Goal: Task Accomplishment & Management: Complete application form

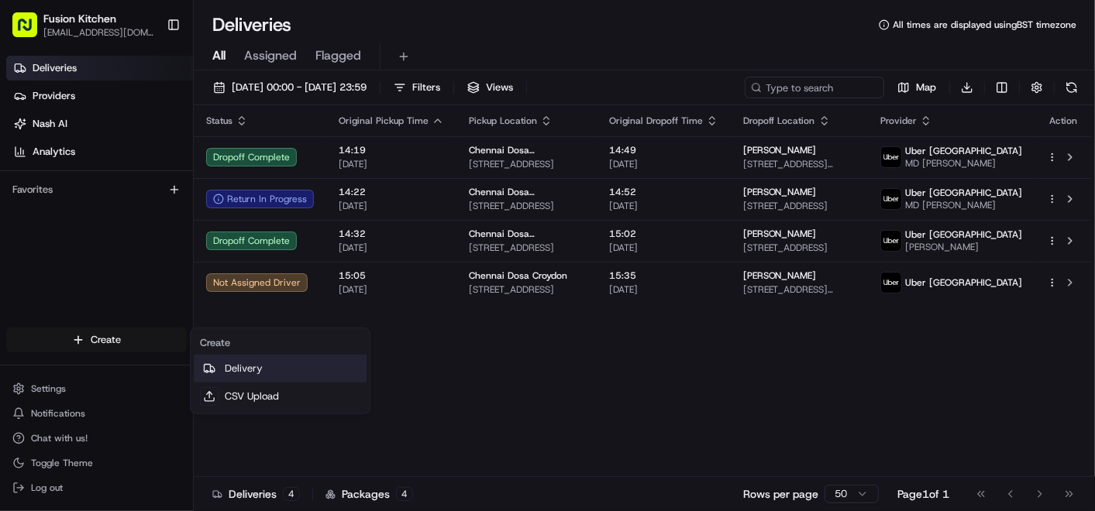
click at [229, 371] on link "Delivery" at bounding box center [280, 369] width 173 height 28
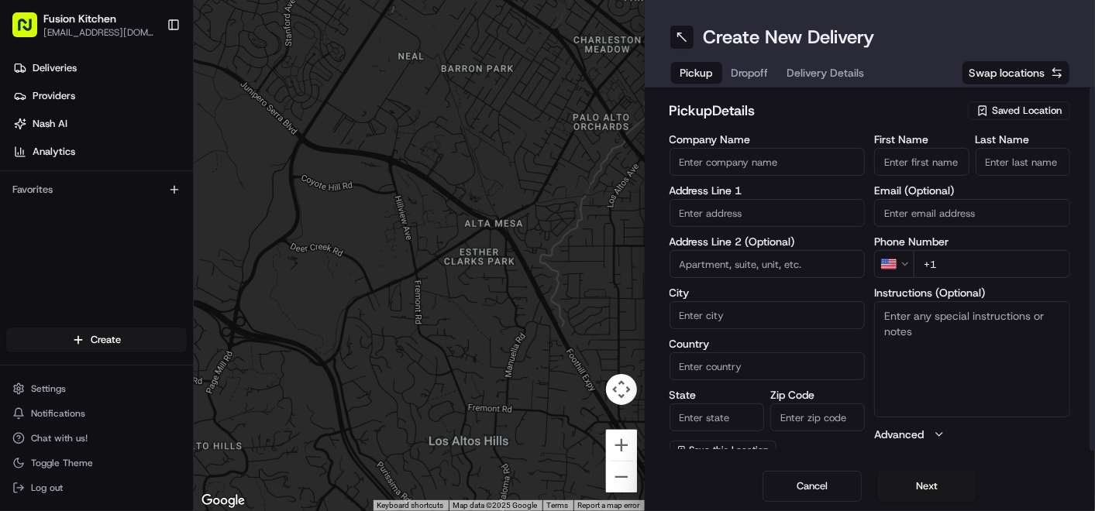
click at [737, 217] on input "text" at bounding box center [767, 213] width 196 height 28
paste input "[STREET_ADDRESS][PERSON_NAME]"
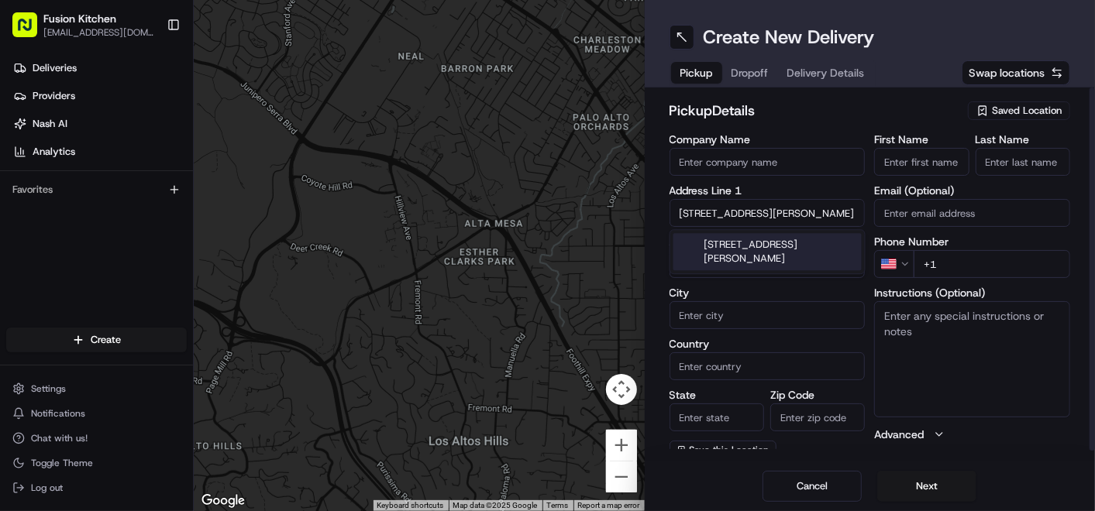
click at [760, 254] on div "[STREET_ADDRESS][PERSON_NAME]" at bounding box center [767, 251] width 188 height 37
type input "Kings Arms, [STREET_ADDRESS][PERSON_NAME]"
type input "[GEOGRAPHIC_DATA]"
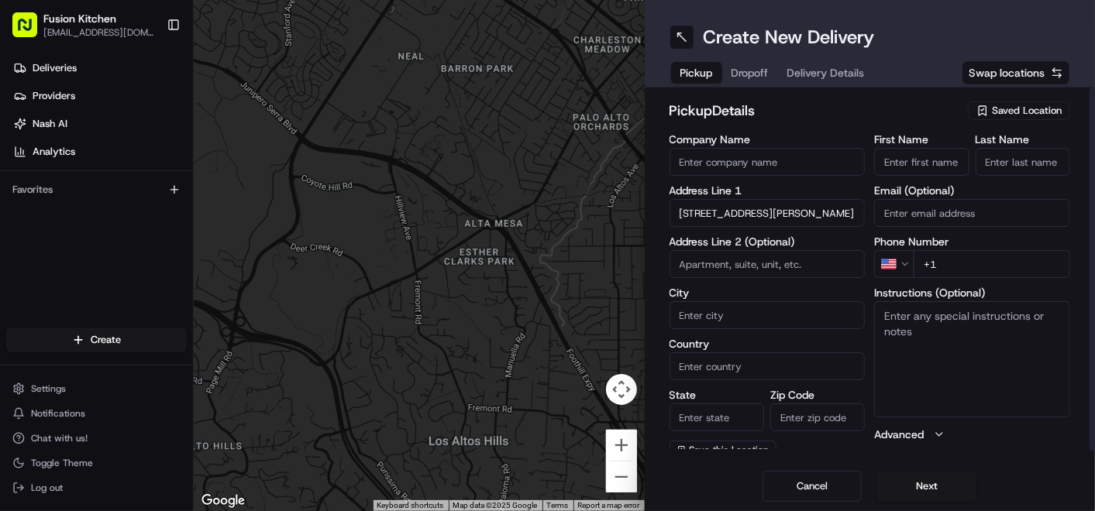
type input "[GEOGRAPHIC_DATA]"
type input "WV2 3AQ"
type input "[STREET_ADDRESS][PERSON_NAME]"
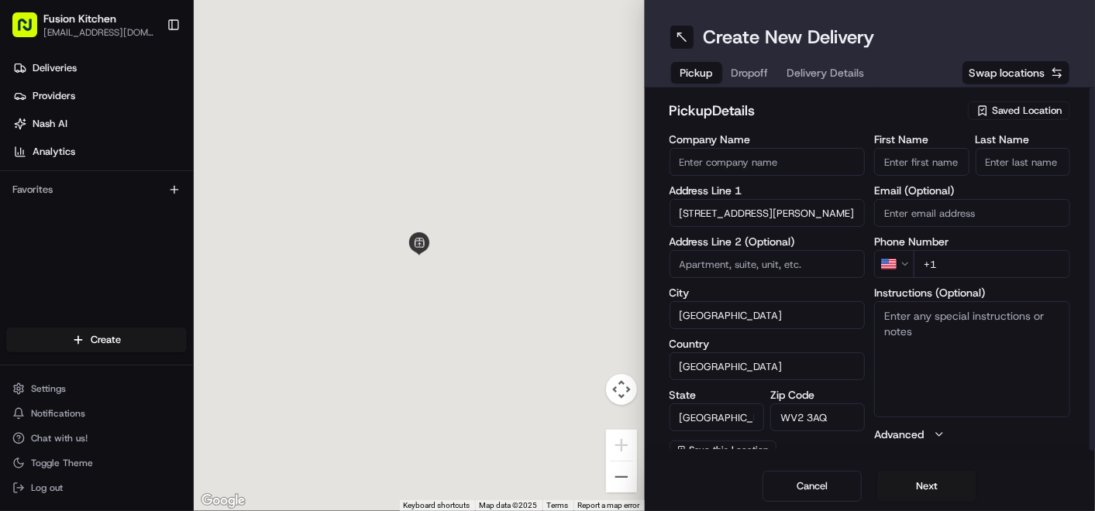
click at [905, 336] on textarea "Instructions (Optional)" at bounding box center [972, 359] width 196 height 116
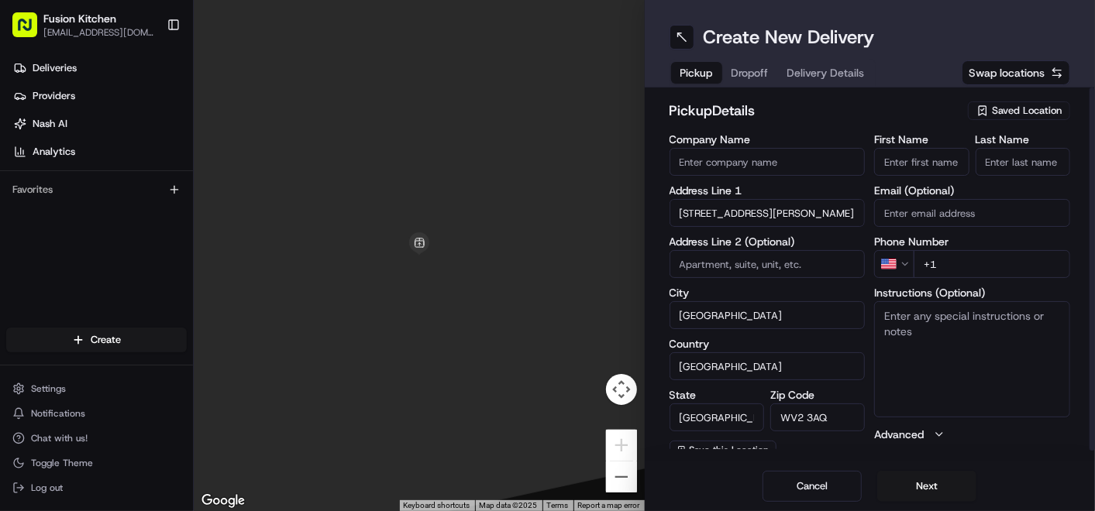
paste textarea "[STREET_ADDRESS][PERSON_NAME]"
type textarea "[STREET_ADDRESS][PERSON_NAME]"
click at [757, 74] on span "Dropoff" at bounding box center [749, 72] width 37 height 15
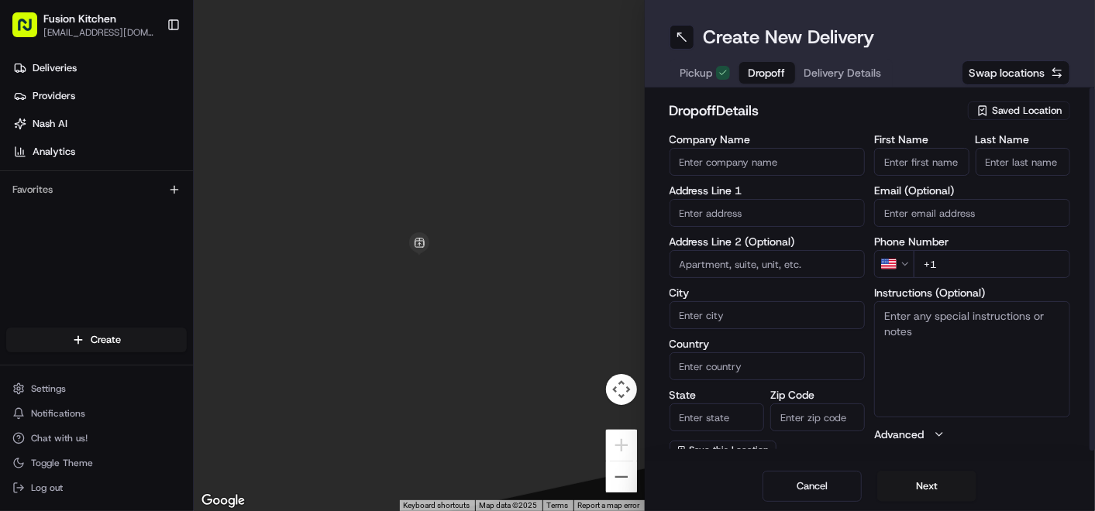
click at [752, 219] on input "text" at bounding box center [767, 213] width 196 height 28
paste input "599, Parkfieldroad, West Midlands, WV4 6EL"
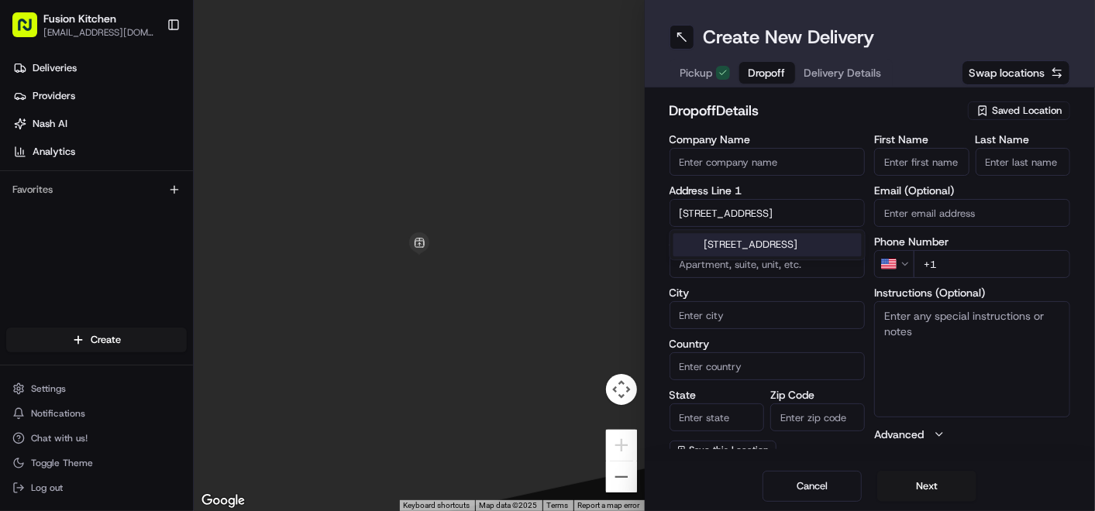
click at [796, 250] on div "599 Parkfield Road, Wolverhampton, West Midlands WV4 6EL, UK" at bounding box center [767, 244] width 188 height 23
type input "[STREET_ADDRESS]"
type input "[GEOGRAPHIC_DATA]"
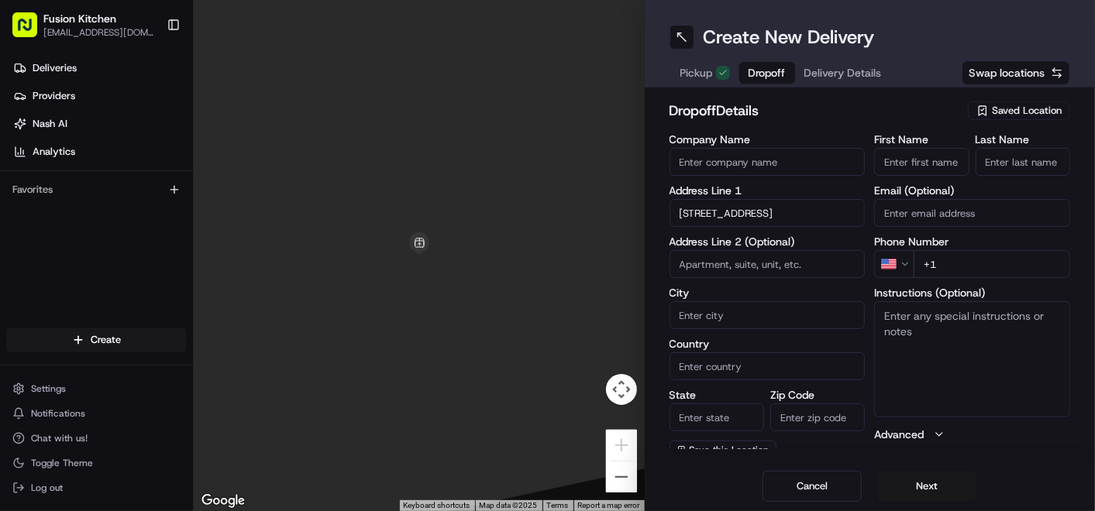
type input "WV4 6EL"
type input "599 Parkfield Road"
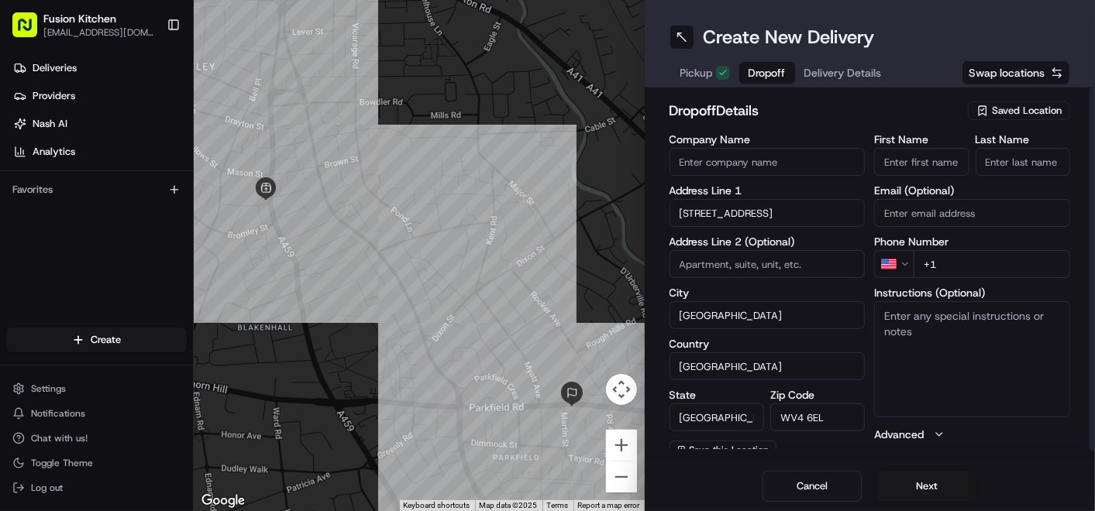
click at [936, 339] on textarea "Instructions (Optional)" at bounding box center [972, 359] width 196 height 116
paste textarea "599, Parkfieldroad, West Midlands, WV4 6EL"
type textarea "599, Parkfieldroad, West Midlands, WV4 6EL"
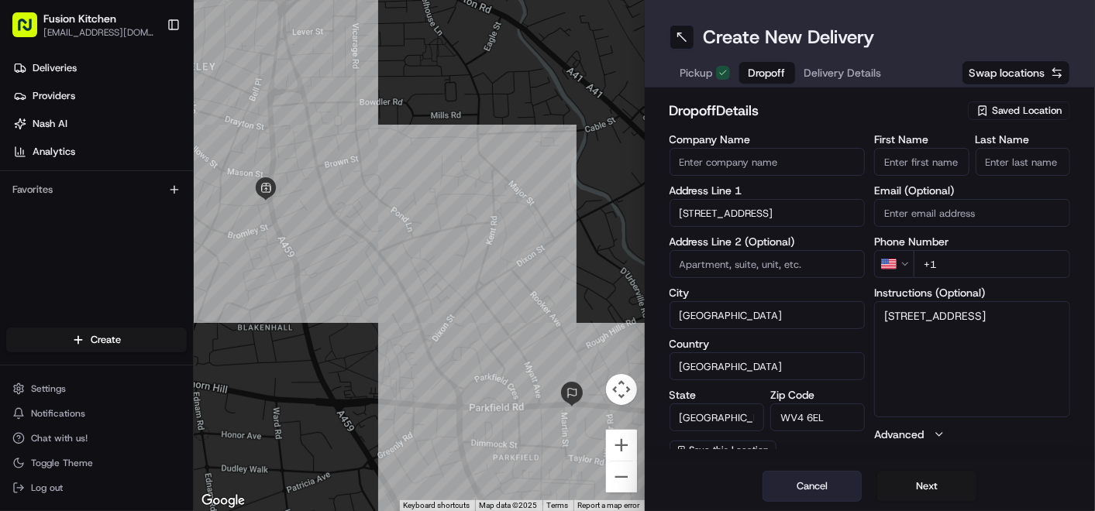
click at [810, 480] on button "Cancel" at bounding box center [811, 486] width 99 height 31
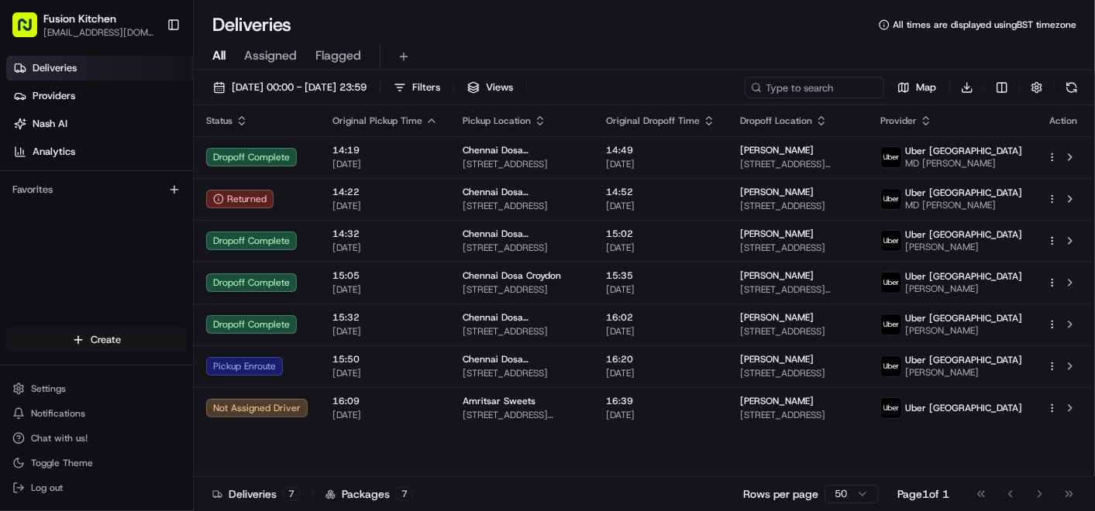
click at [74, 340] on html "Fusion Kitchen hari@fusionpos.uk Toggle Sidebar Deliveries Providers Nash AI An…" at bounding box center [547, 255] width 1095 height 511
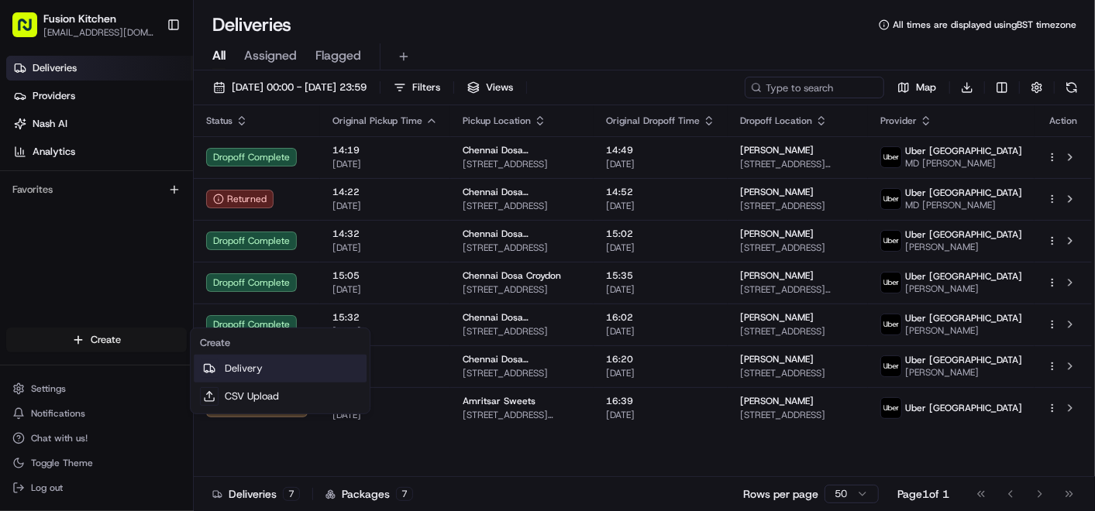
click at [279, 366] on link "Delivery" at bounding box center [280, 369] width 173 height 28
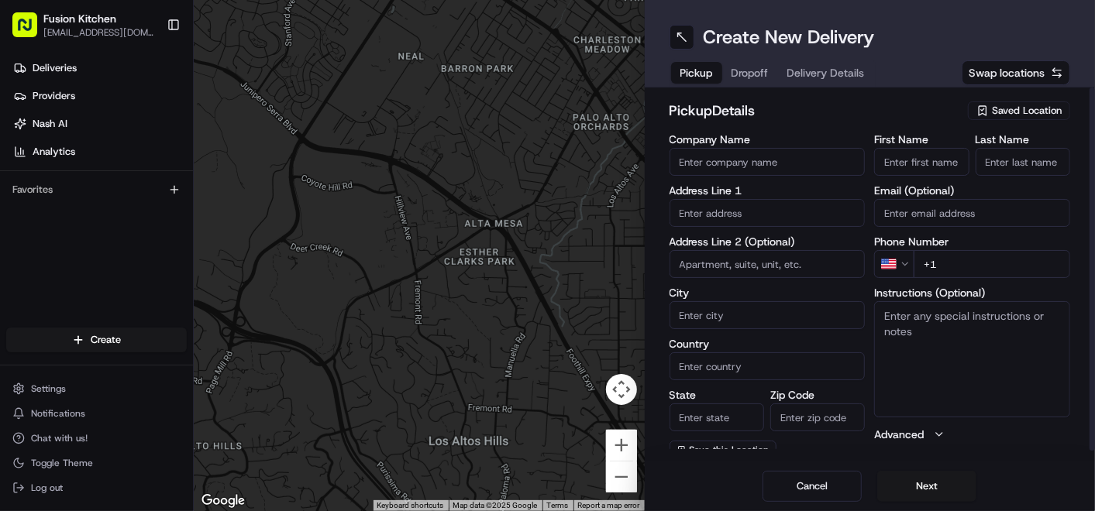
click at [751, 210] on input "text" at bounding box center [767, 213] width 196 height 28
paste input "39 Melton Road, Leicester, Leicestershire, LE4 6PN."
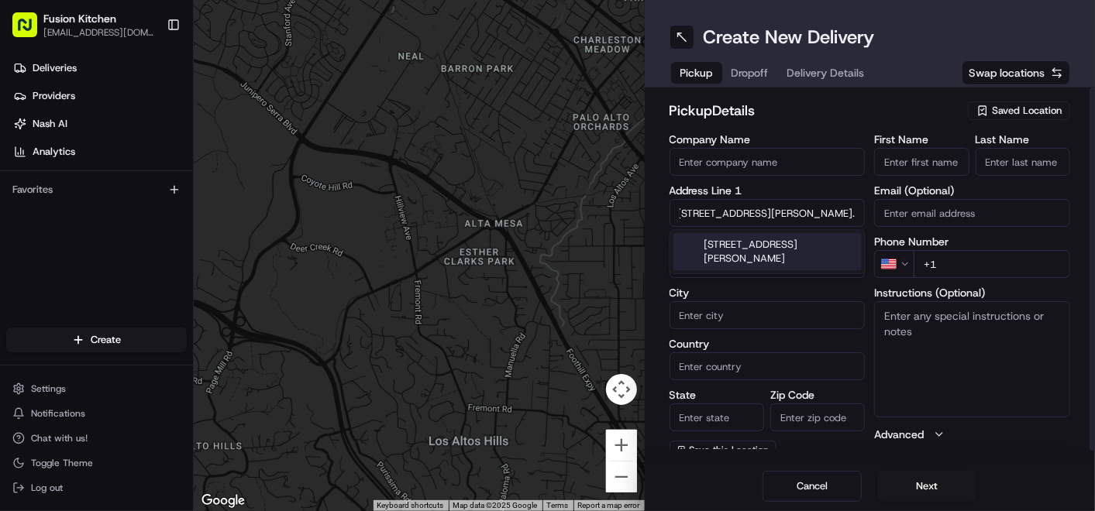
click at [744, 258] on div "39 Melton Road, Leicester, Leicestershire LE4 5EA, UK" at bounding box center [767, 251] width 188 height 37
type input "[STREET_ADDRESS][PERSON_NAME]"
type input "Leicester"
type input "[GEOGRAPHIC_DATA]"
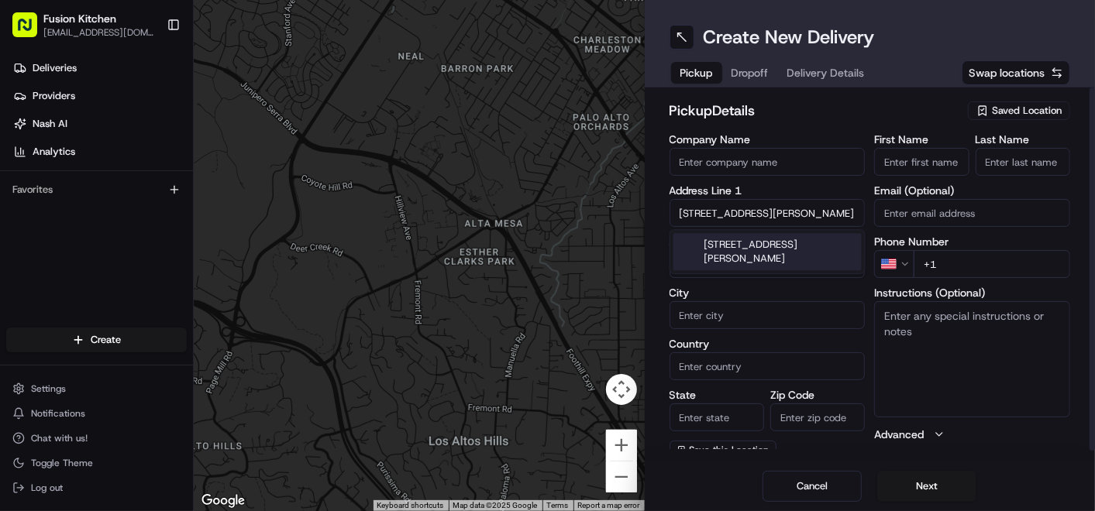
type input "LE4 6PN"
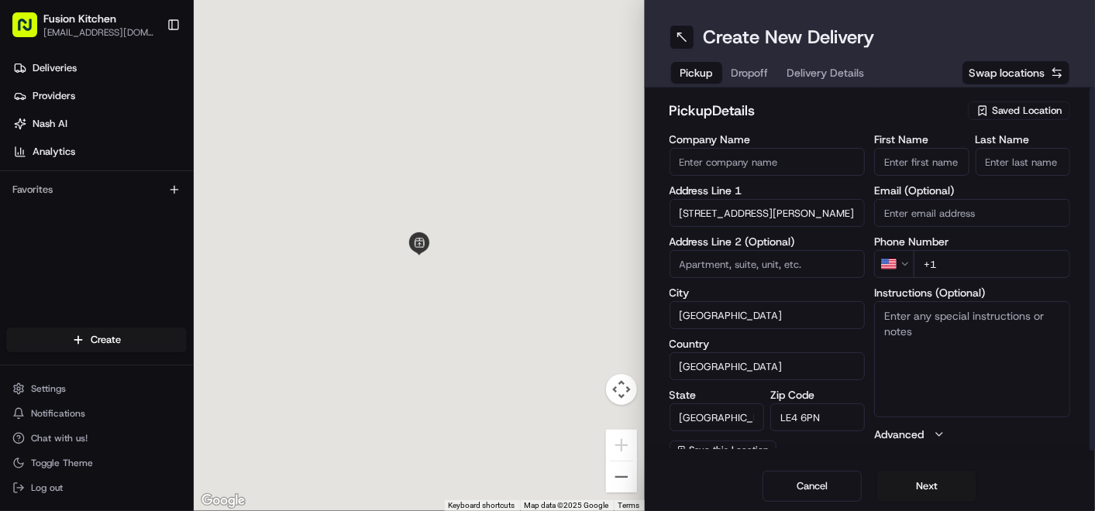
type input "39 Melton Road"
click at [930, 355] on textarea "Instructions (Optional)" at bounding box center [972, 359] width 196 height 116
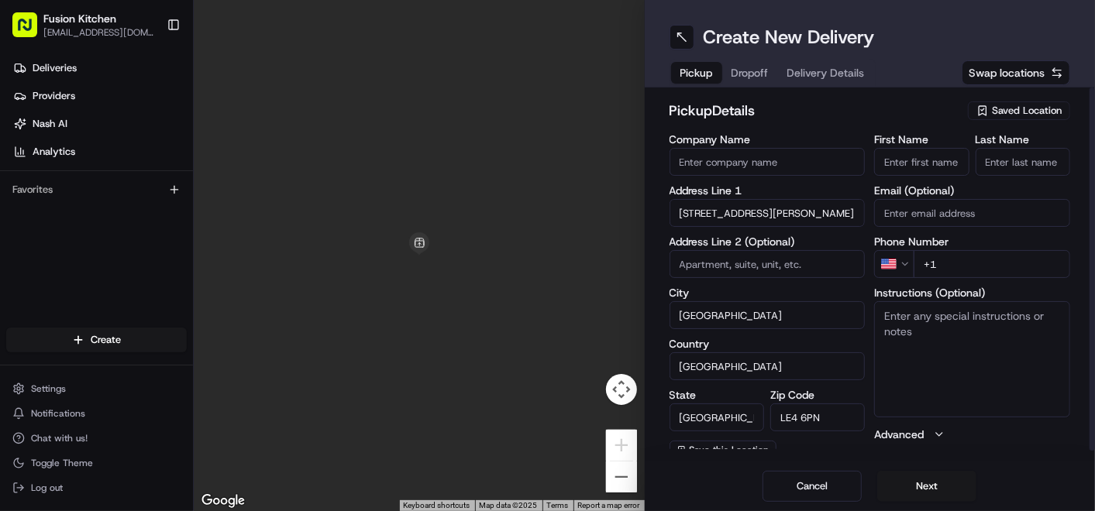
paste textarea "39 Melton Road, Leicester, Leicestershire, LE4 6PN."
type textarea "39 Melton Road, Leicester, Leicestershire, LE4 6PN."
click at [910, 156] on input "First Name" at bounding box center [921, 162] width 95 height 28
paste input "Mohammed Sadiq"
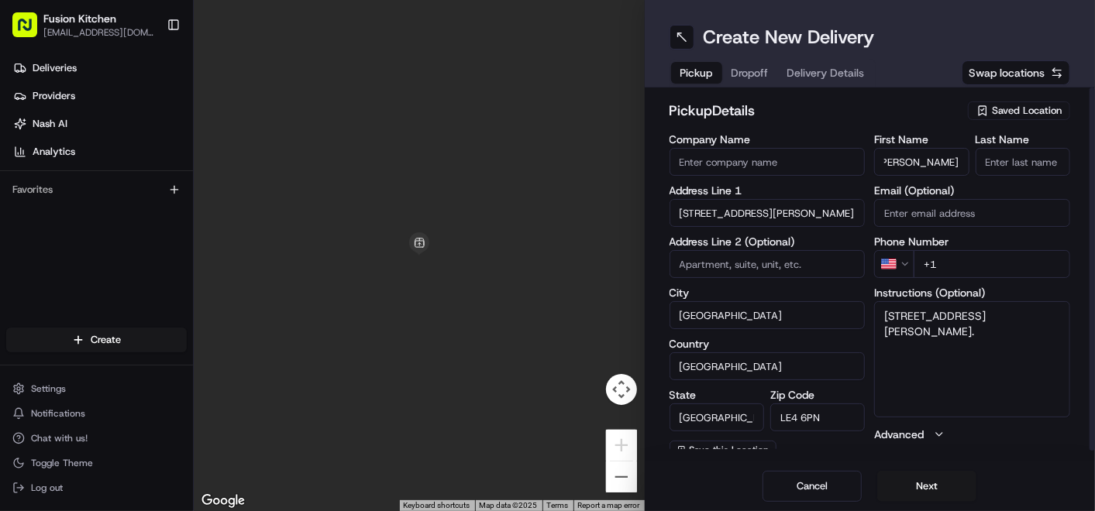
drag, startPoint x: 933, startPoint y: 160, endPoint x: 1000, endPoint y: 168, distance: 67.1
click at [1000, 168] on div "First Name Mohammed Sadiq Last Name" at bounding box center [972, 155] width 196 height 42
type input "Mohammed"
click at [1032, 170] on input "Last Name" at bounding box center [1022, 162] width 95 height 28
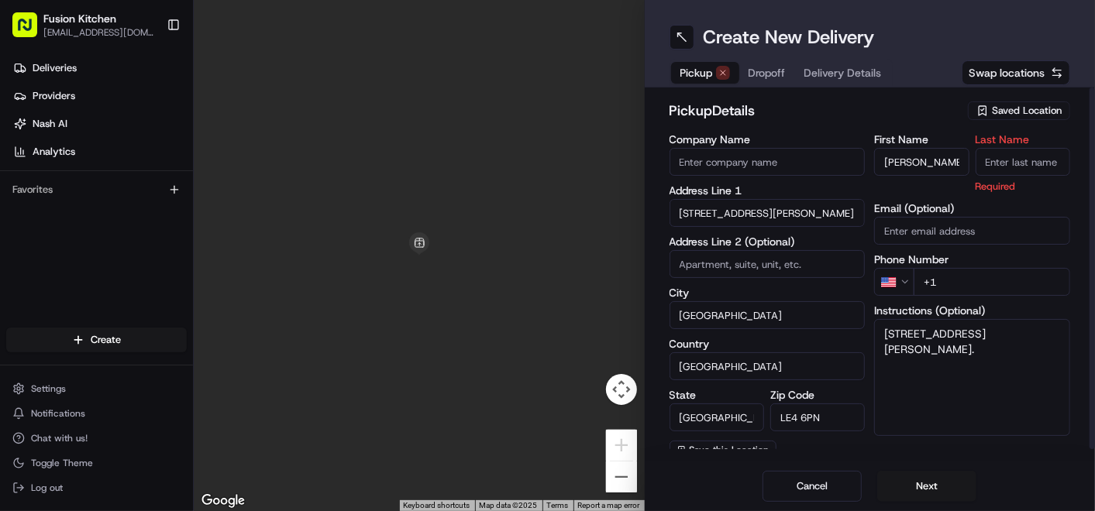
paste input "Sadiq"
type input "Sadiq"
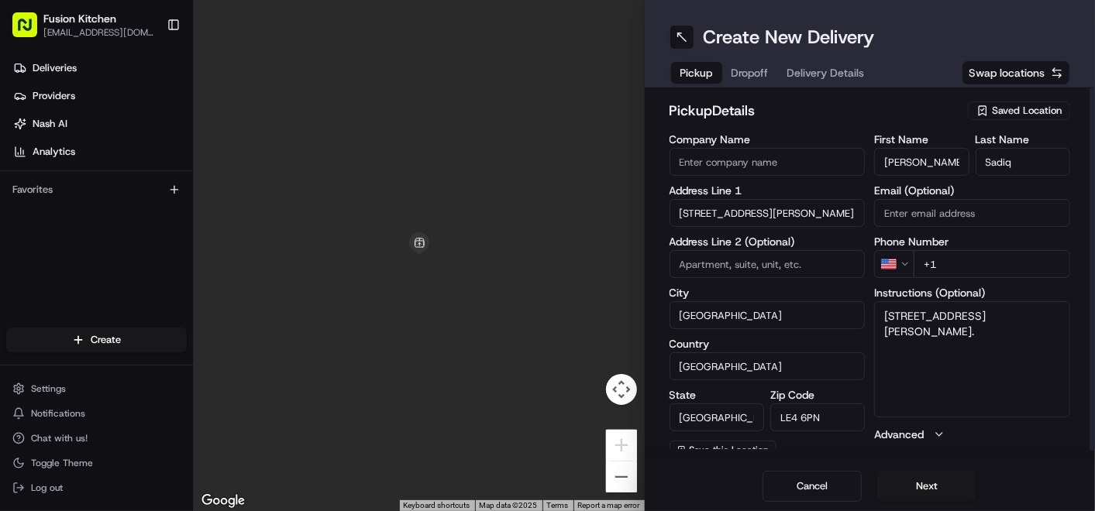
click at [714, 160] on input "Company Name" at bounding box center [767, 162] width 196 height 28
paste input "Chennai Dosa [GEOGRAPHIC_DATA]"
type input "Chennai Dosa [GEOGRAPHIC_DATA]"
click at [823, 115] on h2 "pickup Details" at bounding box center [814, 111] width 290 height 22
click at [897, 254] on html "Fusion Kitchen hari@fusionpos.uk Toggle Sidebar Deliveries Providers Nash AI An…" at bounding box center [547, 255] width 1095 height 511
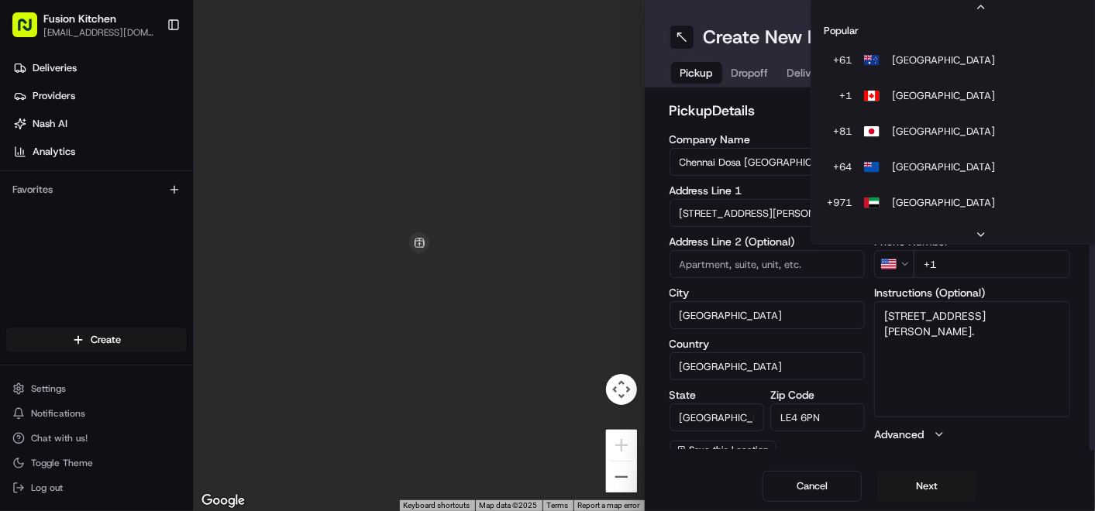
scroll to position [66, 0]
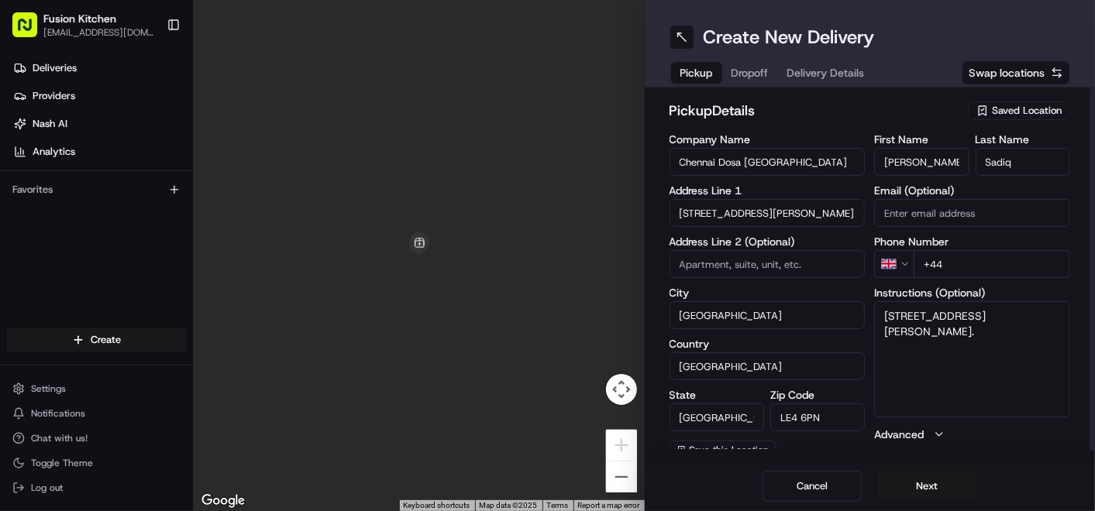
click at [1020, 329] on textarea "39 Melton Road, Leicester, Leicestershire, LE4 6PN." at bounding box center [972, 359] width 196 height 116
click at [1000, 256] on input "+44" at bounding box center [991, 264] width 156 height 28
paste input "116 261 0077"
type input "+44 116 261 0077"
click at [1030, 340] on textarea "39 Melton Road, Leicester, Leicestershire, LE4 6PN." at bounding box center [972, 359] width 196 height 116
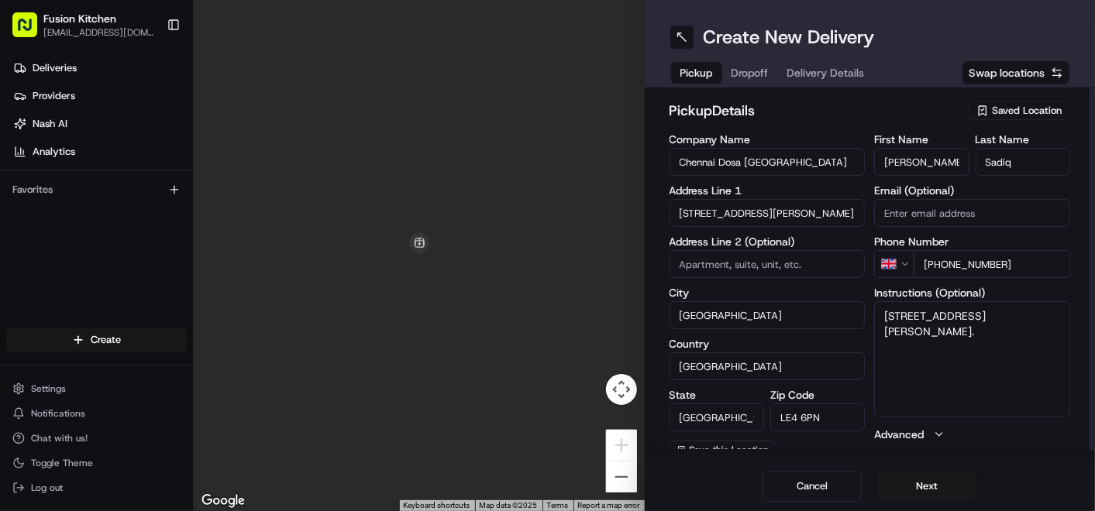
paste textarea "1162610077"
type textarea "39 Melton Road, Leicester, Leicestershire, LE4 6PN. 1162610077"
click at [926, 492] on button "Next" at bounding box center [926, 486] width 99 height 31
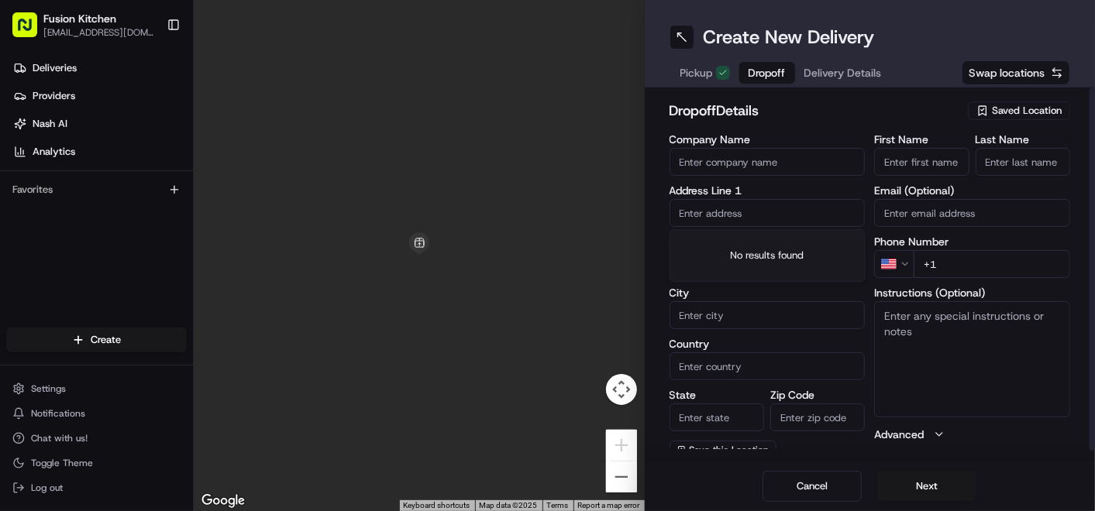
click at [733, 215] on input "text" at bounding box center [767, 213] width 196 height 28
paste input "Flat-15, milestonelane, Leicester, LE1 5JP"
click at [685, 208] on input "Flat-15, milestonelane, Leicester, LE1 5JP" at bounding box center [767, 213] width 196 height 28
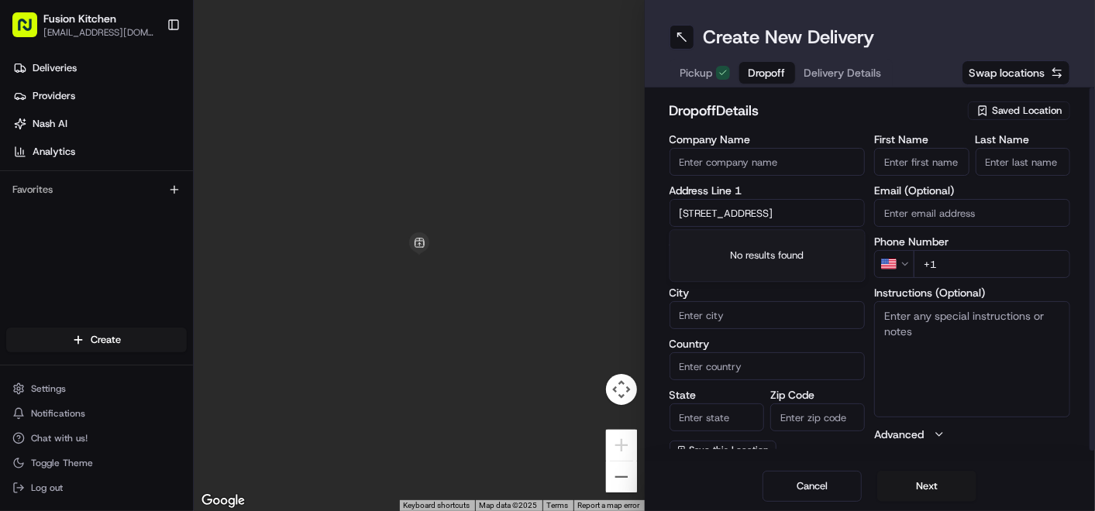
click at [750, 213] on input "milestonelane, Leicester, LE1 5JP" at bounding box center [767, 213] width 196 height 28
paste input "Flat 15 3 Chancery Place Millstone Lane Leicester"
drag, startPoint x: 750, startPoint y: 213, endPoint x: 576, endPoint y: 186, distance: 175.6
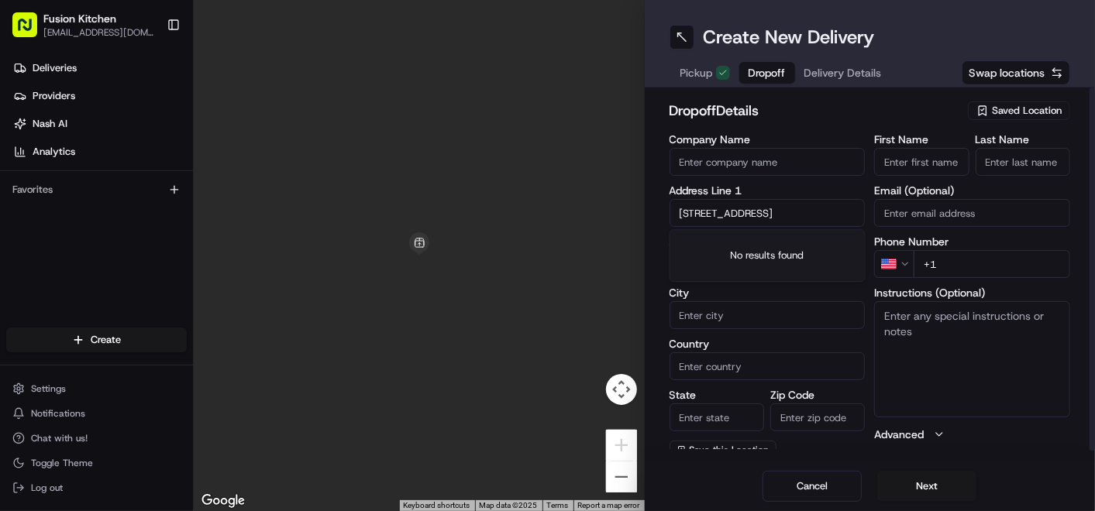
click at [576, 186] on div "← Move left → Move right ↑ Move up ↓ Move down + Zoom in - Zoom out Home Jump l…" at bounding box center [644, 255] width 901 height 511
click at [710, 212] on input "Flat 15 3 Chancery Place Millstone Lane Leicester LE1 5JP" at bounding box center [767, 213] width 196 height 28
drag, startPoint x: 710, startPoint y: 212, endPoint x: 438, endPoint y: 160, distance: 277.0
click at [438, 160] on div "← Move left → Move right ↑ Move up ↓ Move down + Zoom in - Zoom out Home Jump l…" at bounding box center [644, 255] width 901 height 511
click at [722, 247] on div "Chancery Place, Millstone Lane, Leicester LE1 5JN, UK" at bounding box center [767, 244] width 188 height 23
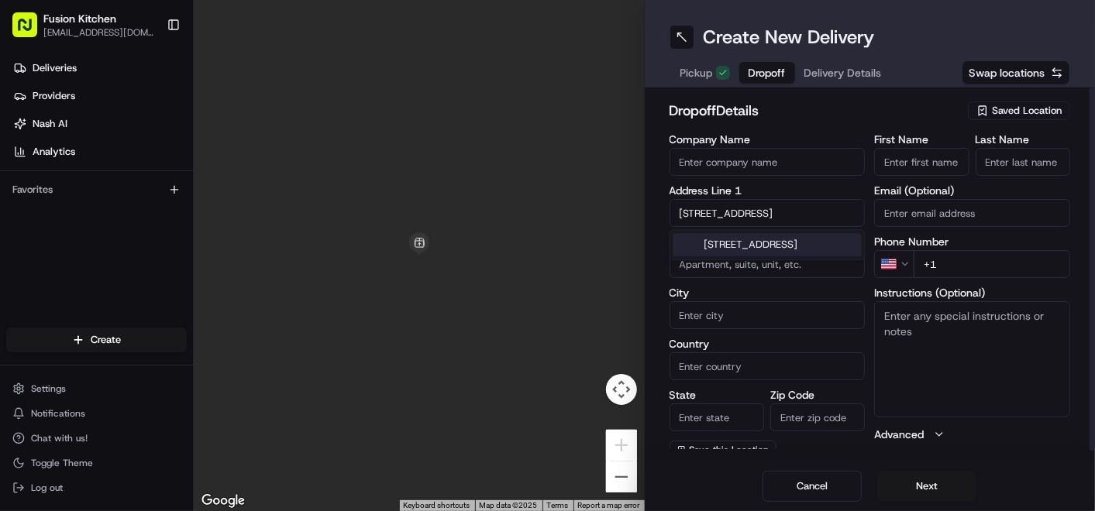
type input "Chancery Place, Millstone Ln, Leicester LE1 5JN, UK"
type input "Leicester"
type input "[GEOGRAPHIC_DATA]"
type input "LE1 5JN"
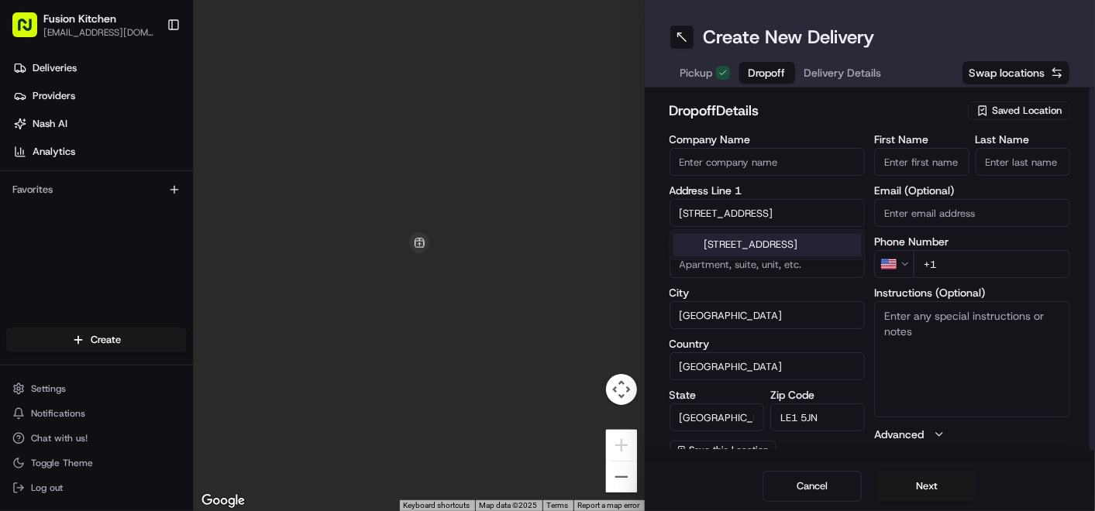
type input "Millstone Lane"
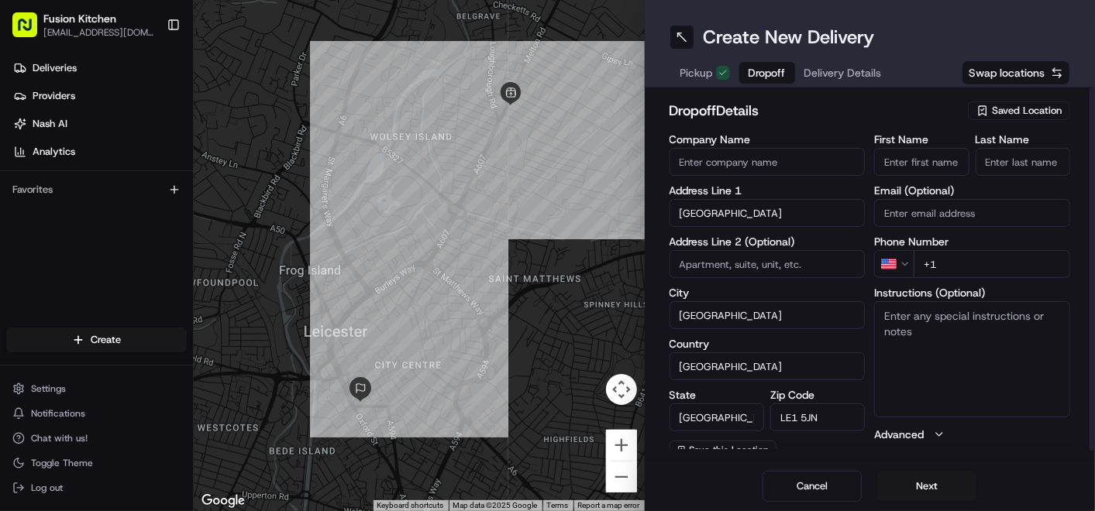
click at [947, 348] on textarea "Instructions (Optional)" at bounding box center [972, 359] width 196 height 116
paste textarea "Flat 15 3 Chancery Place Millstone Lane Leicester LE1 5JP"
type textarea "Flat 15 3 Chancery Place Millstone Lane Leicester LE1 5JP"
drag, startPoint x: 823, startPoint y: 414, endPoint x: 775, endPoint y: 413, distance: 48.0
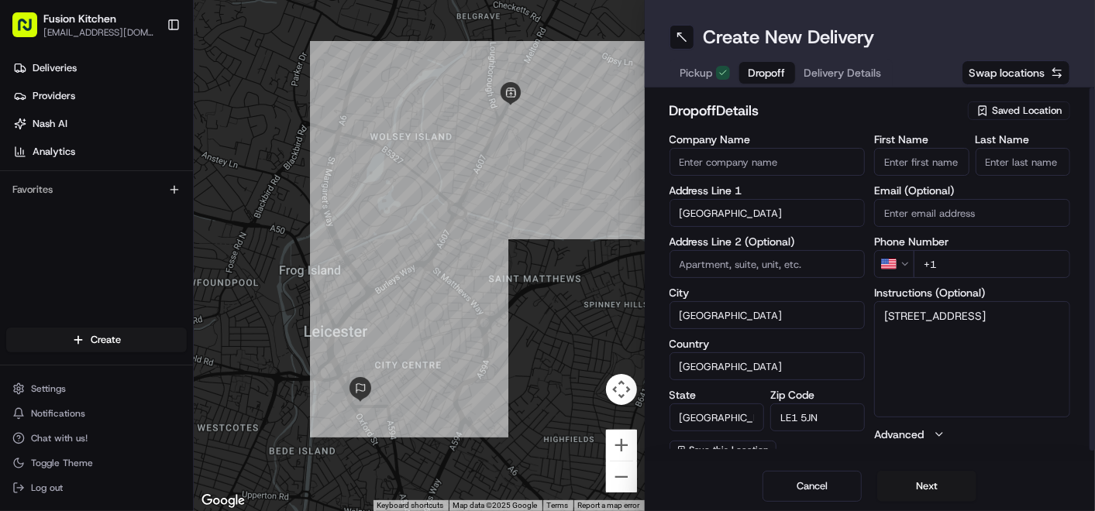
click at [775, 413] on input "LE1 5JN" at bounding box center [817, 418] width 95 height 28
click at [768, 263] on input at bounding box center [767, 264] width 196 height 28
click at [765, 160] on input "Company Name" at bounding box center [767, 162] width 196 height 28
paste input "[PERSON_NAME]"
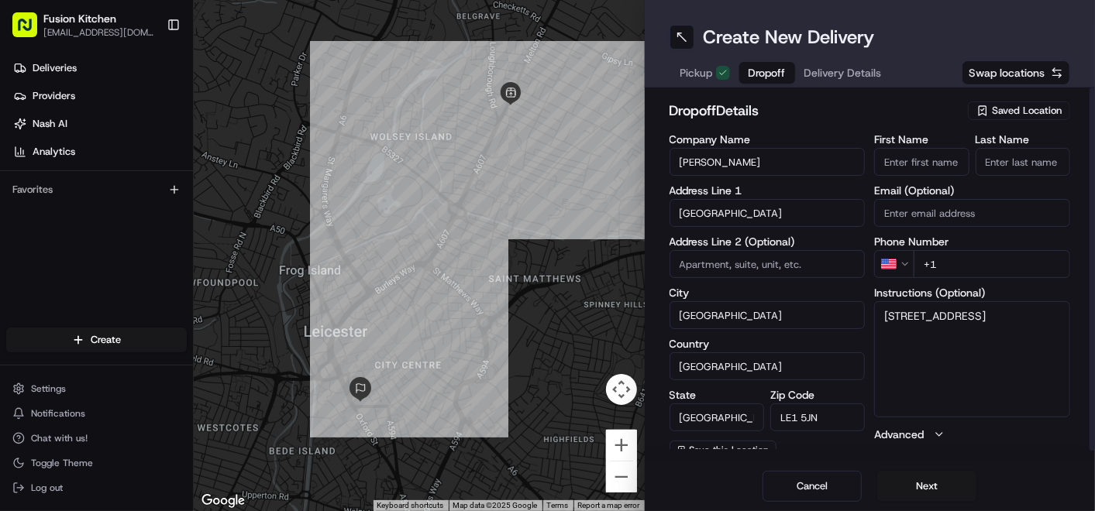
type input "[PERSON_NAME]"
click at [899, 161] on input "First Name" at bounding box center [921, 162] width 95 height 28
paste input "[PERSON_NAME]"
click at [923, 165] on input "[PERSON_NAME]" at bounding box center [921, 162] width 95 height 28
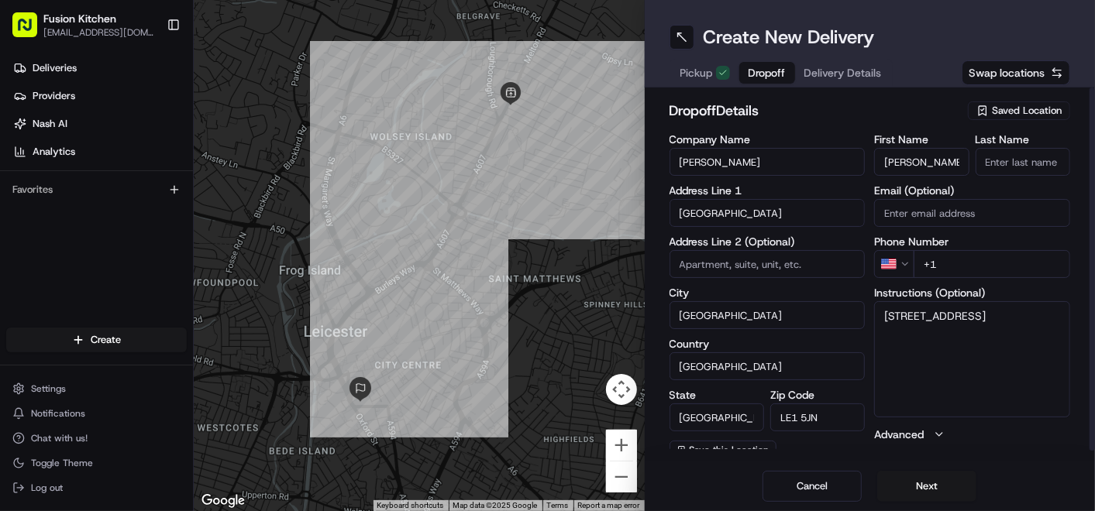
type input "Gowri"
click at [1016, 160] on input "Last Name" at bounding box center [1022, 162] width 95 height 28
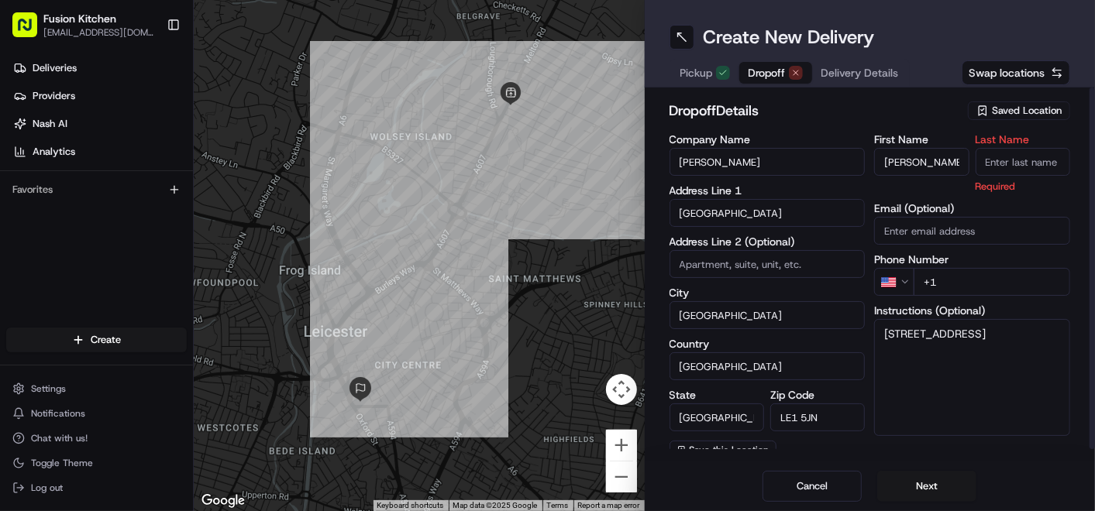
paste input "Pamarthi"
type input "Pamarthi"
click at [900, 275] on html "Fusion Kitchen hari@fusionpos.uk Toggle Sidebar Deliveries Providers Nash AI An…" at bounding box center [547, 255] width 1095 height 511
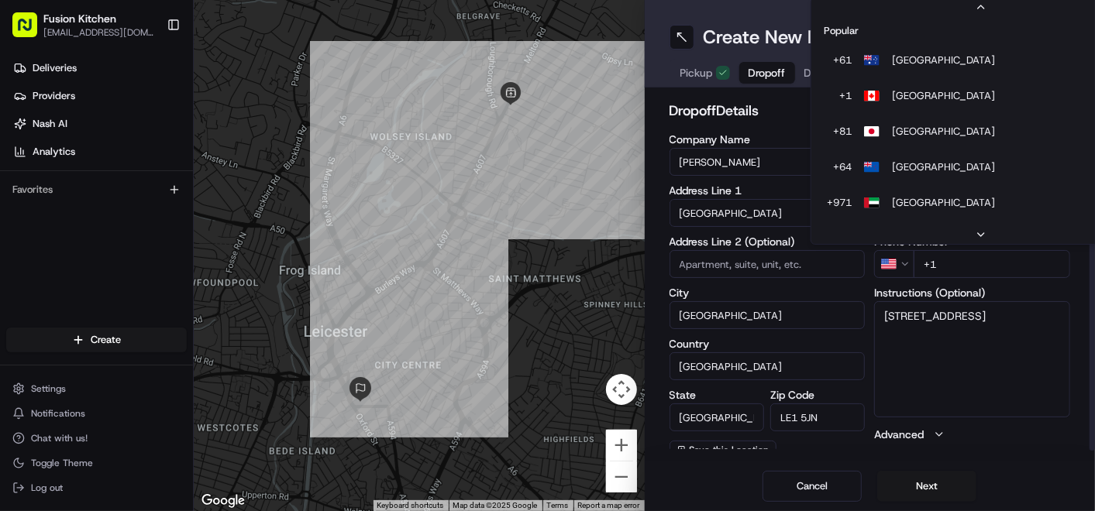
scroll to position [66, 0]
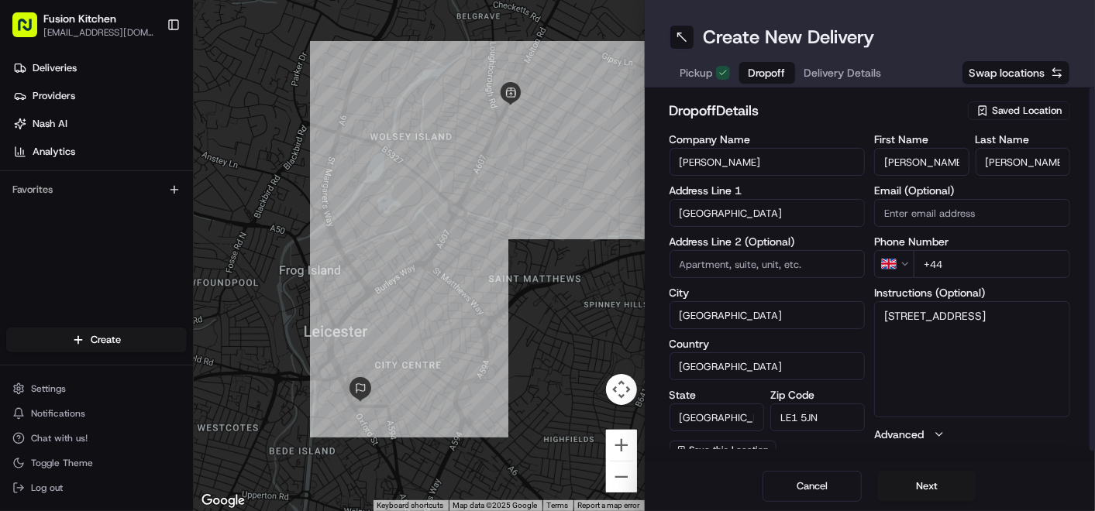
click at [970, 273] on input "+44" at bounding box center [991, 264] width 156 height 28
paste input "7571 522603"
type input "+44 7571 522603"
click at [957, 390] on textarea "Flat 15 3 Chancery Place Millstone Lane Leicester LE1 5JP" at bounding box center [972, 359] width 196 height 116
paste textarea "7571522603"
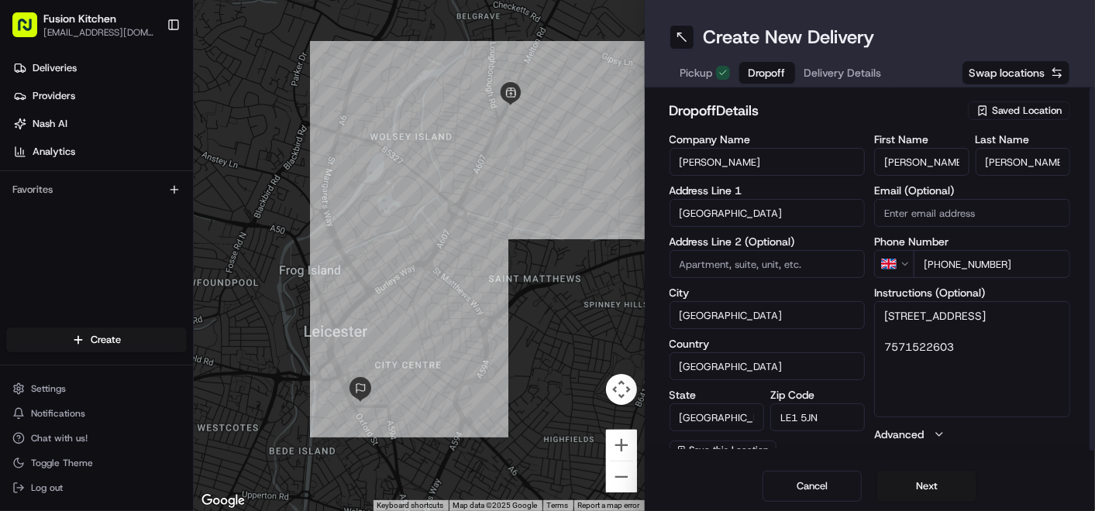
scroll to position [5, 0]
type textarea "Flat 15 3 Chancery Place Millstone Lane Leicester LE1 5JP 7571522603"
click at [938, 485] on button "Next" at bounding box center [926, 486] width 99 height 31
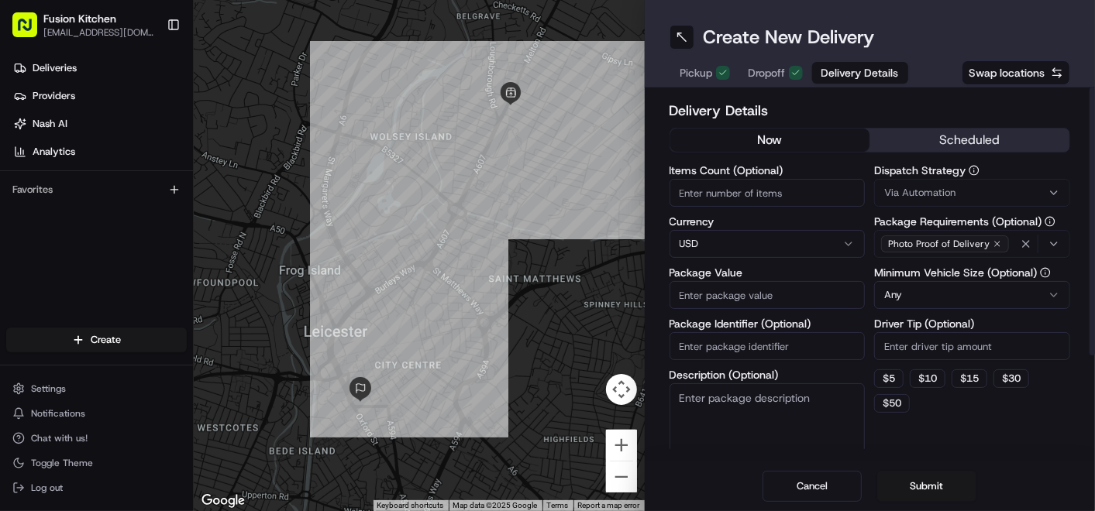
click at [746, 248] on html "Fusion Kitchen hari@fusionpos.uk Toggle Sidebar Deliveries Providers Nash AI An…" at bounding box center [547, 255] width 1095 height 511
click at [728, 297] on input "Package Value" at bounding box center [767, 295] width 196 height 28
paste input "34.88"
type input "34.88"
click at [764, 81] on button "Dropoff" at bounding box center [775, 73] width 73 height 22
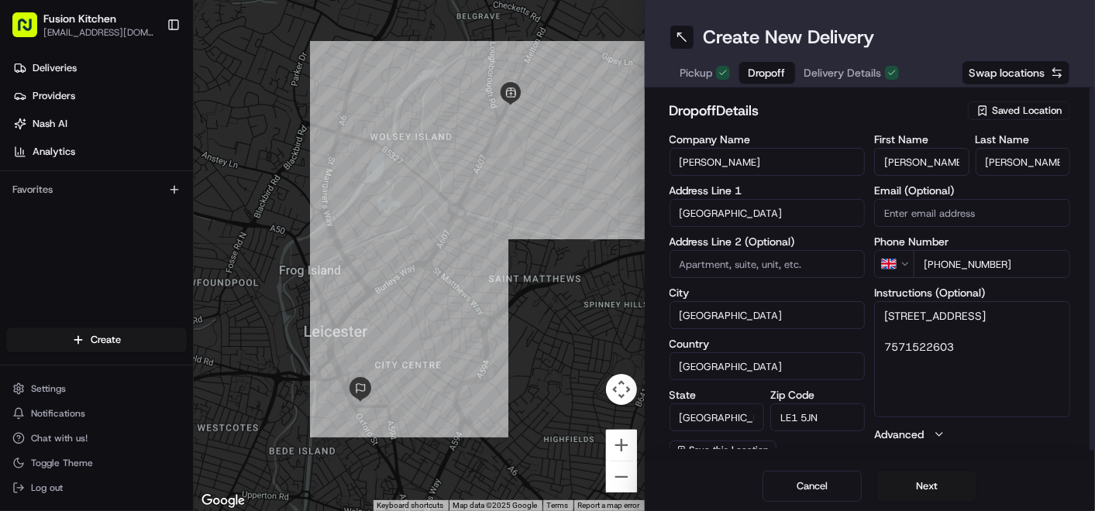
drag, startPoint x: 937, startPoint y: 380, endPoint x: 880, endPoint y: 317, distance: 85.0
click at [880, 317] on textarea "Flat 15 3 Chancery Place Millstone Lane Leicester LE1 5JP 7571522603" at bounding box center [972, 359] width 196 height 116
paste textarea "-15, milestonelane, Leicester,"
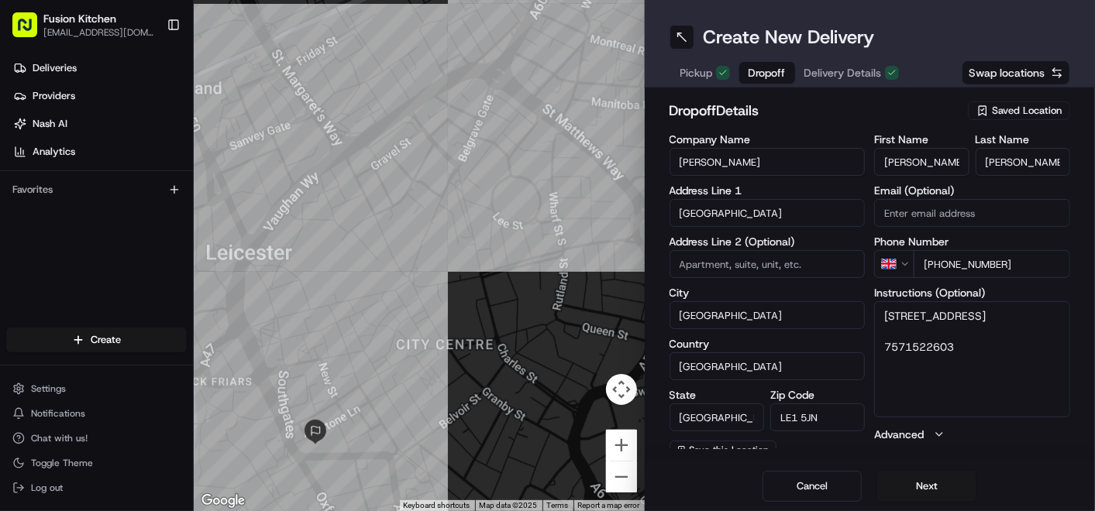
type textarea "Flat-15, milestonelane, Leicester, LE1 5JP 7571522603"
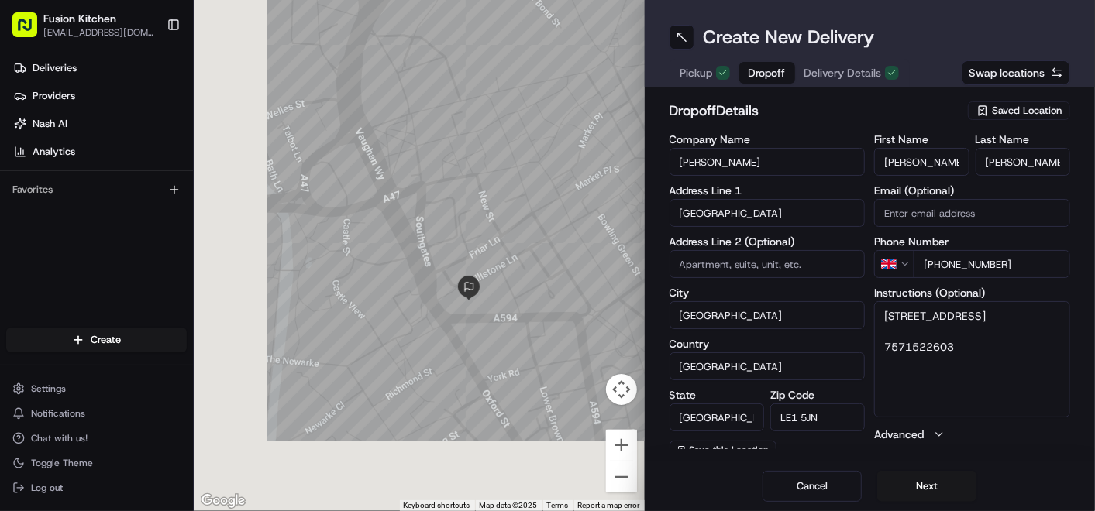
drag, startPoint x: 388, startPoint y: 403, endPoint x: 593, endPoint y: 197, distance: 290.9
click at [593, 197] on div at bounding box center [419, 255] width 451 height 511
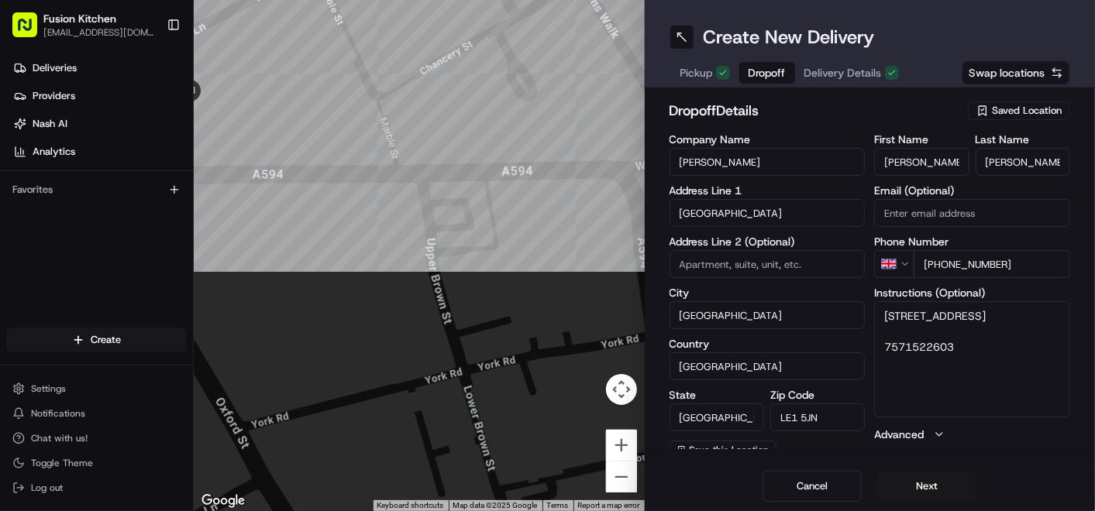
drag, startPoint x: 543, startPoint y: 311, endPoint x: 273, endPoint y: 229, distance: 281.6
click at [273, 229] on div at bounding box center [419, 255] width 451 height 511
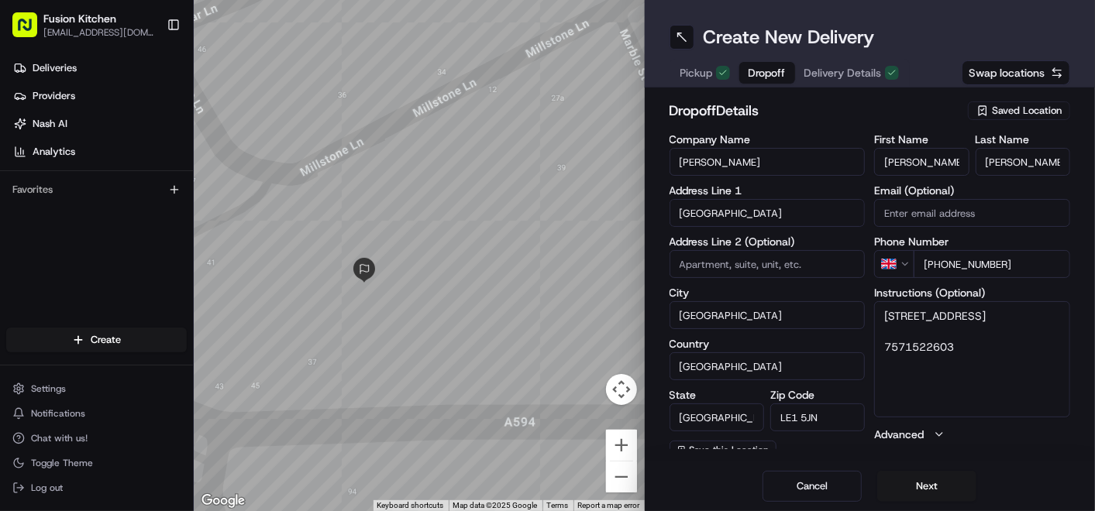
drag, startPoint x: 307, startPoint y: 201, endPoint x: 437, endPoint y: 380, distance: 221.9
click at [437, 380] on div at bounding box center [419, 255] width 451 height 511
drag, startPoint x: 982, startPoint y: 339, endPoint x: 627, endPoint y: 218, distance: 374.1
click at [627, 218] on div "← Move left → Move right ↑ Move up ↓ Move down + Zoom in - Zoom out Home Jump l…" at bounding box center [644, 255] width 901 height 511
click at [748, 266] on input at bounding box center [767, 264] width 196 height 28
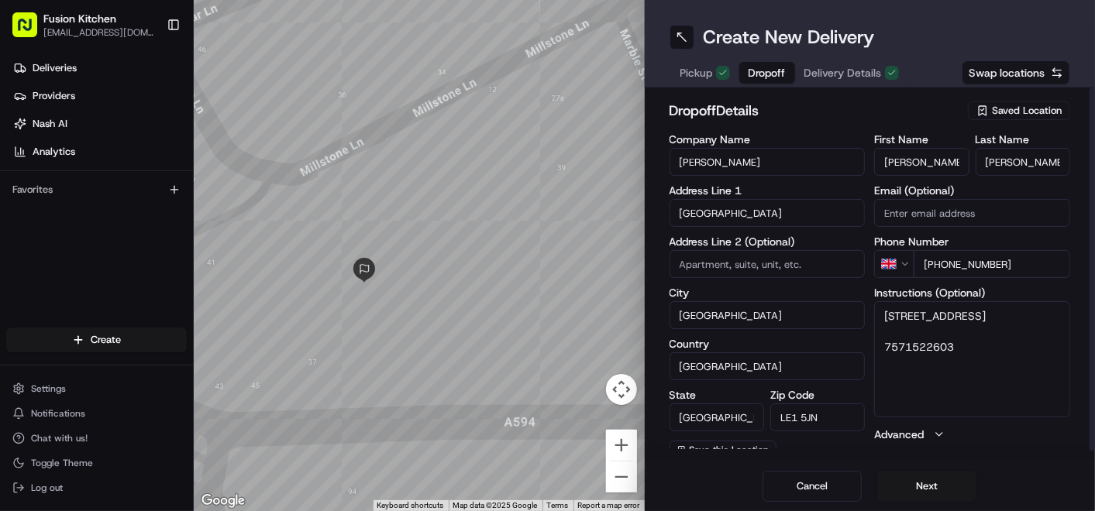
paste input "Flat-15, milestonelane, Leicester, LE1 5JP"
type input "Flat-15, milestonelane, Leicester, LE1 5JP"
click at [927, 483] on button "Next" at bounding box center [926, 486] width 99 height 31
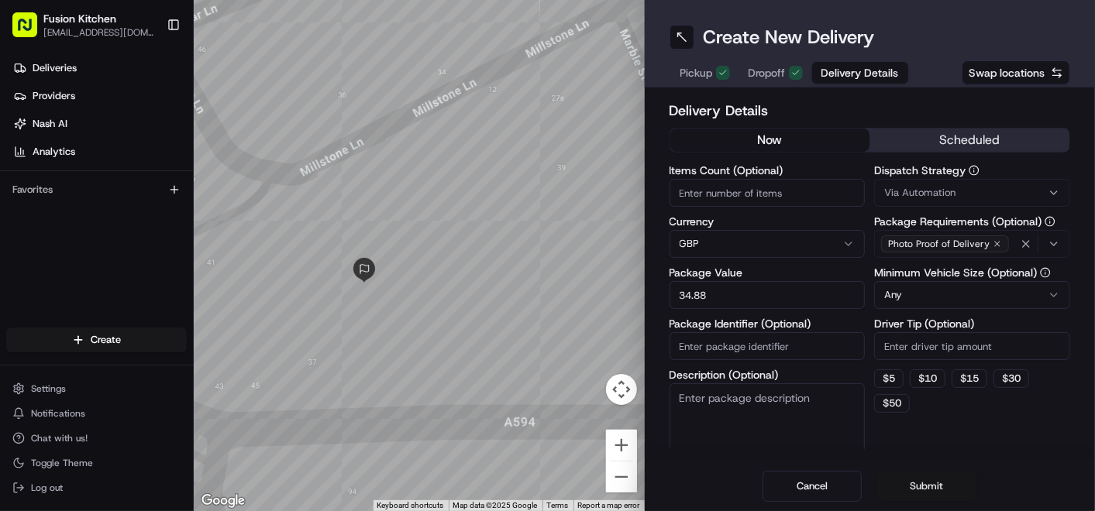
click at [927, 496] on button "Submit" at bounding box center [926, 486] width 99 height 31
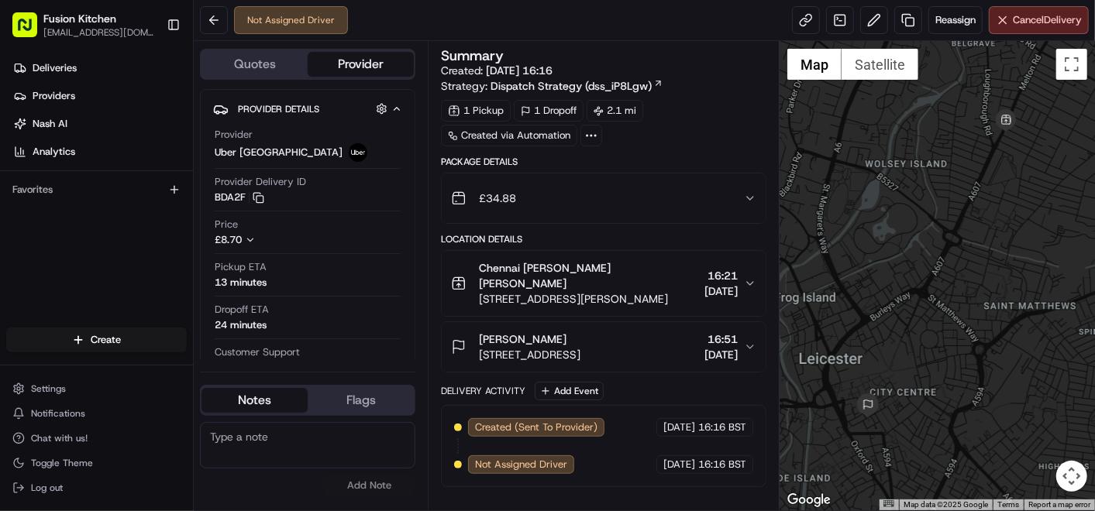
click at [751, 343] on icon "button" at bounding box center [750, 347] width 12 height 12
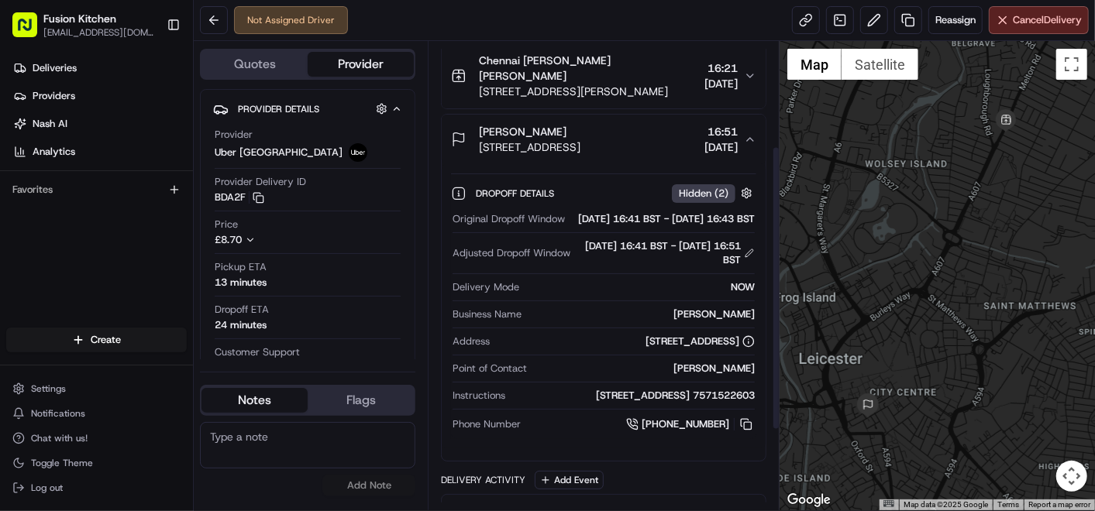
scroll to position [172, 0]
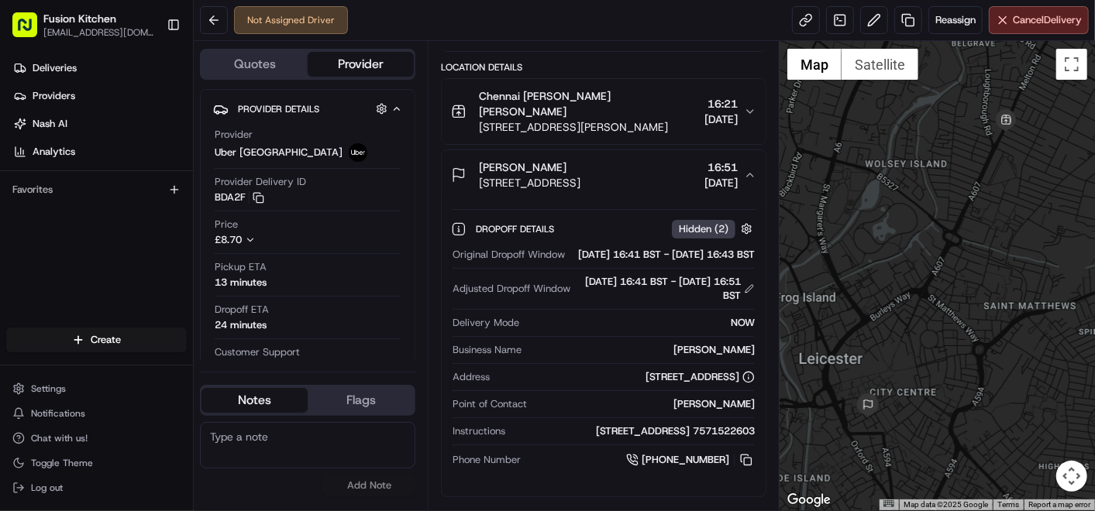
click at [586, 156] on button "Gowri Pamarthi 15 Millstone Ln, Leicester LE1 5JN, UK 16:51 24/08/2025" at bounding box center [604, 175] width 324 height 50
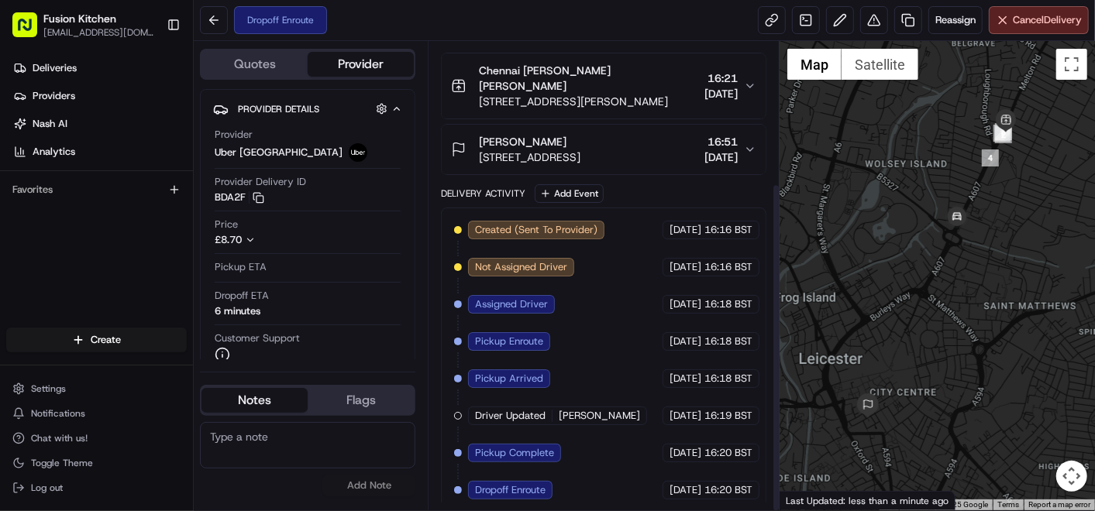
scroll to position [201, 0]
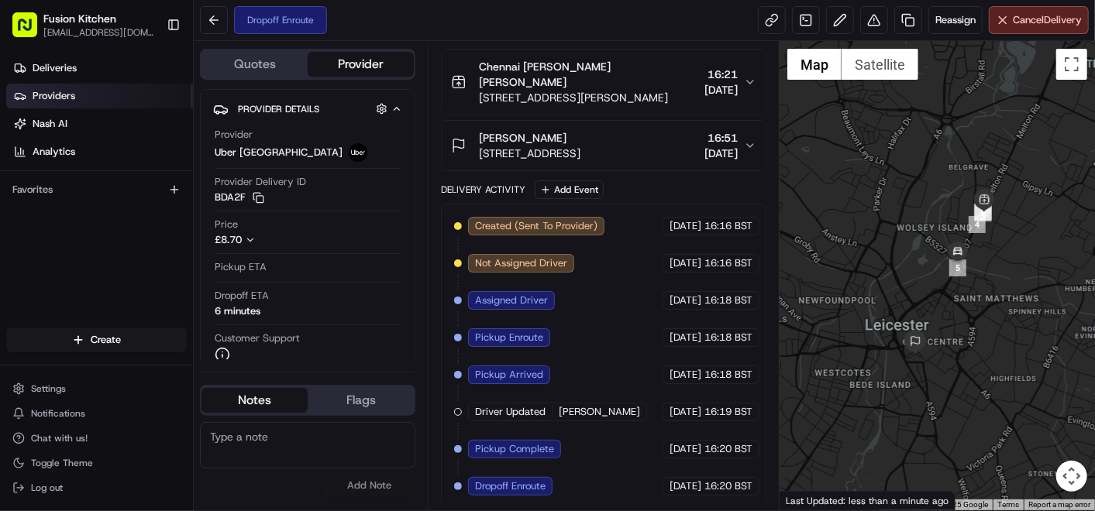
click at [77, 94] on link "Providers" at bounding box center [99, 96] width 187 height 25
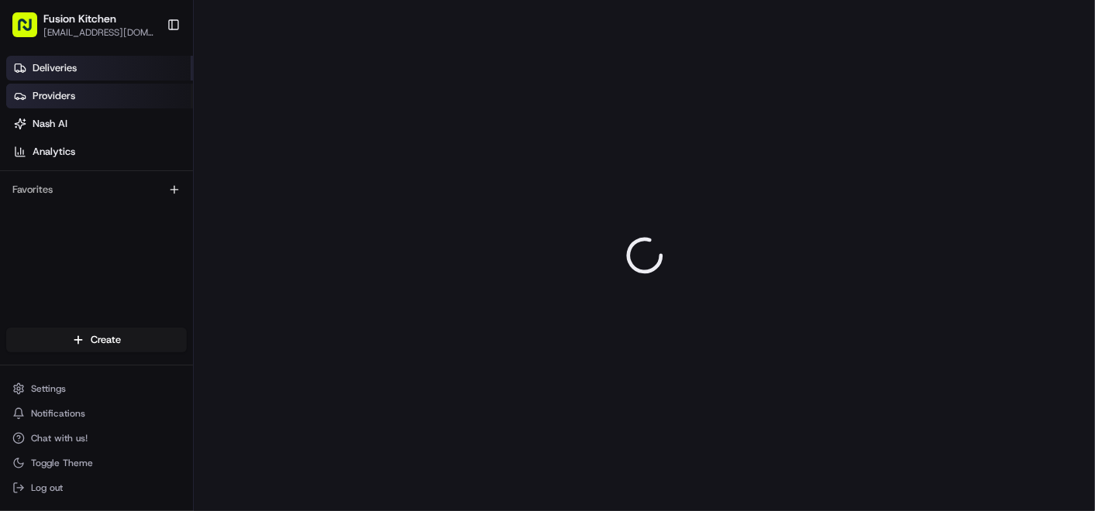
click at [78, 65] on link "Deliveries" at bounding box center [99, 68] width 187 height 25
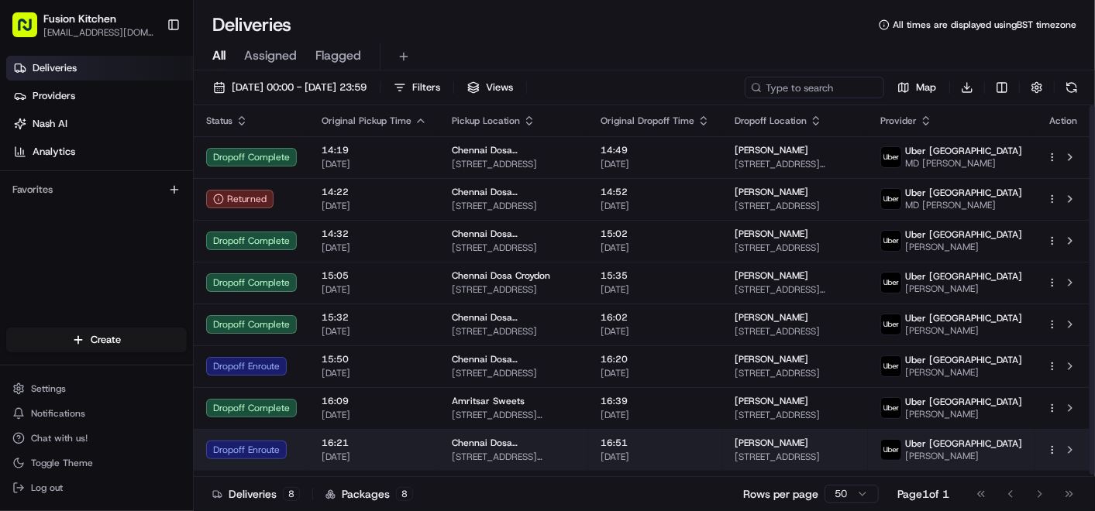
scroll to position [2, 0]
click at [588, 451] on td "Chennai Dosa Leicester 39 Melton Rd, Leicester LE4 6PN, UK" at bounding box center [513, 450] width 149 height 42
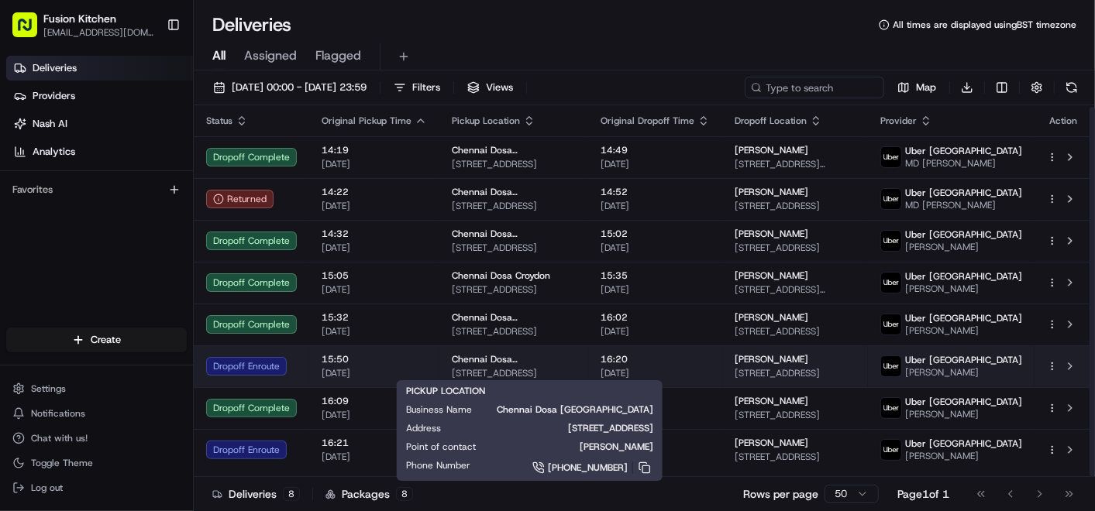
click at [582, 360] on td "Chennai Dosa Ipswich 24 St. Helen's St, Ipswich IP4 1HJ, UK" at bounding box center [513, 367] width 149 height 42
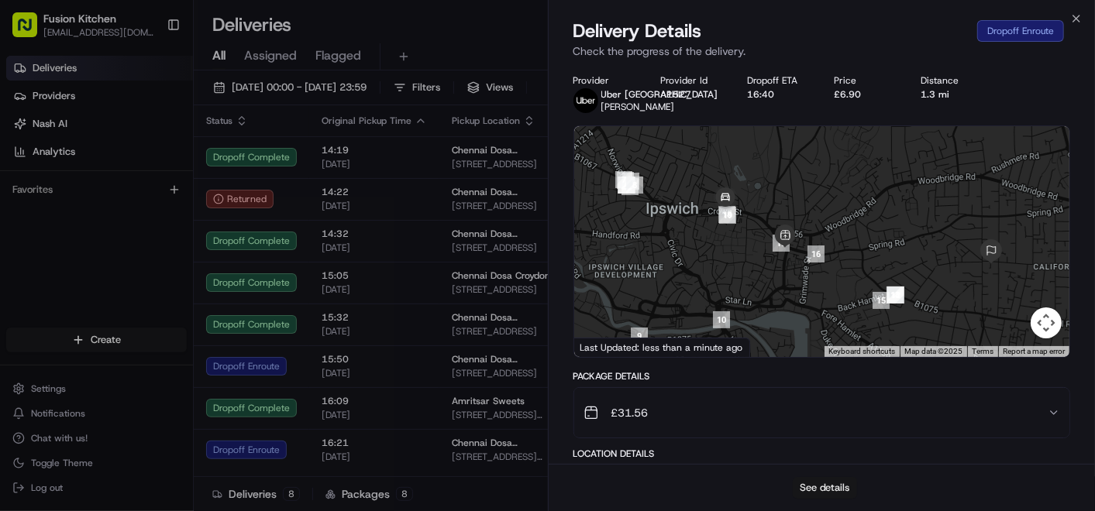
click at [813, 480] on button "See details" at bounding box center [824, 488] width 64 height 22
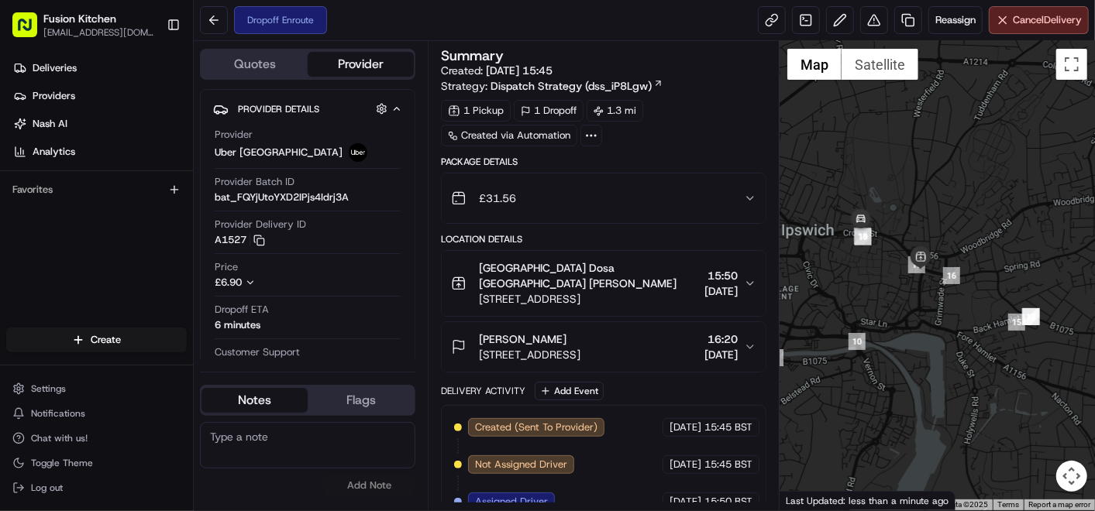
drag, startPoint x: 850, startPoint y: 288, endPoint x: 938, endPoint y: 291, distance: 88.3
click at [938, 291] on div at bounding box center [936, 275] width 315 height 469
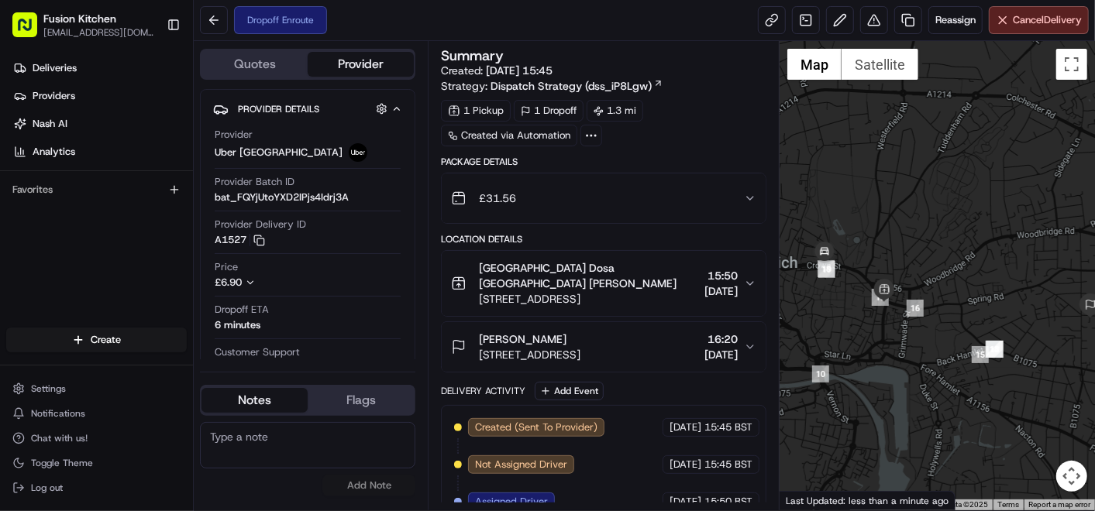
drag, startPoint x: 890, startPoint y: 298, endPoint x: 995, endPoint y: 305, distance: 104.8
click at [995, 305] on div at bounding box center [936, 275] width 315 height 469
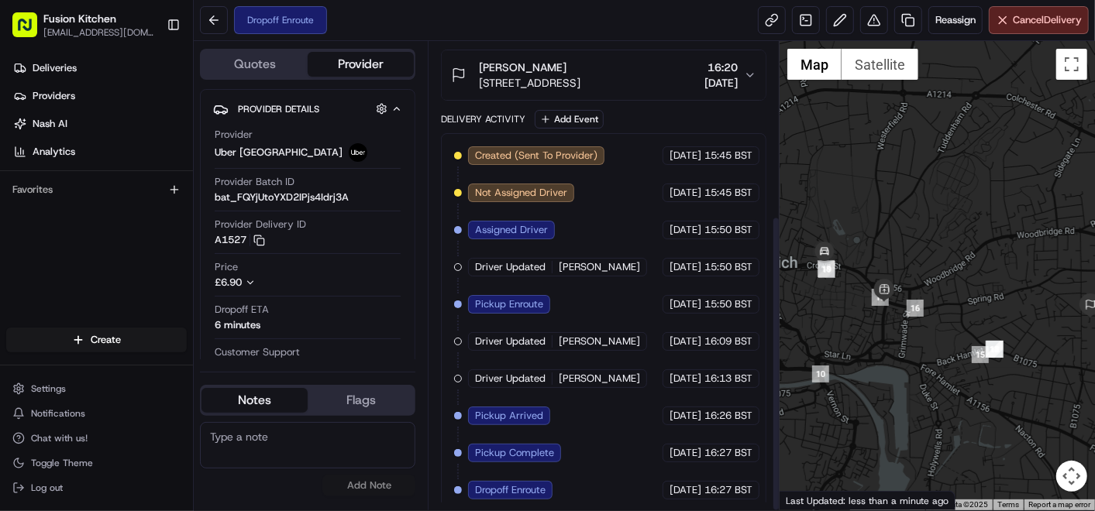
scroll to position [274, 0]
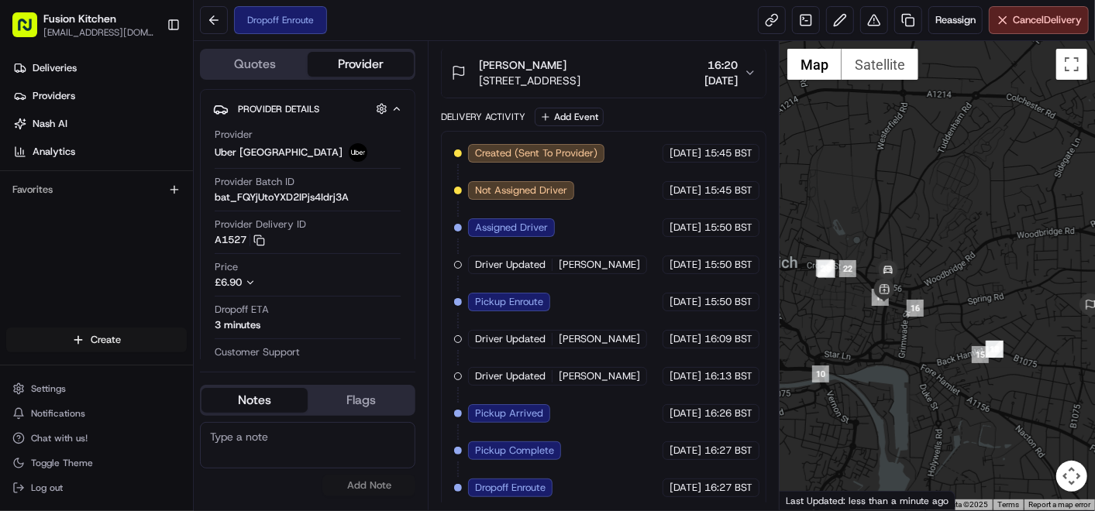
click at [81, 339] on html "Fusion Kitchen hari@fusionpos.uk Toggle Sidebar Deliveries Providers Nash AI An…" at bounding box center [547, 255] width 1095 height 511
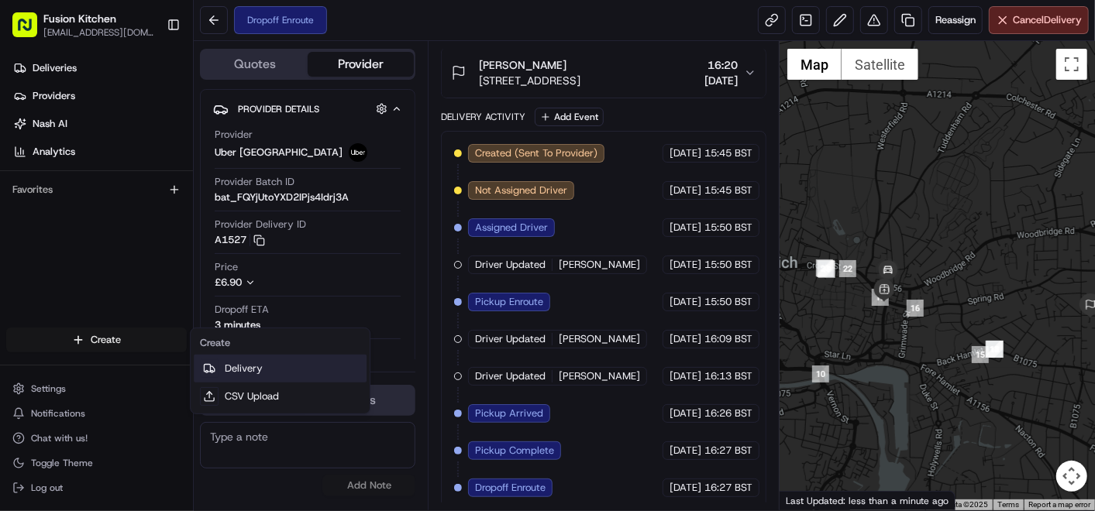
click at [267, 365] on link "Delivery" at bounding box center [280, 369] width 173 height 28
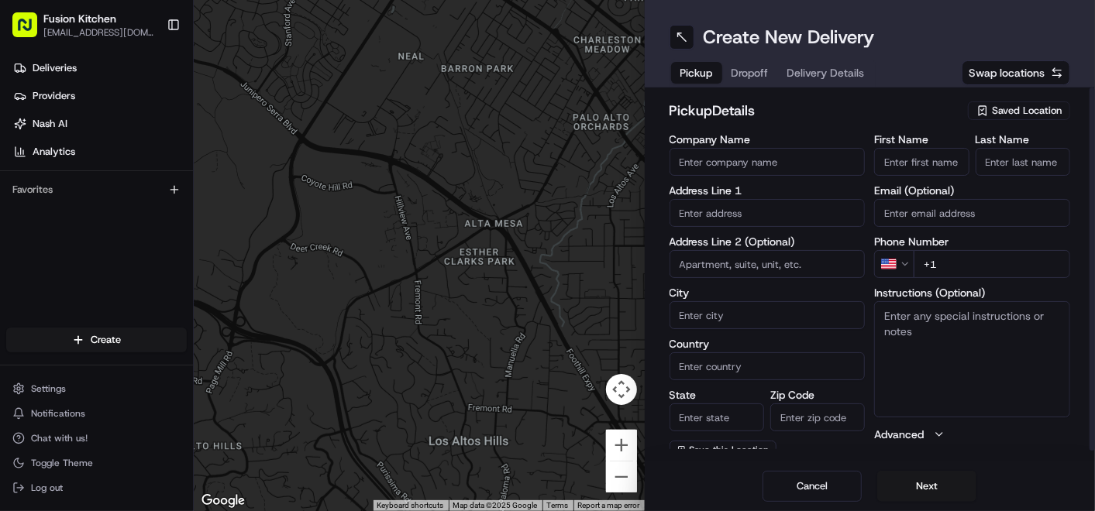
click at [737, 212] on input "text" at bounding box center [767, 213] width 196 height 28
paste input "548-550 Hagley Road West, OLDBURY, United Kingdom, B68 0BZ."
click at [760, 246] on div "548-550 Hagley Road West, Oldbury B68 0BZ, United Kingdom" at bounding box center [767, 244] width 188 height 23
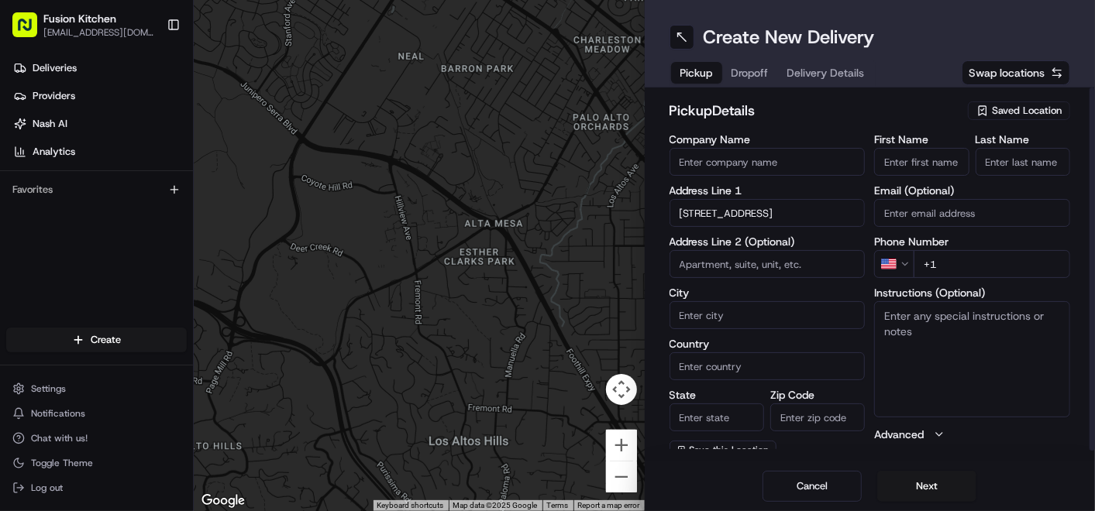
type input "[STREET_ADDRESS]"
type input "Oldbury"
type input "[GEOGRAPHIC_DATA]"
type input "B68 0BZ"
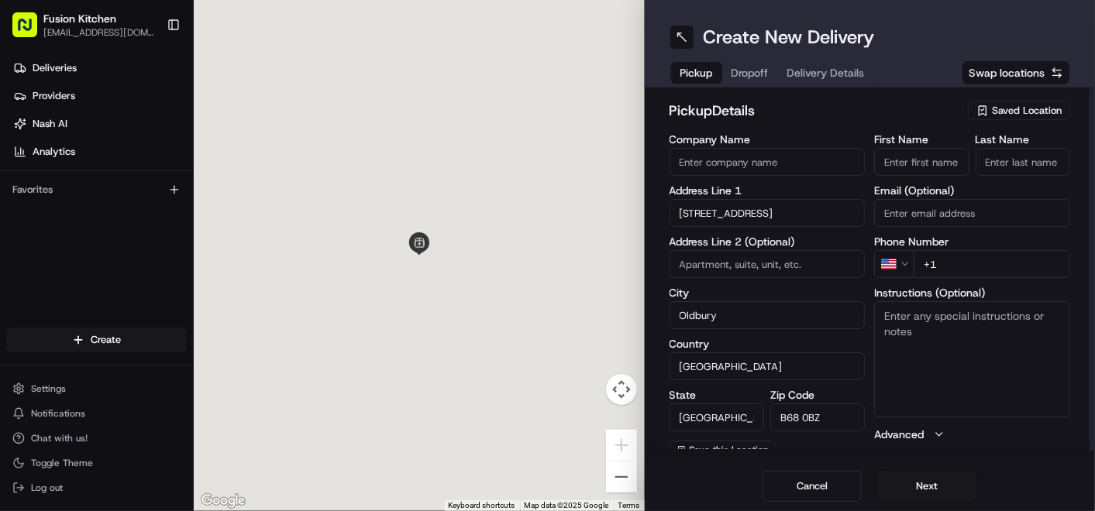
type input "548-550 Hagley Road West"
click at [906, 332] on textarea "Instructions (Optional)" at bounding box center [972, 359] width 196 height 116
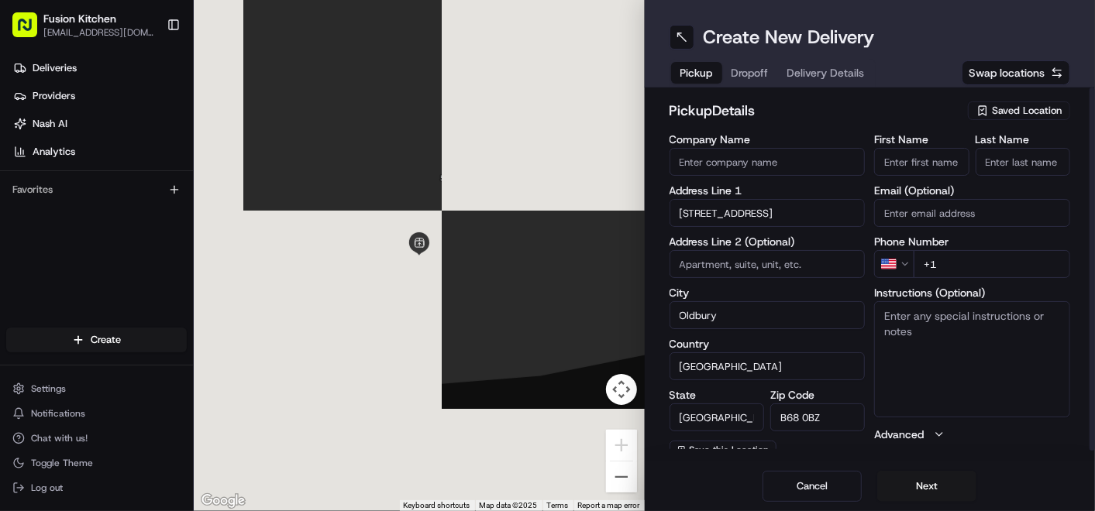
paste textarea "548-550 Hagley Road West, OLDBURY, United Kingdom, B68 0BZ."
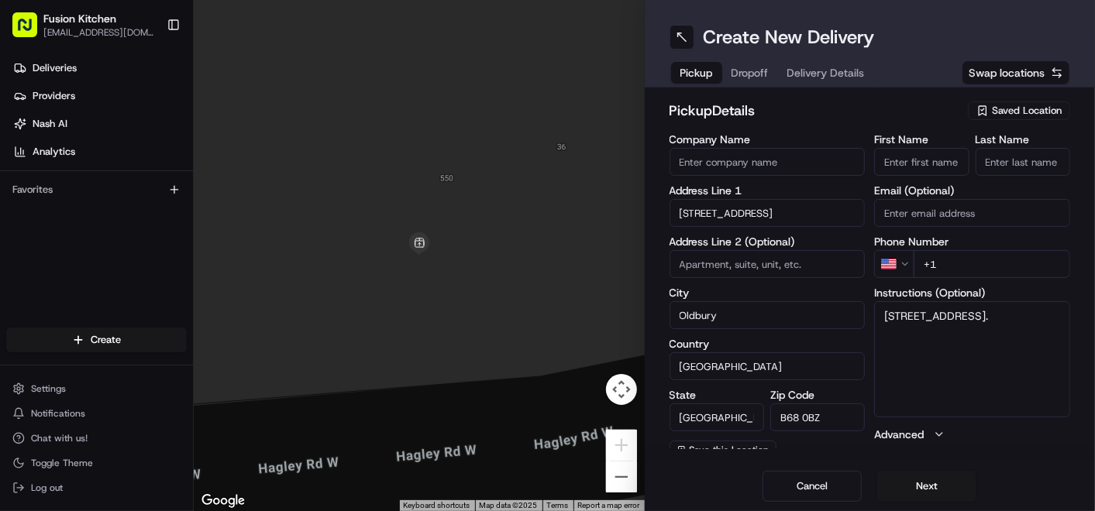
type textarea "548-550 Hagley Road West, OLDBURY, United Kingdom, B68 0BZ."
click at [927, 161] on input "First Name" at bounding box center [921, 162] width 95 height 28
paste input "Mougamadou [PERSON_NAME]"
drag, startPoint x: 929, startPoint y: 163, endPoint x: 1033, endPoint y: 164, distance: 104.6
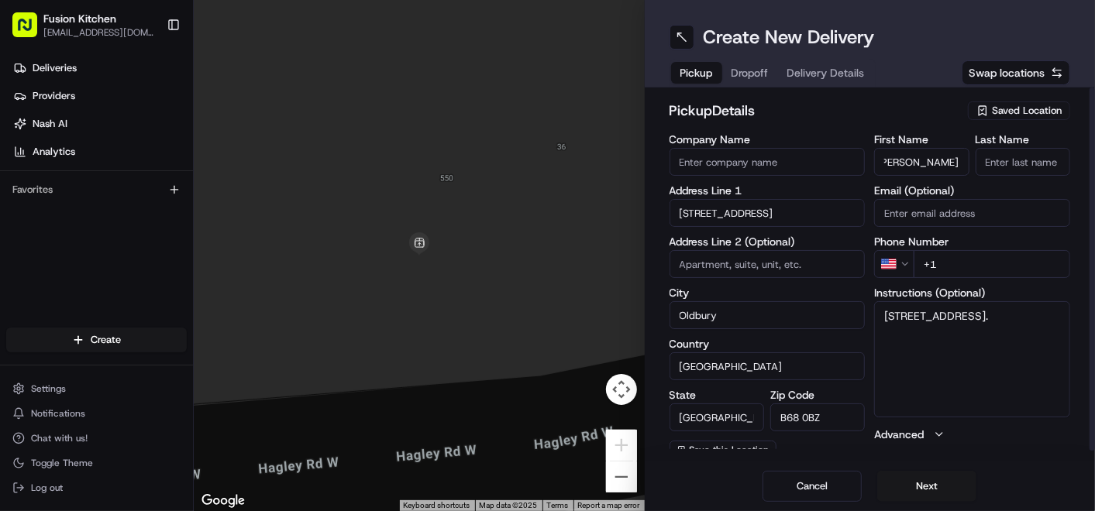
click at [1033, 164] on div "First Name Mougamadou Aasife Mohamed Nooku Last Name" at bounding box center [972, 155] width 196 height 42
type input "Mougamadou Aasife Mohamed"
click at [1033, 164] on input "Last Name" at bounding box center [1022, 162] width 95 height 28
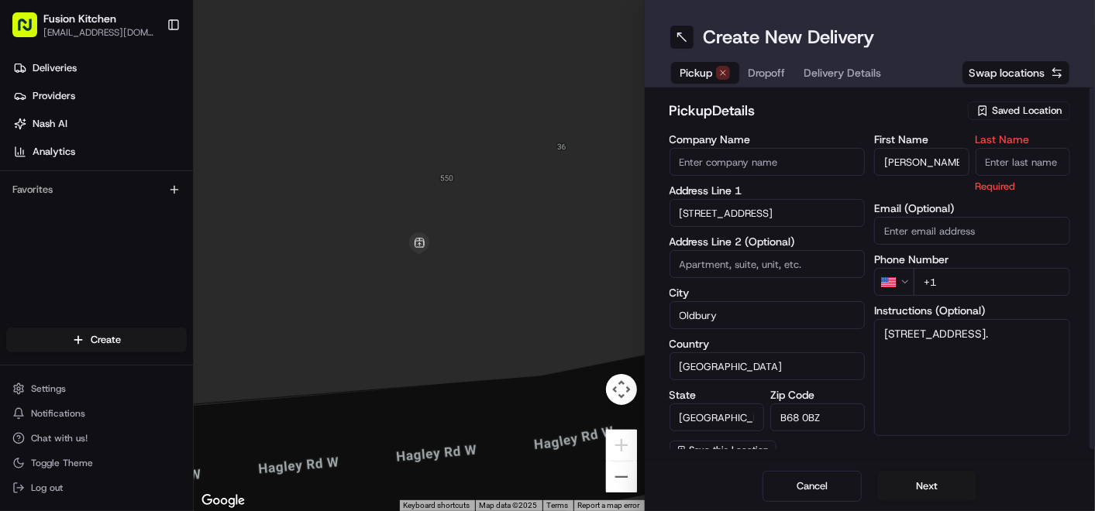
paste input "Nooku"
type input "Nooku"
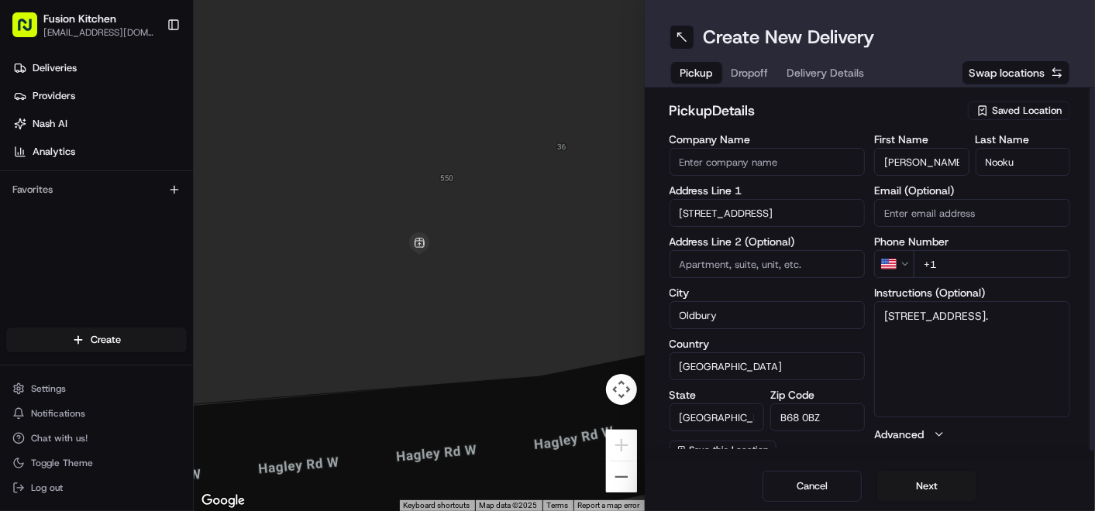
click at [819, 160] on input "Company Name" at bounding box center [767, 162] width 196 height 28
paste input "Grill N Shake - [GEOGRAPHIC_DATA]"
type input "Grill N Shake - [GEOGRAPHIC_DATA]"
click at [820, 115] on h2 "pickup Details" at bounding box center [814, 111] width 290 height 22
click at [900, 259] on html "Fusion Kitchen hari@fusionpos.uk Toggle Sidebar Deliveries Providers Nash AI An…" at bounding box center [547, 255] width 1095 height 511
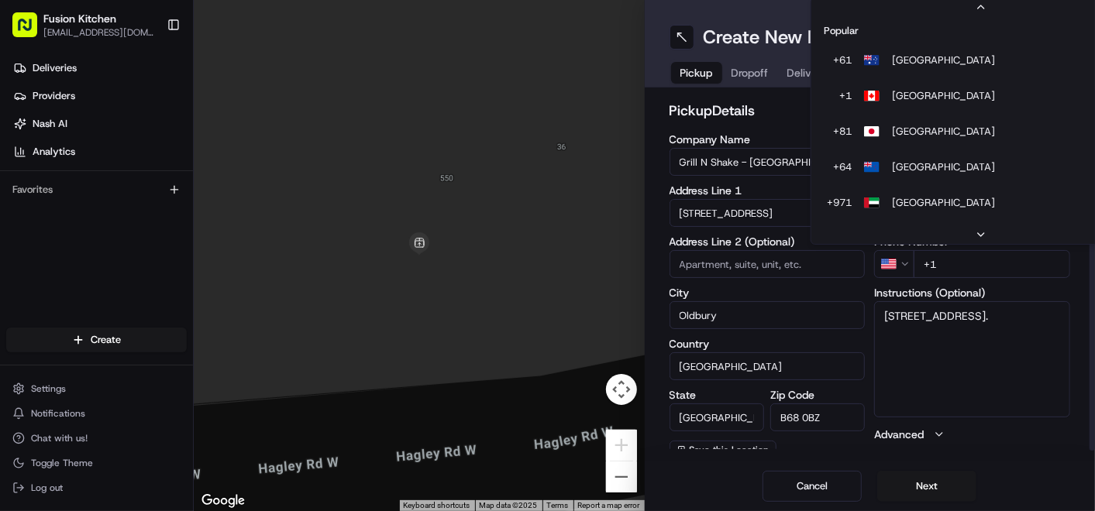
scroll to position [66, 0]
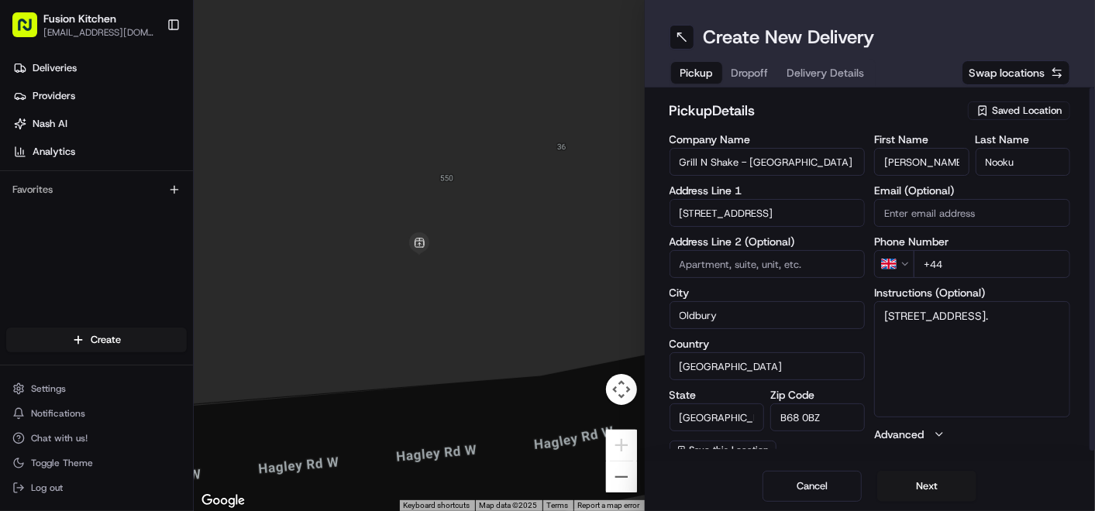
click at [1000, 263] on input "+44" at bounding box center [991, 264] width 156 height 28
paste input "121 421 3777"
type input "[PHONE_NUMBER]"
click at [927, 350] on textarea "548-550 Hagley Road West, OLDBURY, United Kingdom, B68 0BZ." at bounding box center [972, 359] width 196 height 116
paste textarea "1214213777"
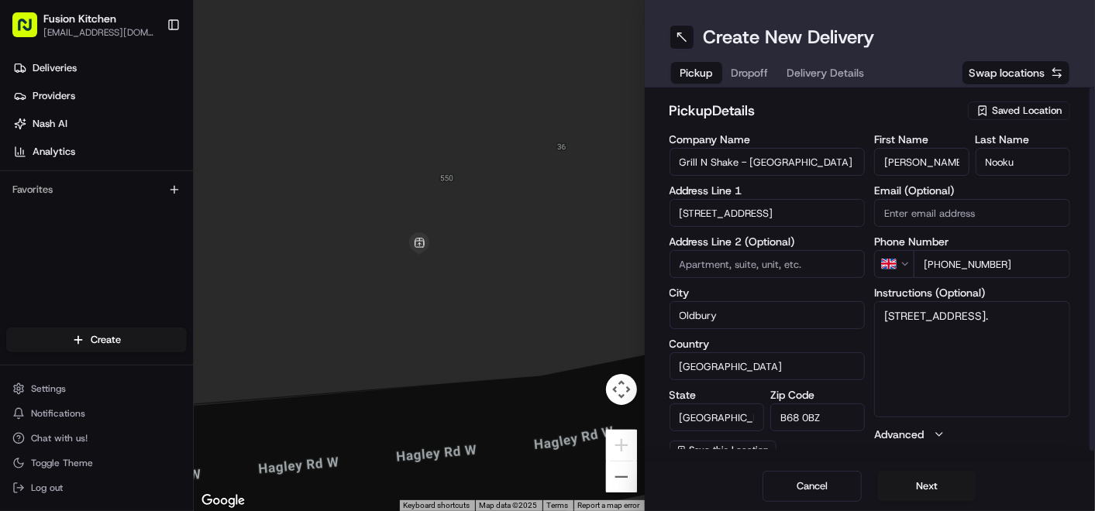
type textarea "[STREET_ADDRESS]. 1214213777"
click at [930, 486] on button "Next" at bounding box center [926, 486] width 99 height 31
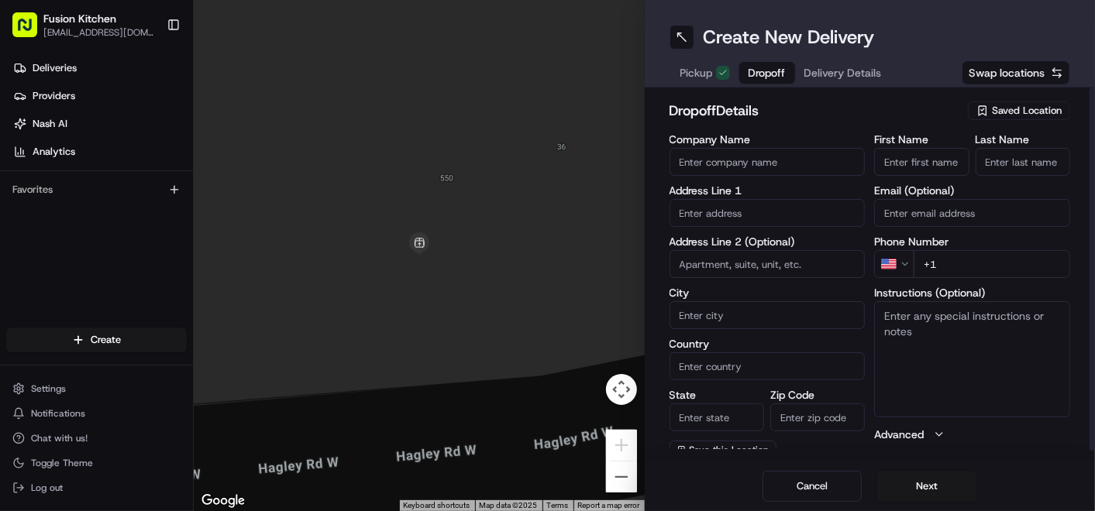
click at [774, 212] on input "text" at bounding box center [767, 213] width 196 height 28
paste input "55, Blagdon Road, Halesowen, B63 3PX"
click at [752, 241] on div "55 Blagdon Road, Halesowen B63 3PX, UK" at bounding box center [767, 244] width 188 height 23
click at [938, 339] on textarea "Instructions (Optional)" at bounding box center [972, 359] width 196 height 116
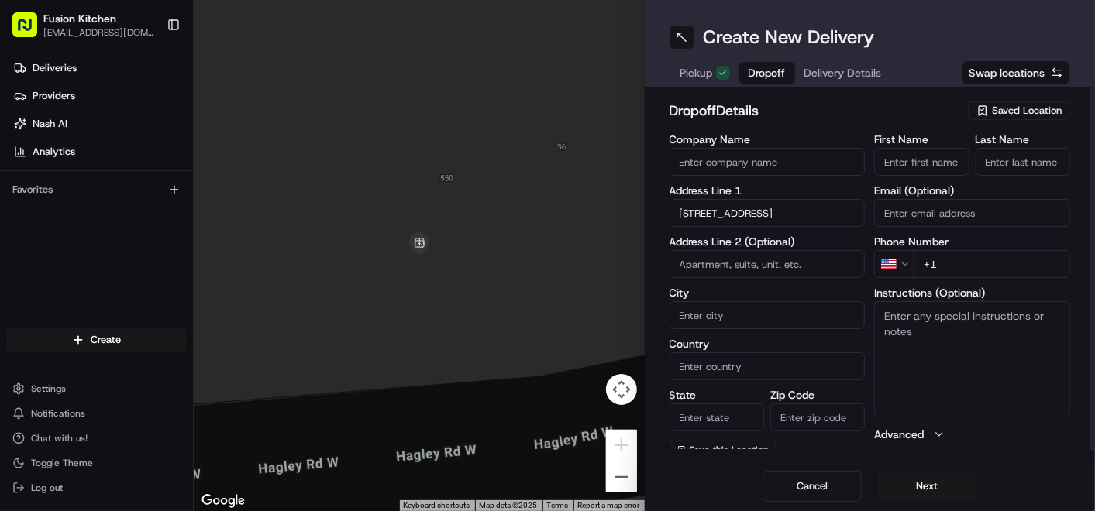
type input "[STREET_ADDRESS]"
type input "Halesowen"
type input "[GEOGRAPHIC_DATA]"
type input "B63 3PX"
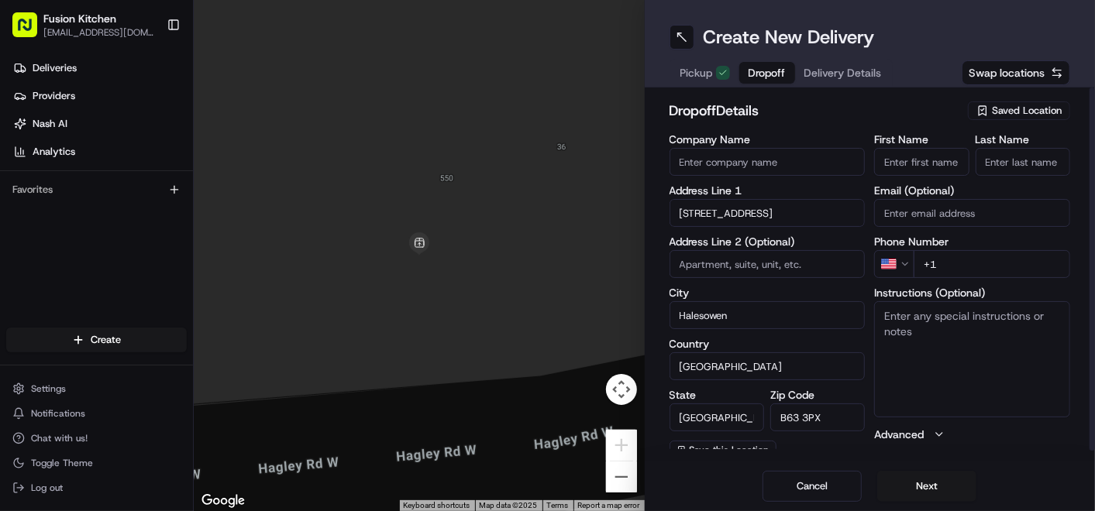
type input "55 Blagdon Road"
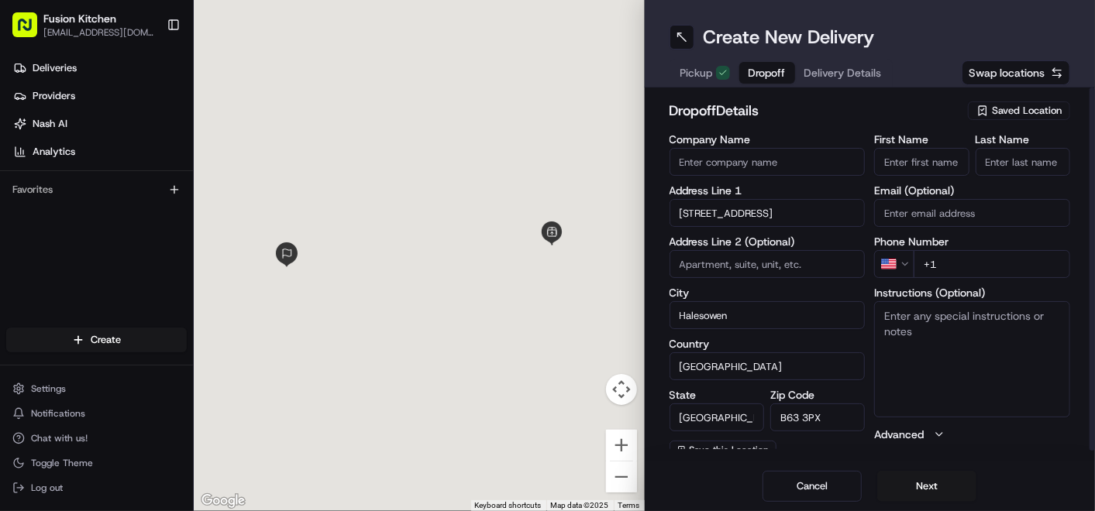
paste input "55, Blagdon Road, Halesowen, B63 3PX"
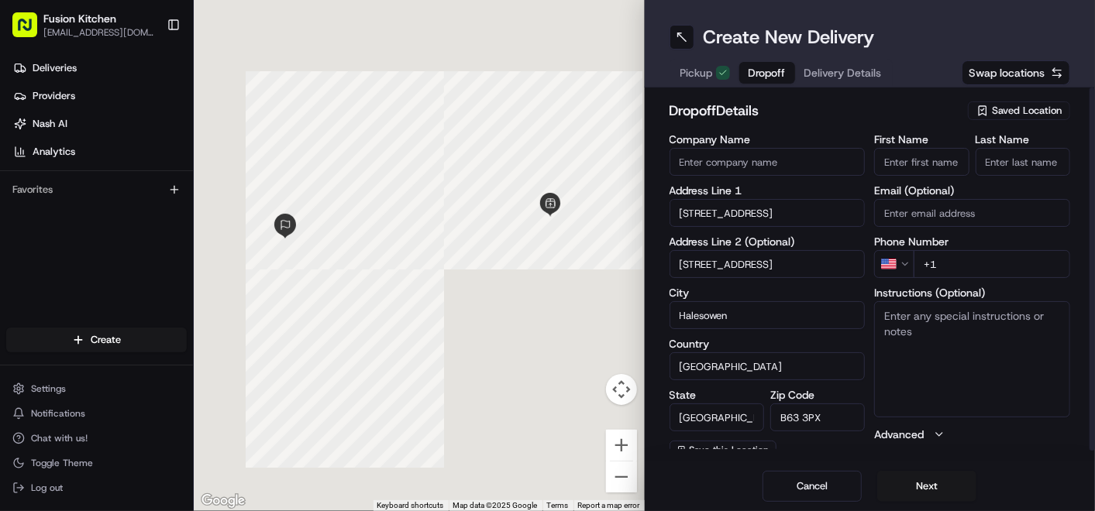
scroll to position [0, 6]
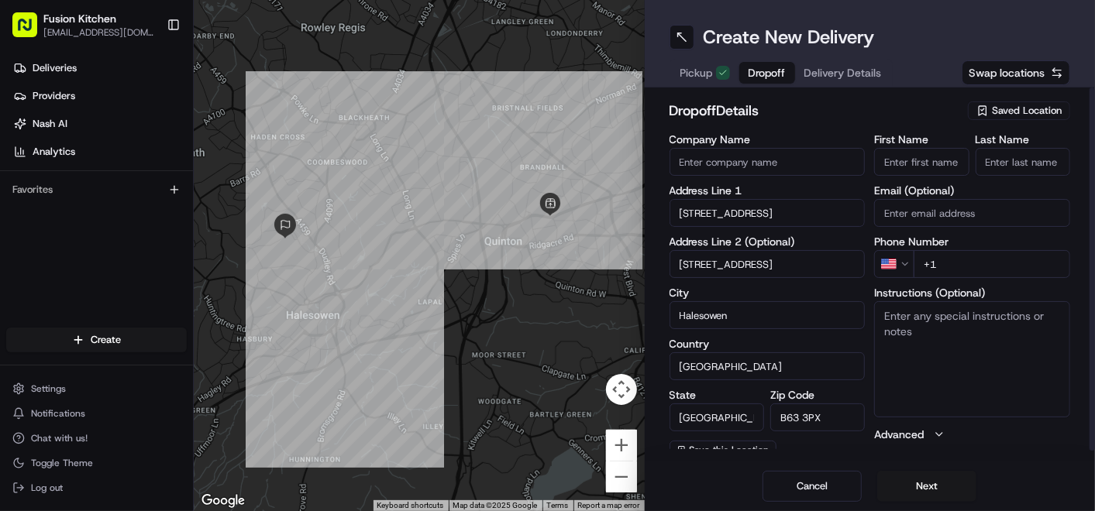
type input "55, Blagdon Road, Halesowen, B63 3PX"
click at [939, 336] on textarea "Instructions (Optional)" at bounding box center [972, 359] width 196 height 116
paste textarea "55, Blagdon Road, Halesowen, B63 3PX"
type textarea "55, Blagdon Road, Halesowen, B63 3PX"
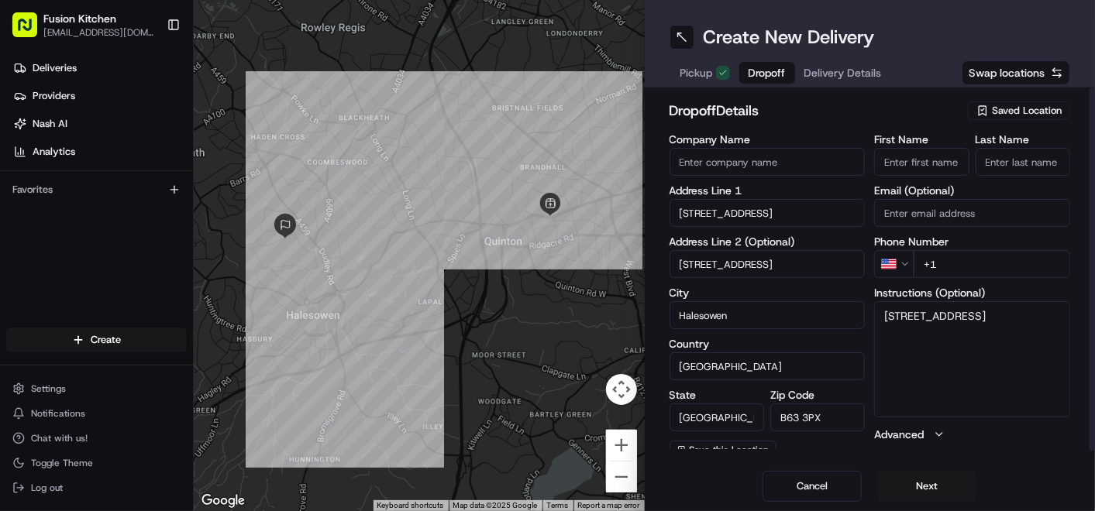
click at [804, 265] on input "55, Blagdon Road, Halesowen, B63 3PX" at bounding box center [767, 264] width 196 height 28
click at [987, 372] on textarea "55, Blagdon Road, Halesowen, B63 3PX" at bounding box center [972, 359] width 196 height 116
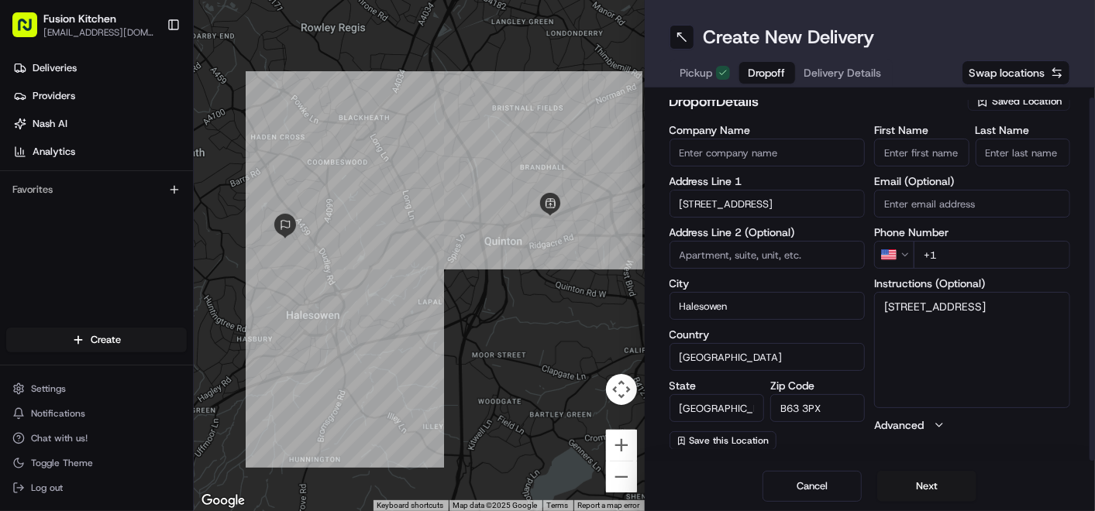
click at [903, 251] on html "Fusion Kitchen hari@fusionpos.uk Toggle Sidebar Deliveries Providers Nash AI An…" at bounding box center [547, 255] width 1095 height 511
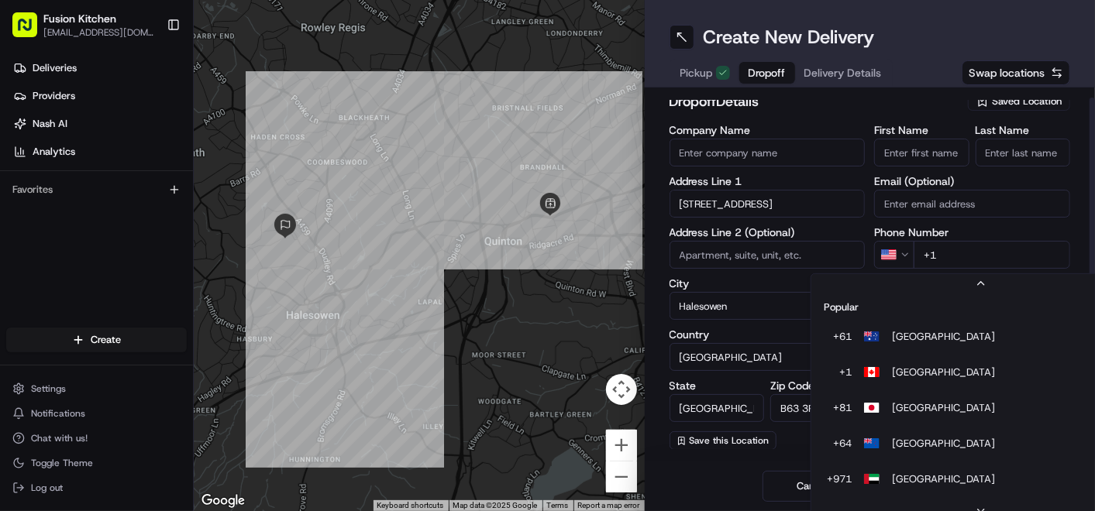
scroll to position [66, 0]
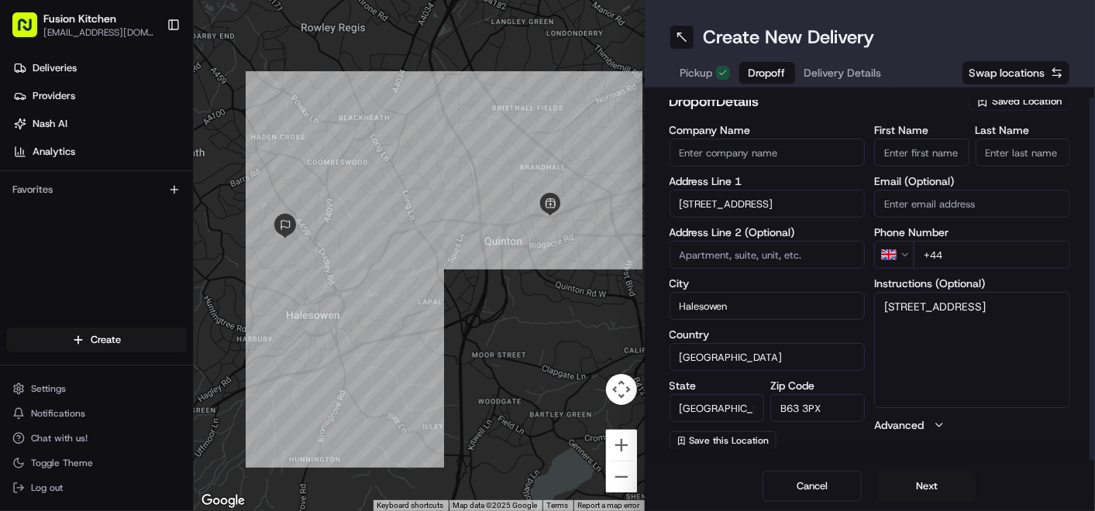
click at [983, 260] on input "+44" at bounding box center [991, 255] width 156 height 28
paste input "7453 858222"
type input "+44 7453 858222"
click at [1009, 319] on textarea "55, Blagdon Road, Halesowen, B63 3PX" at bounding box center [972, 350] width 196 height 116
paste textarea "7453858222"
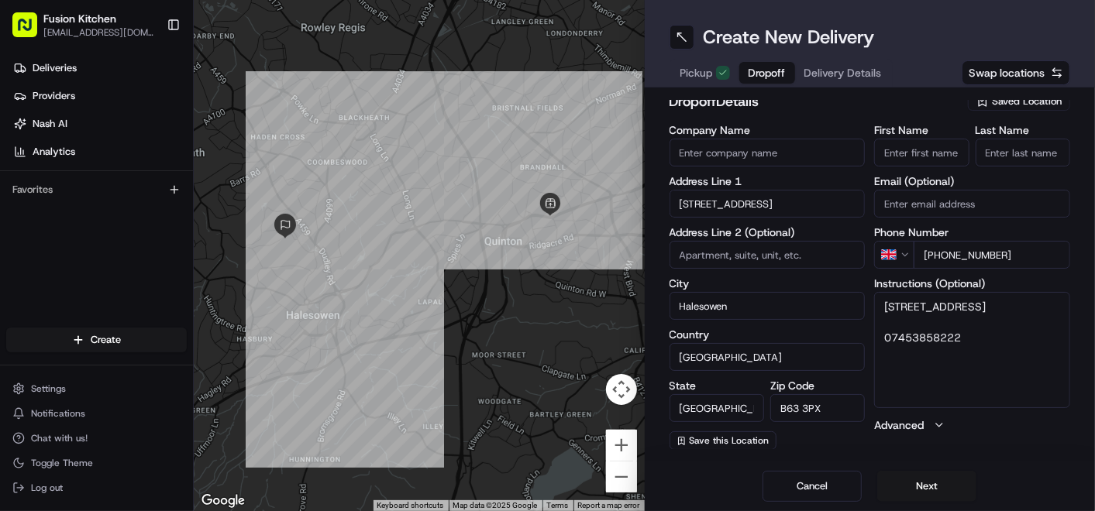
type textarea "55, Blagdon Road, Halesowen, B63 3PX 07453858222"
click at [751, 156] on input "Company Name" at bounding box center [767, 153] width 196 height 28
paste input "[PERSON_NAME]"
type input "[PERSON_NAME]"
click at [925, 151] on input "First Name" at bounding box center [921, 153] width 95 height 28
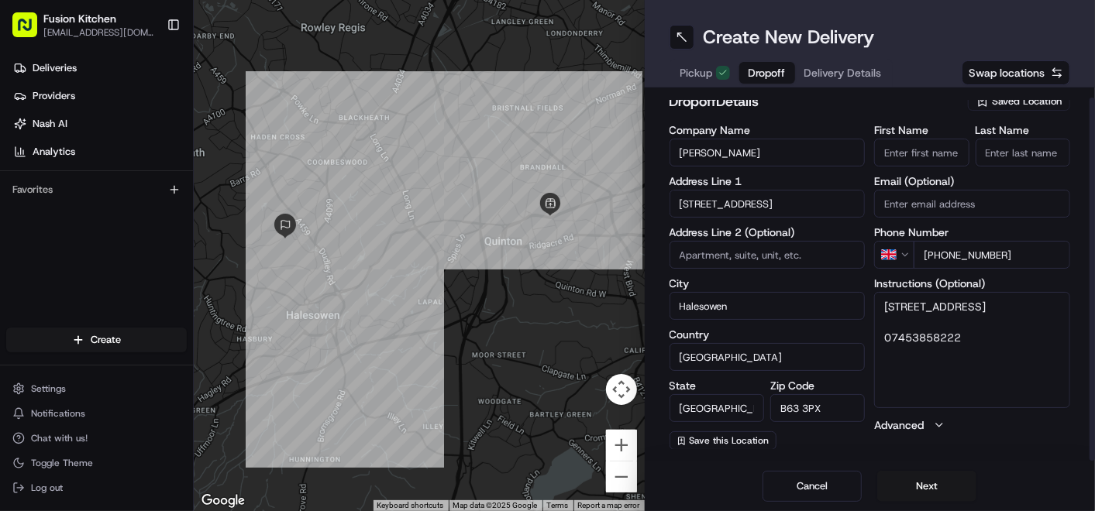
paste input "[PERSON_NAME]"
click at [927, 149] on input "[PERSON_NAME]" at bounding box center [921, 153] width 95 height 28
type input "Jac"
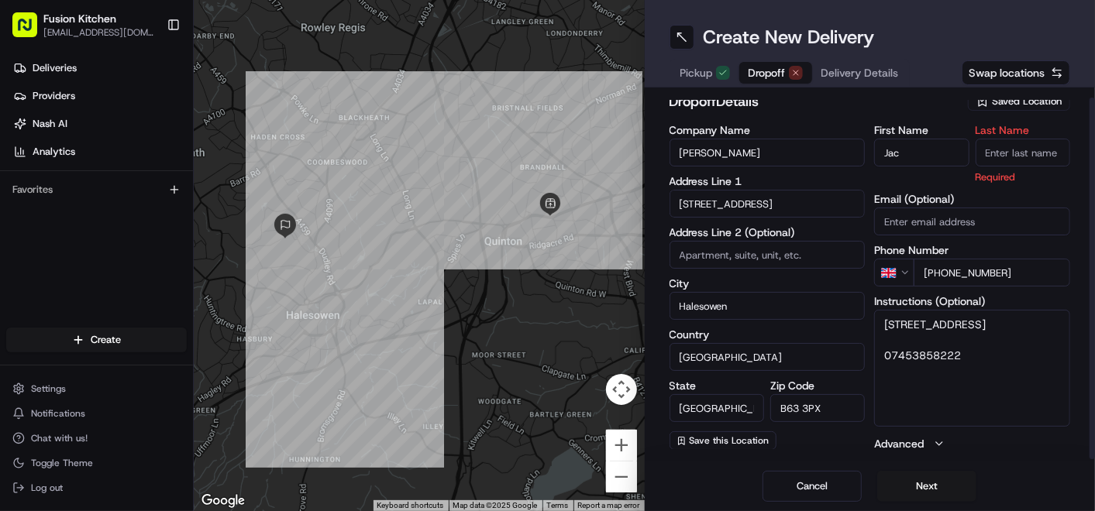
click at [999, 154] on input "Last Name" at bounding box center [1022, 153] width 95 height 28
paste input "Marshall"
type input "Marshall"
click at [865, 175] on div "Company Name Jac Marshall Address Line 1 55 Blagdon Road Address Line 2 (Option…" at bounding box center [869, 288] width 401 height 327
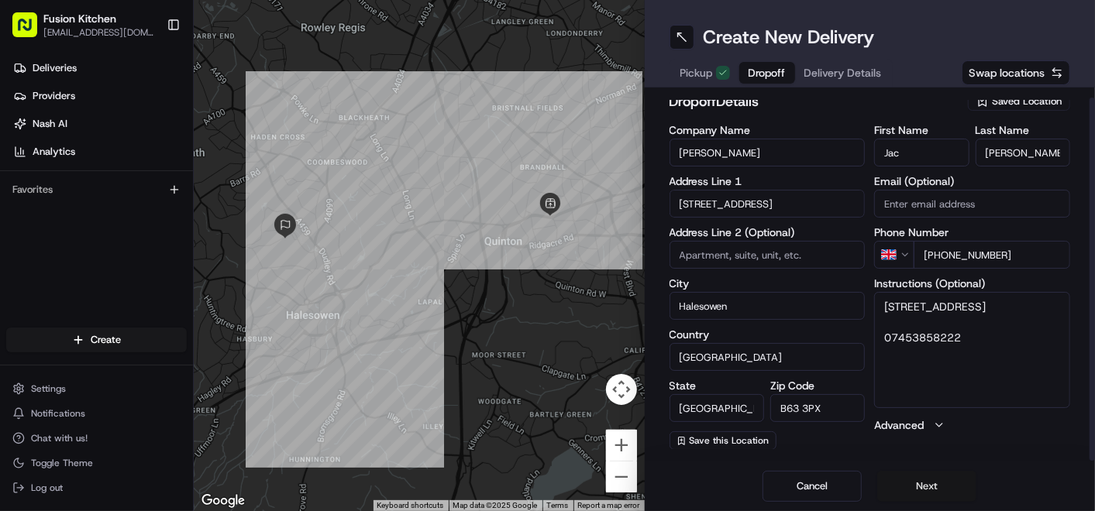
click at [926, 489] on button "Next" at bounding box center [926, 486] width 99 height 31
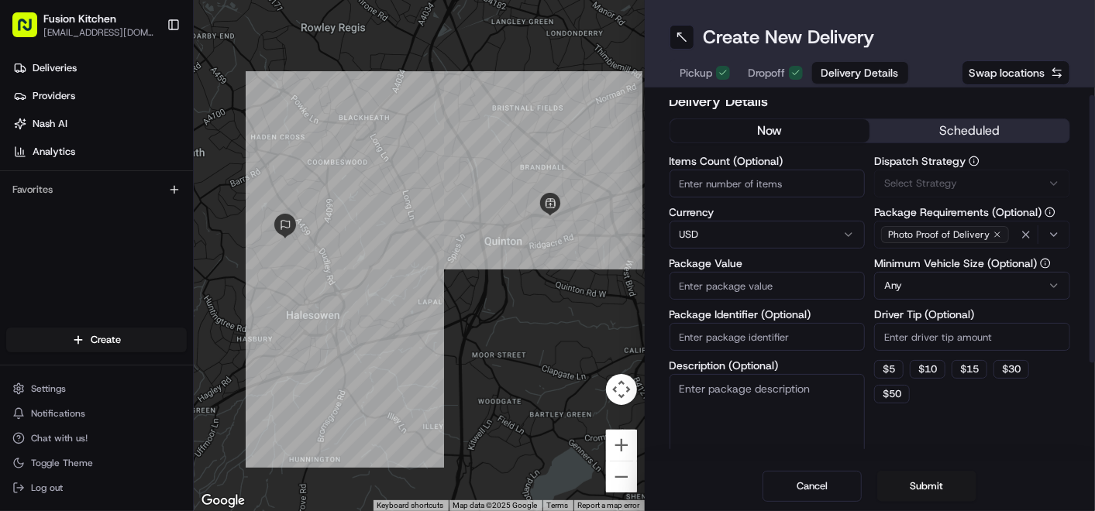
click at [721, 236] on html "Fusion Kitchen hari@fusionpos.uk Toggle Sidebar Deliveries Providers Nash AI An…" at bounding box center [547, 255] width 1095 height 511
click at [734, 282] on input "Package Value" at bounding box center [767, 286] width 196 height 28
paste input "22.36"
type input "22.36"
click at [923, 488] on button "Submit" at bounding box center [926, 486] width 99 height 31
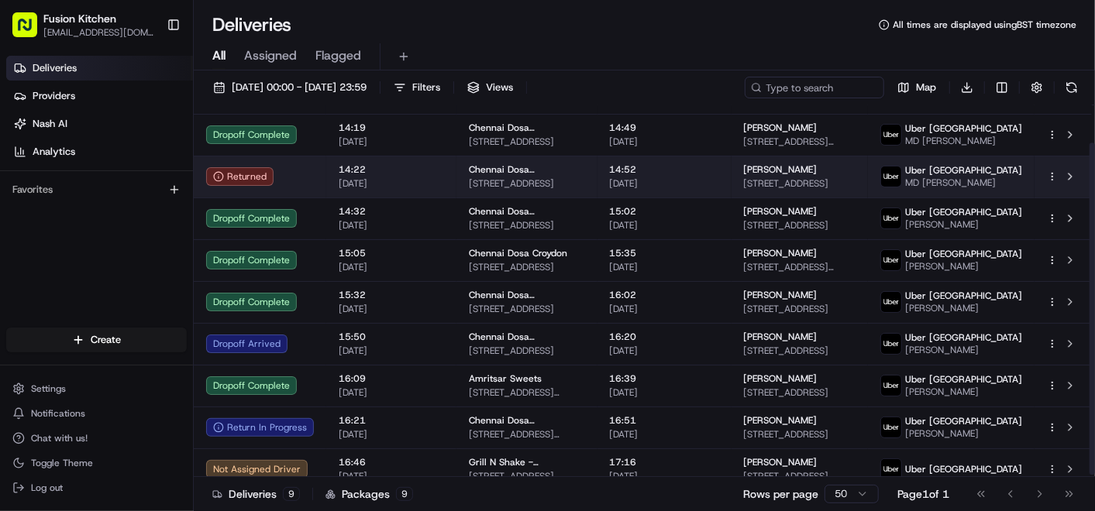
scroll to position [43, 0]
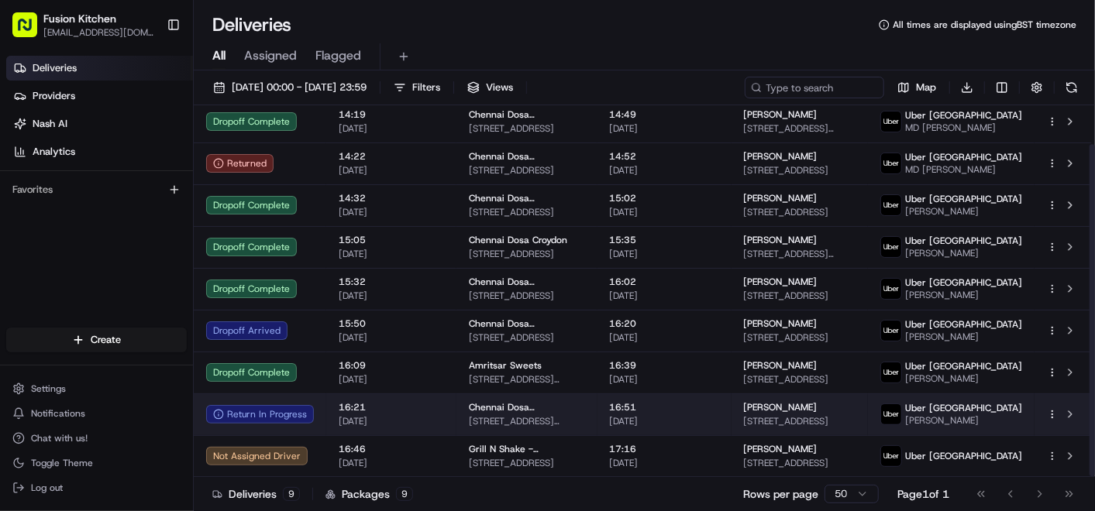
click at [597, 409] on td "Chennai Dosa [GEOGRAPHIC_DATA] [STREET_ADDRESS][PERSON_NAME]" at bounding box center [526, 415] width 141 height 42
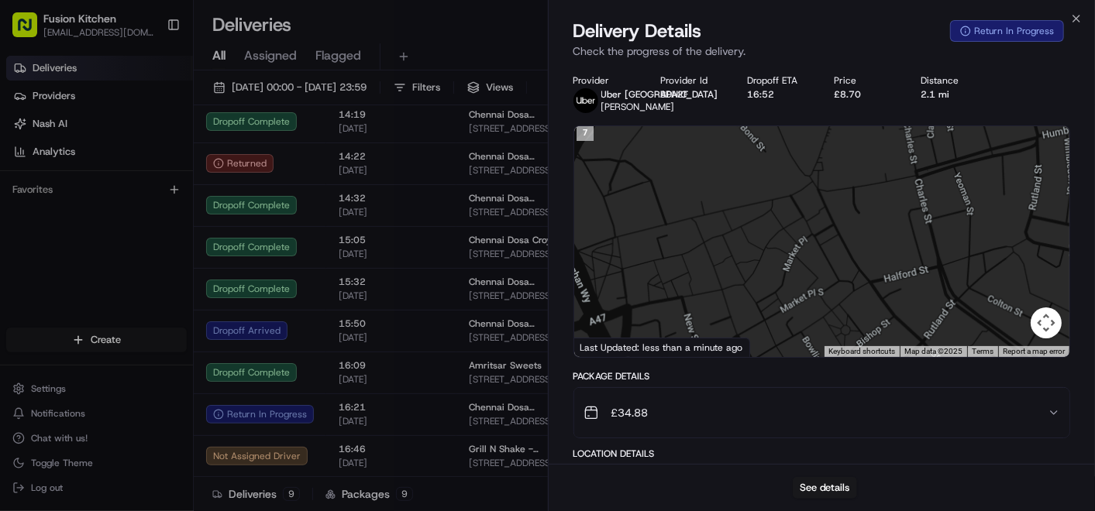
drag, startPoint x: 796, startPoint y: 316, endPoint x: 841, endPoint y: 200, distance: 124.6
click at [841, 200] on div at bounding box center [822, 241] width 496 height 231
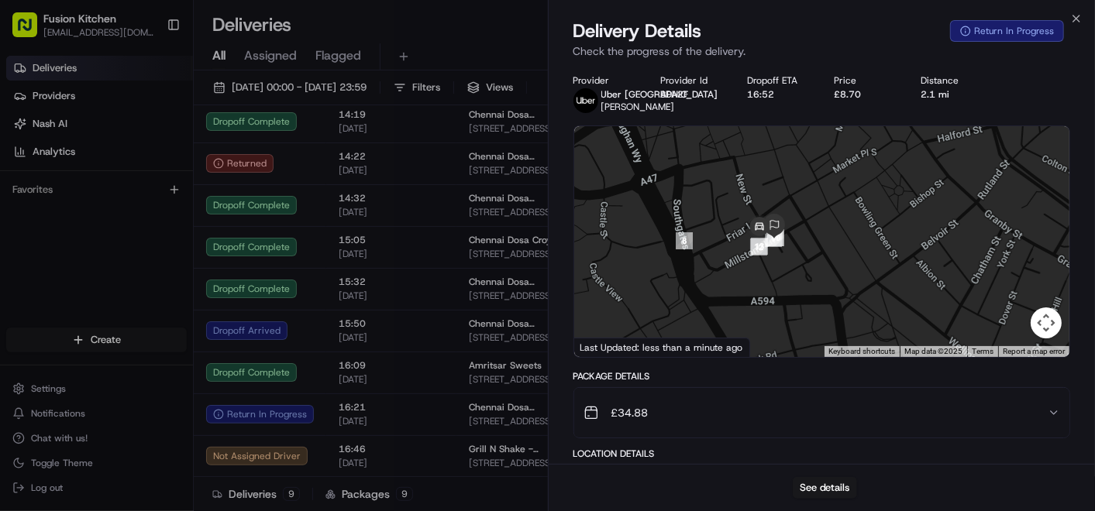
drag, startPoint x: 799, startPoint y: 311, endPoint x: 841, endPoint y: 188, distance: 129.8
click at [841, 188] on div at bounding box center [822, 241] width 496 height 231
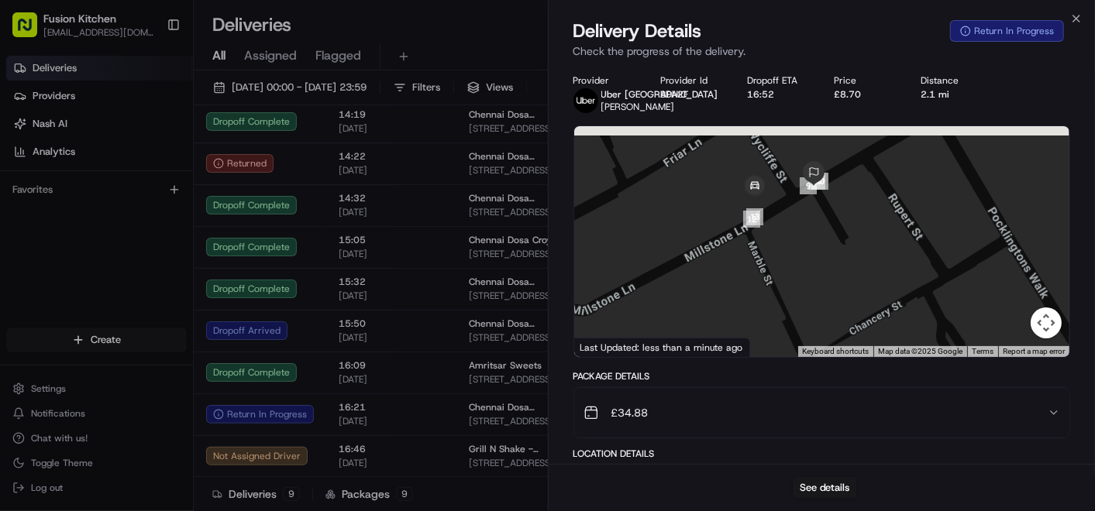
drag, startPoint x: 766, startPoint y: 205, endPoint x: 771, endPoint y: 263, distance: 57.5
click at [771, 263] on div at bounding box center [822, 241] width 496 height 231
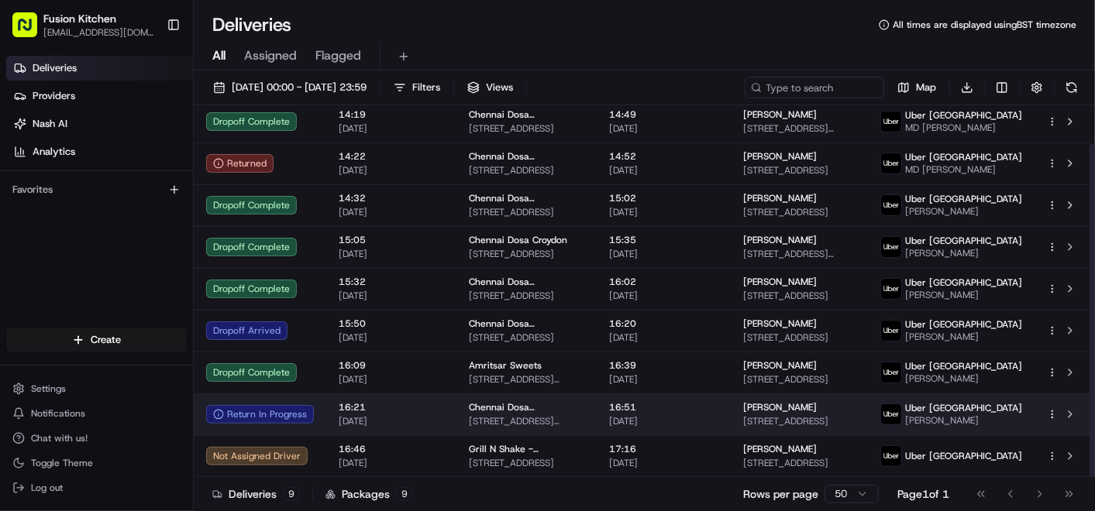
click at [410, 414] on div "16:21 24/08/2025" at bounding box center [391, 414] width 105 height 26
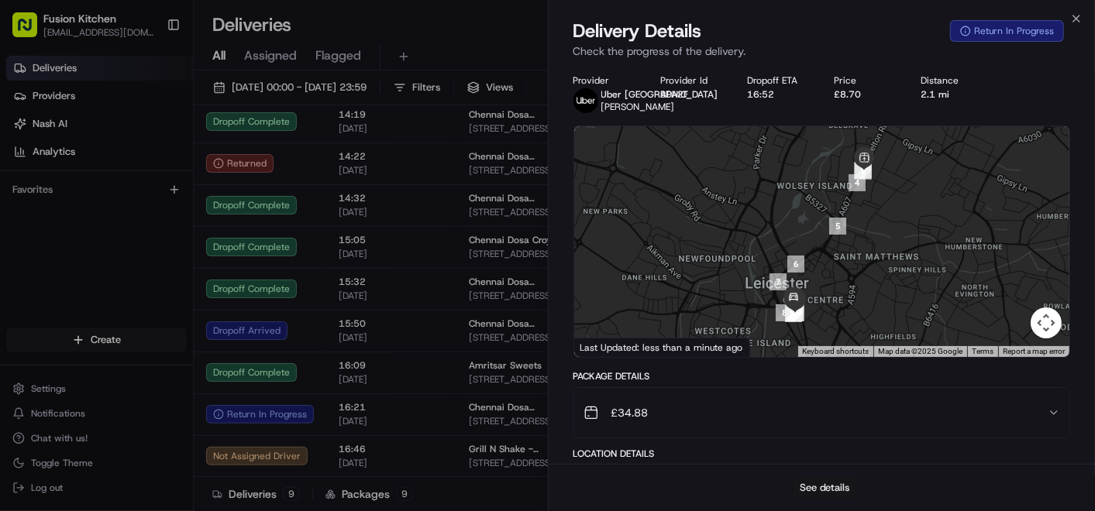
click at [827, 493] on button "See details" at bounding box center [824, 488] width 64 height 22
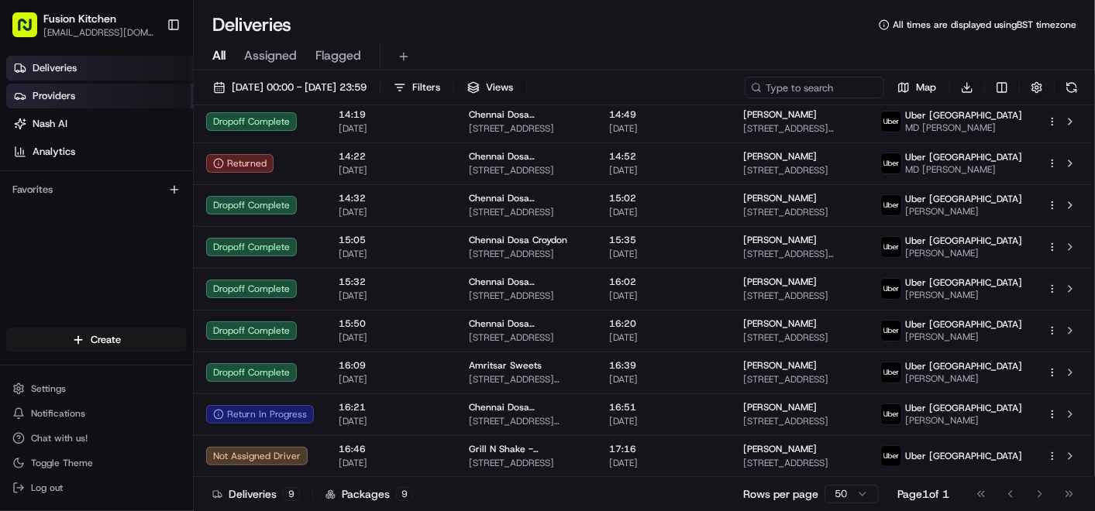
click at [62, 91] on span "Providers" at bounding box center [54, 96] width 43 height 14
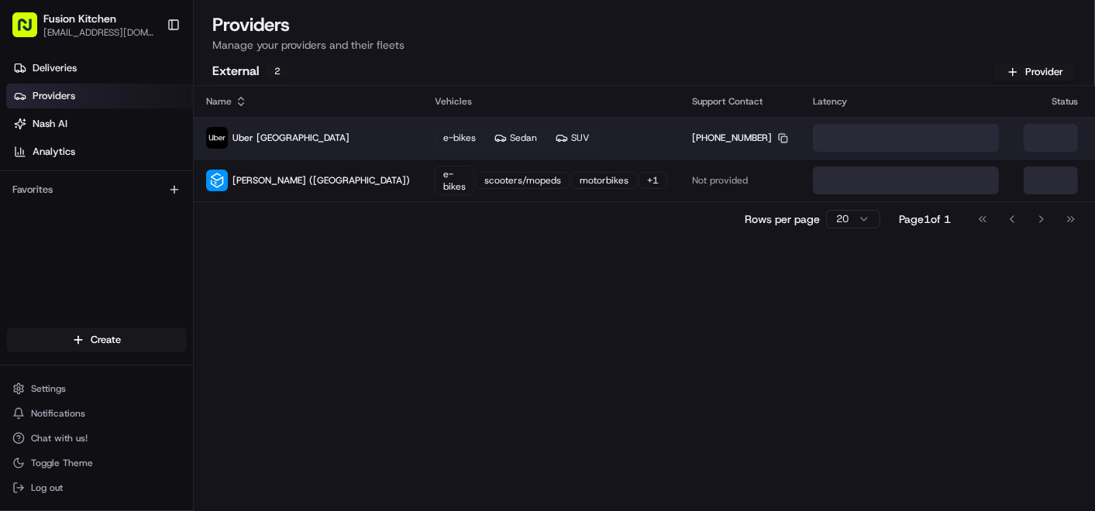
click at [781, 139] on rect "button" at bounding box center [784, 139] width 6 height 6
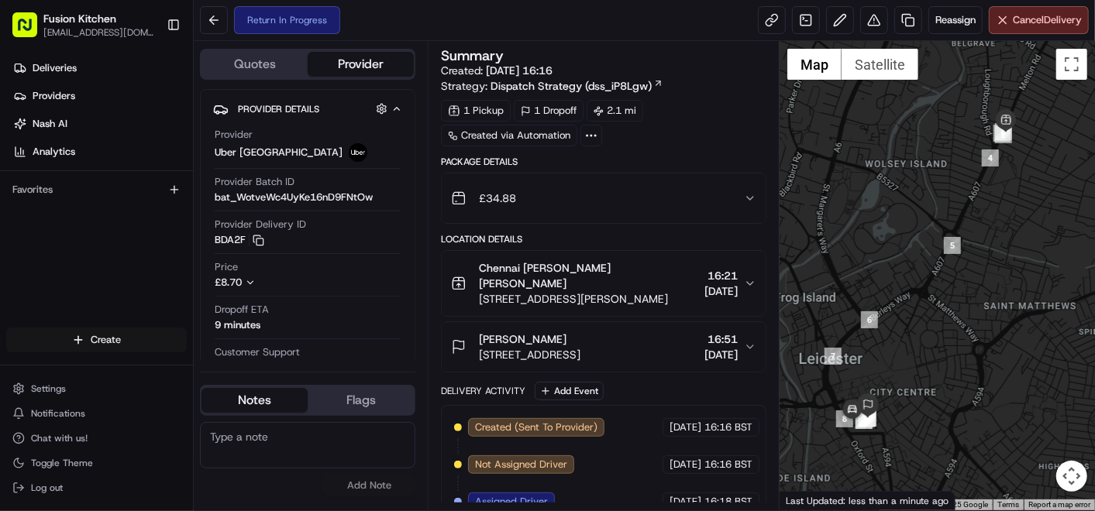
click at [108, 340] on span "Create" at bounding box center [106, 340] width 30 height 14
click at [101, 336] on html "Fusion Kitchen hari@fusionpos.uk Toggle Sidebar Deliveries Providers Nash AI An…" at bounding box center [547, 255] width 1095 height 511
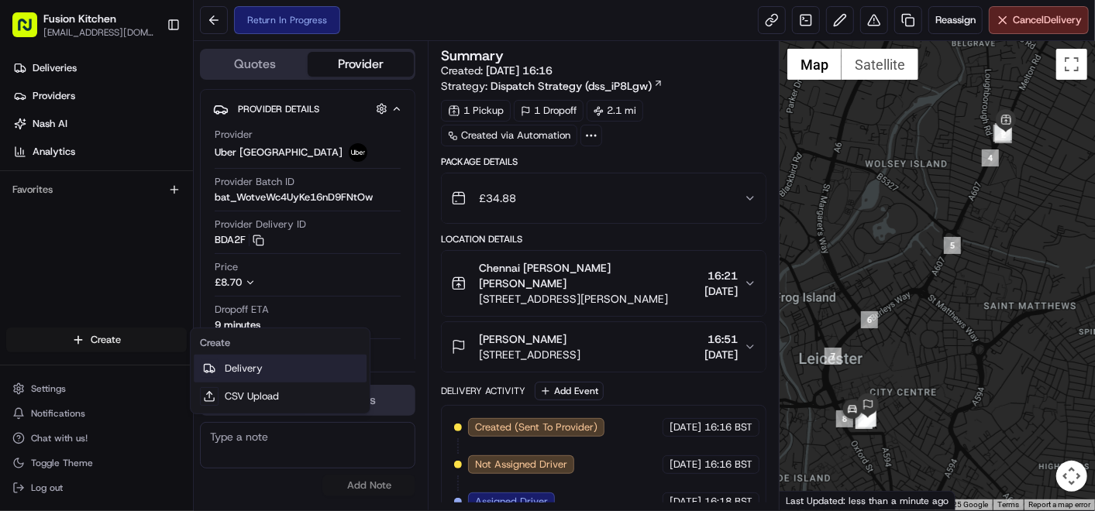
click at [272, 370] on link "Delivery" at bounding box center [280, 369] width 173 height 28
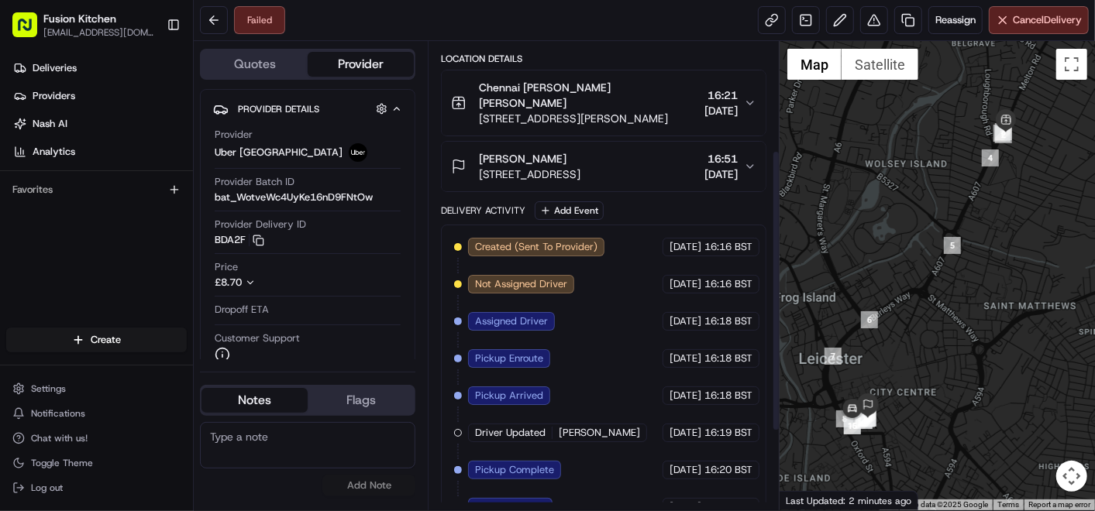
scroll to position [53, 0]
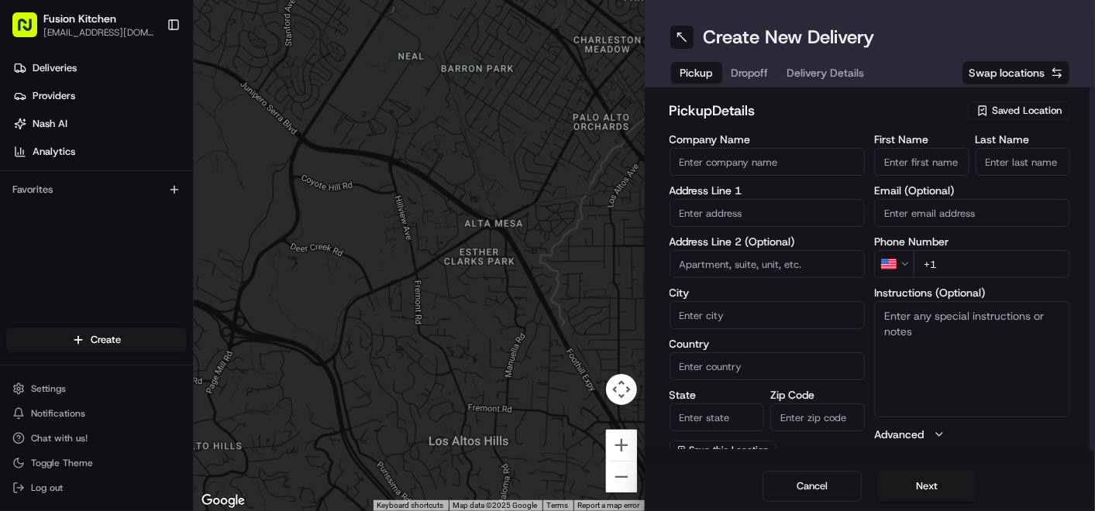
click at [739, 218] on input "text" at bounding box center [767, 213] width 196 height 28
paste input "[STREET_ADDRESS][PERSON_NAME]"
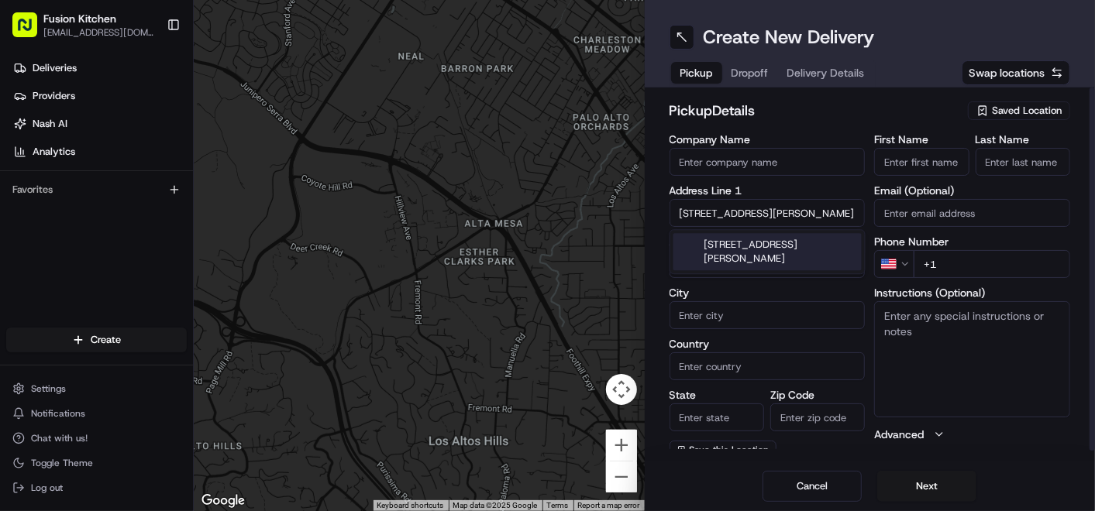
click at [768, 253] on div "[STREET_ADDRESS][PERSON_NAME]" at bounding box center [767, 251] width 188 height 37
type input "Kings Arms, [STREET_ADDRESS][PERSON_NAME]"
type input "[GEOGRAPHIC_DATA]"
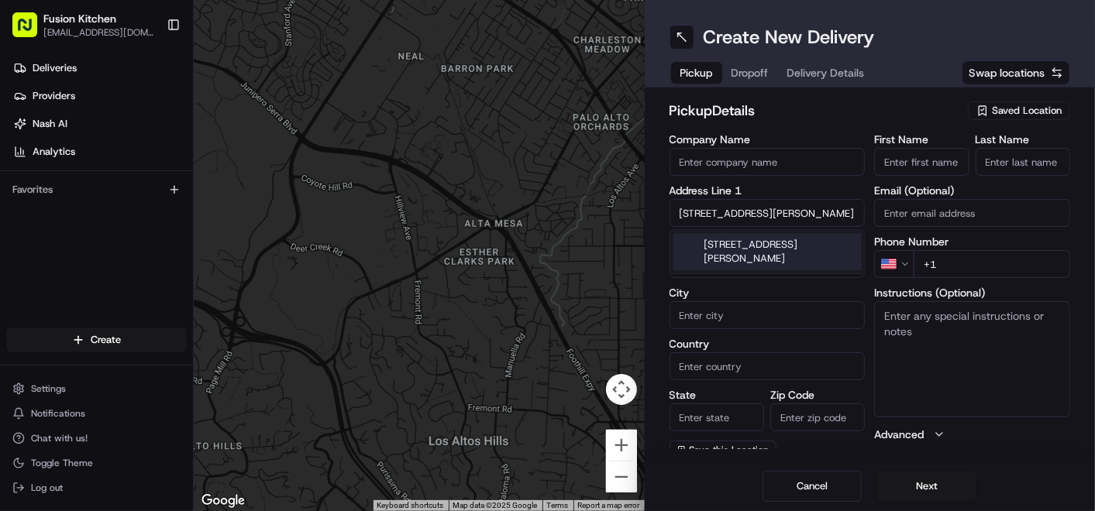
type input "[GEOGRAPHIC_DATA]"
type input "WV2 3AQ"
type input "[STREET_ADDRESS][PERSON_NAME]"
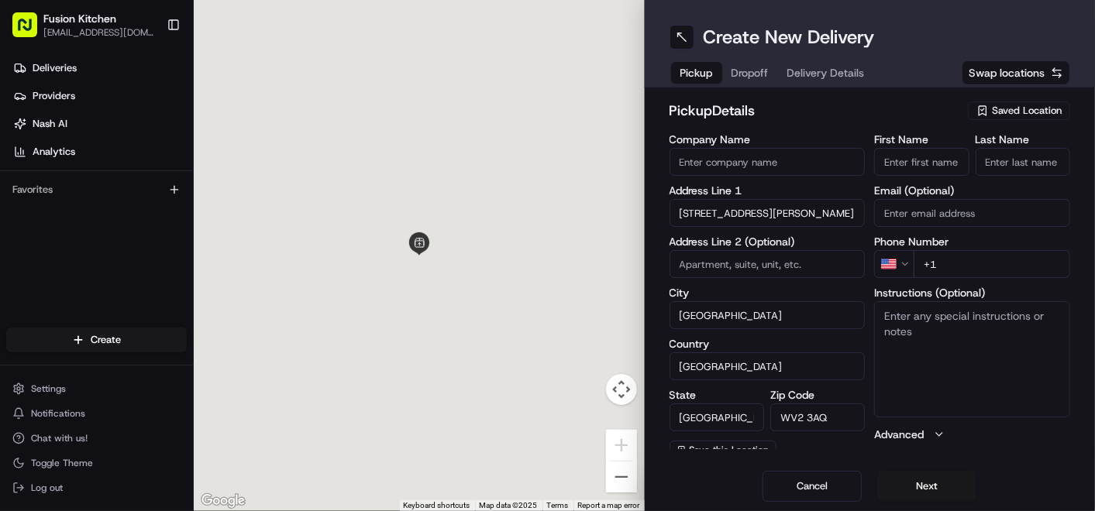
scroll to position [0, 0]
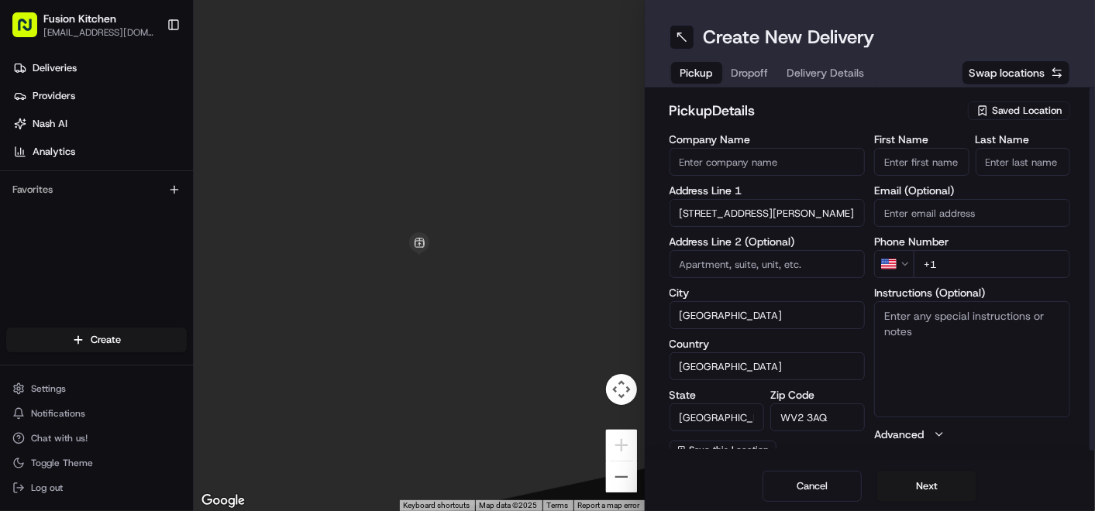
click at [917, 336] on textarea "Instructions (Optional)" at bounding box center [972, 359] width 196 height 116
paste textarea "[STREET_ADDRESS][PERSON_NAME]"
type textarea "[STREET_ADDRESS][PERSON_NAME]"
click at [899, 161] on input "First Name" at bounding box center [921, 162] width 95 height 28
paste input "[PERSON_NAME]"
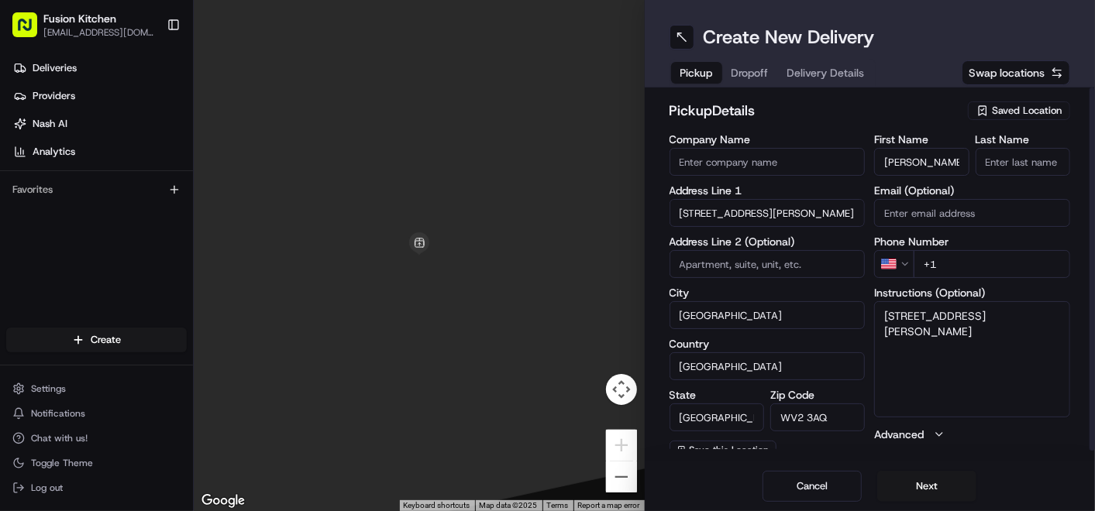
click at [933, 163] on input "[PERSON_NAME]" at bounding box center [921, 162] width 95 height 28
type input "[PERSON_NAME]"
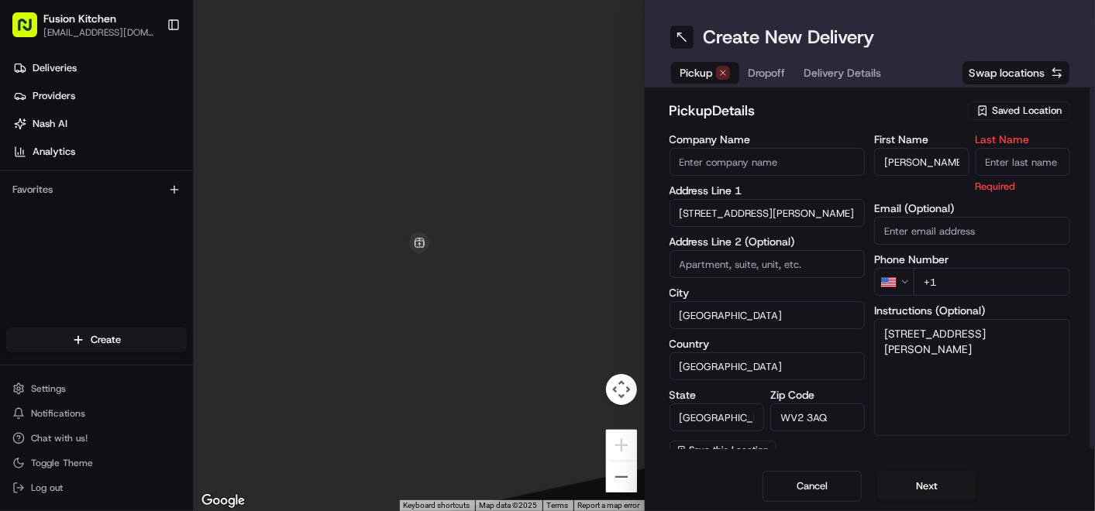
click at [995, 161] on input "Last Name" at bounding box center [1022, 162] width 95 height 28
paste input "Kaur"
type input "Kaur"
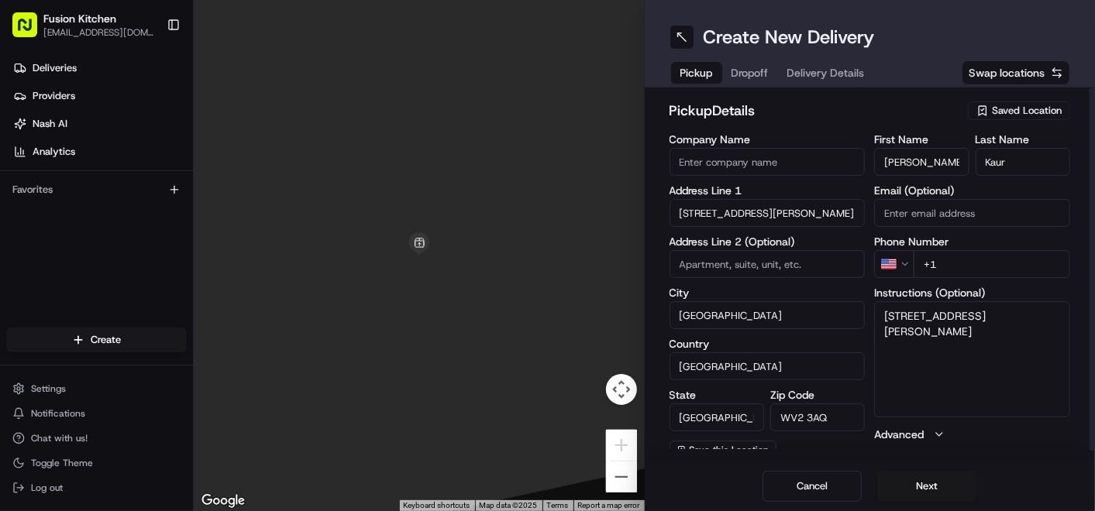
click at [786, 166] on input "Company Name" at bounding box center [767, 162] width 196 height 28
paste input "Amritsar Sweets"
type input "Amritsar Sweets"
click at [787, 134] on label "Company Name" at bounding box center [767, 139] width 196 height 11
click at [787, 148] on input "Amritsar Sweets" at bounding box center [767, 162] width 196 height 28
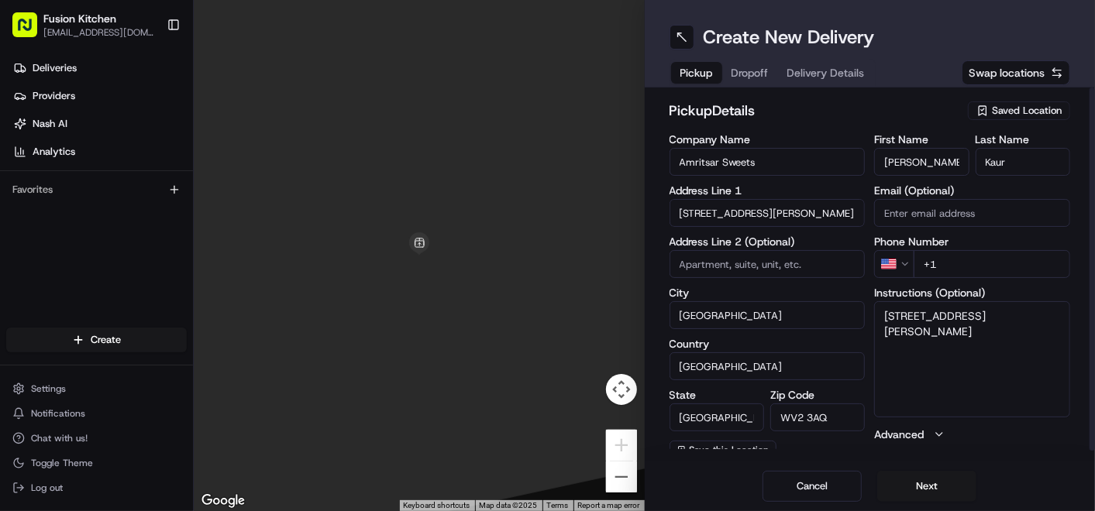
click at [904, 266] on html "Fusion Kitchen [EMAIL_ADDRESS][DOMAIN_NAME] Toggle Sidebar Deliveries Providers…" at bounding box center [547, 255] width 1095 height 511
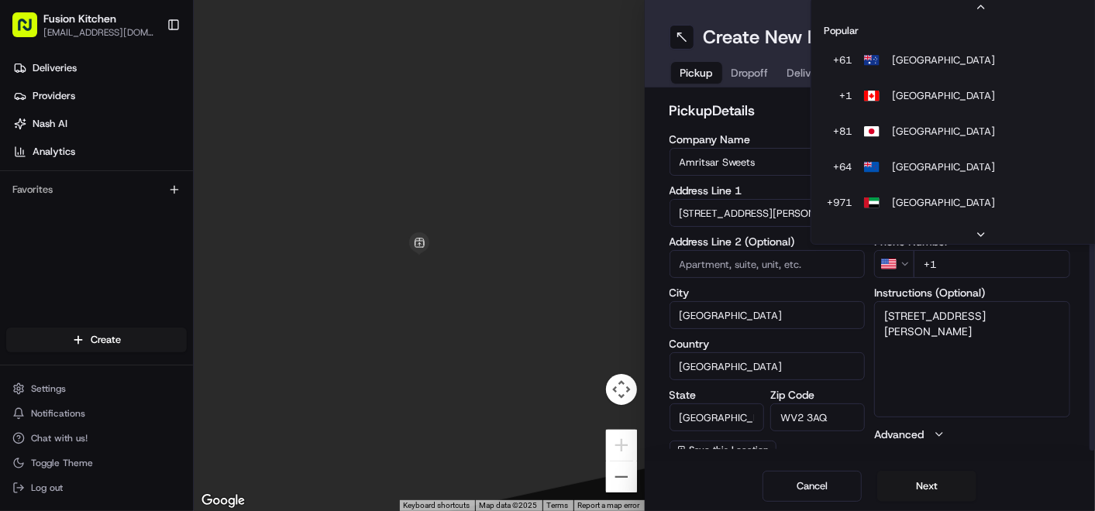
scroll to position [66, 0]
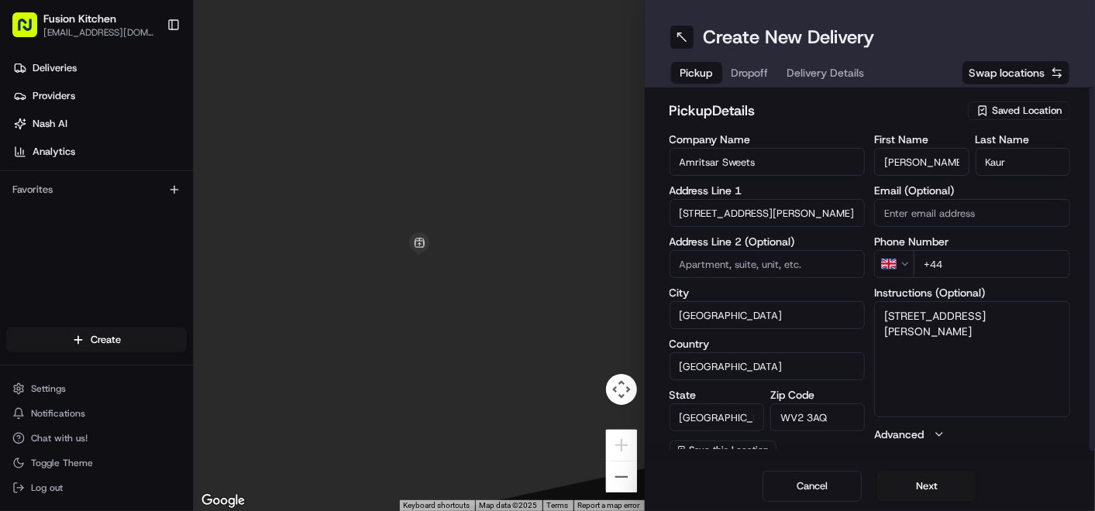
click at [978, 260] on input "+44" at bounding box center [991, 264] width 156 height 28
paste input "1902 459183"
type input "[PHONE_NUMBER]"
click at [861, 236] on label "Address Line 2 (Optional)" at bounding box center [767, 241] width 196 height 11
click at [1039, 335] on textarea "[STREET_ADDRESS][PERSON_NAME]" at bounding box center [972, 359] width 196 height 116
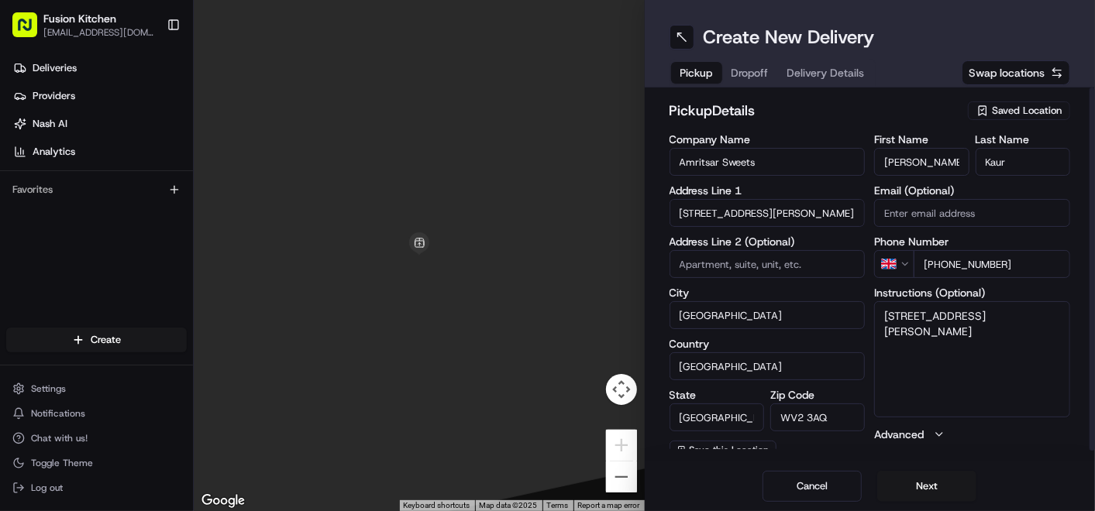
paste textarea "1902459183"
type textarea "[STREET_ADDRESS][PERSON_NAME] 1902459183"
click at [925, 484] on button "Next" at bounding box center [926, 486] width 99 height 31
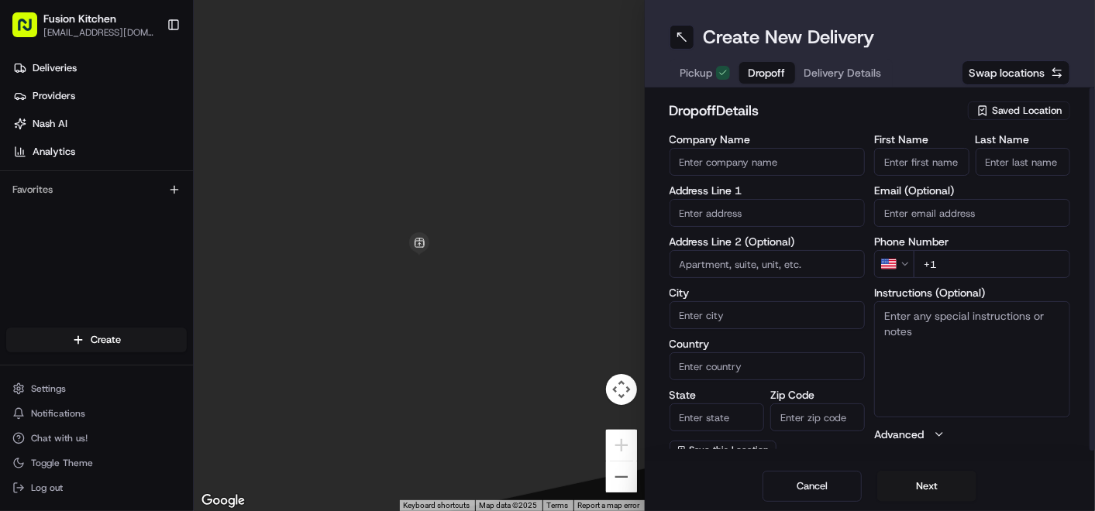
click at [759, 225] on body "Fusion Kitchen [EMAIL_ADDRESS][DOMAIN_NAME] Toggle Sidebar Deliveries Providers…" at bounding box center [547, 255] width 1095 height 511
paste input "[STREET_ADDRESS]"
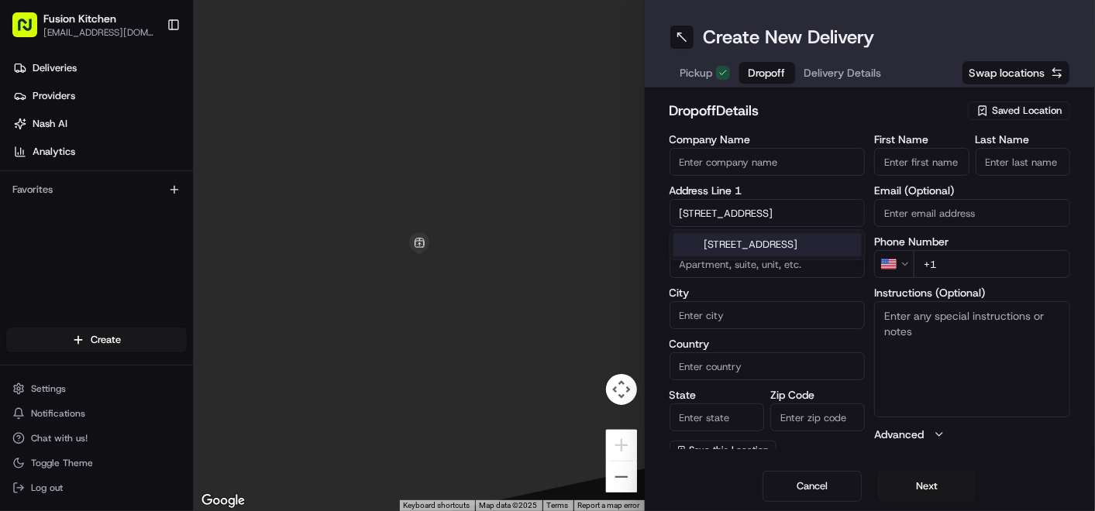
click at [759, 241] on div "[STREET_ADDRESS]" at bounding box center [767, 244] width 188 height 23
type input "[STREET_ADDRESS]"
type input "[GEOGRAPHIC_DATA]"
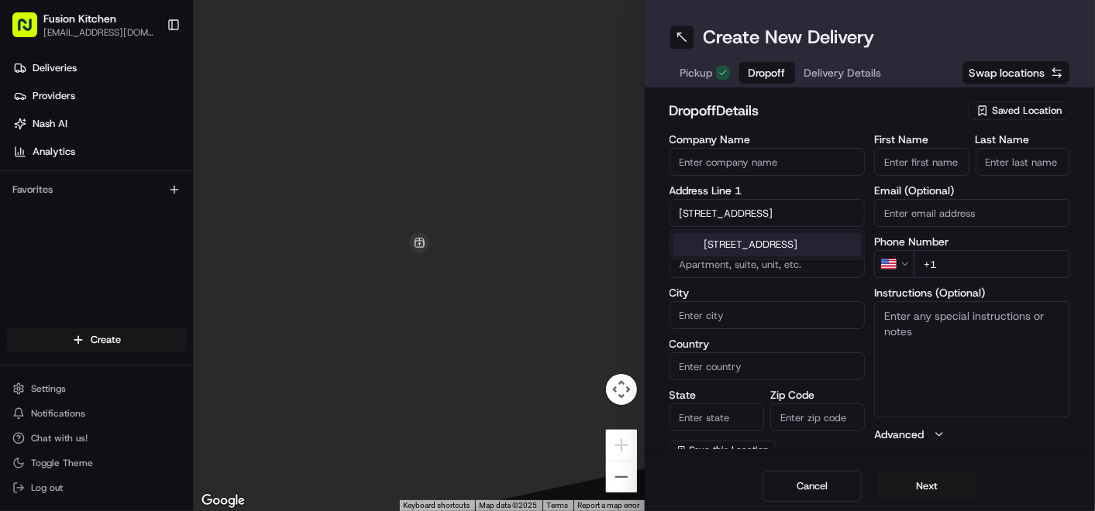
type input "WV2 3AW"
type input "[STREET_ADDRESS]"
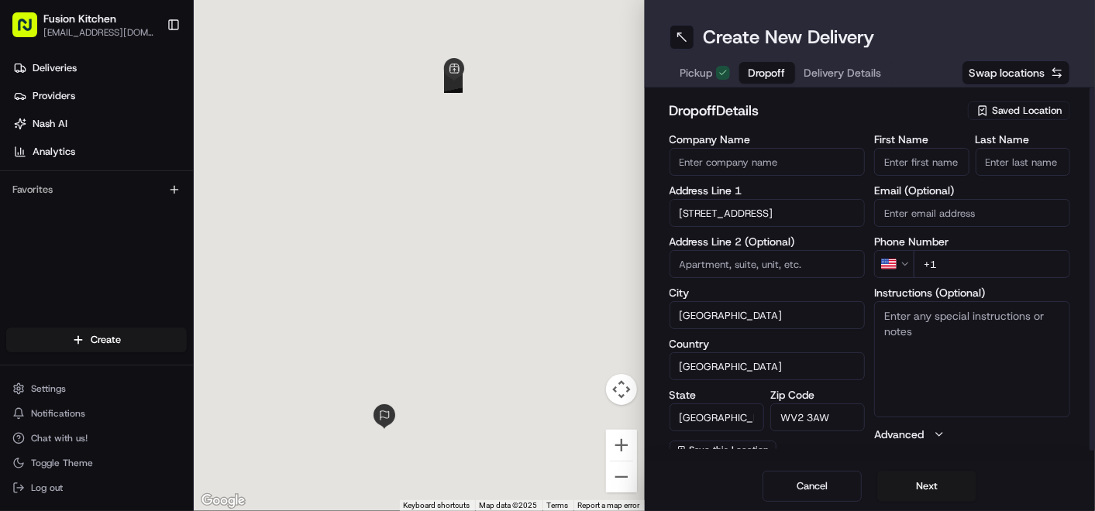
click at [951, 326] on textarea "Instructions (Optional)" at bounding box center [972, 359] width 196 height 116
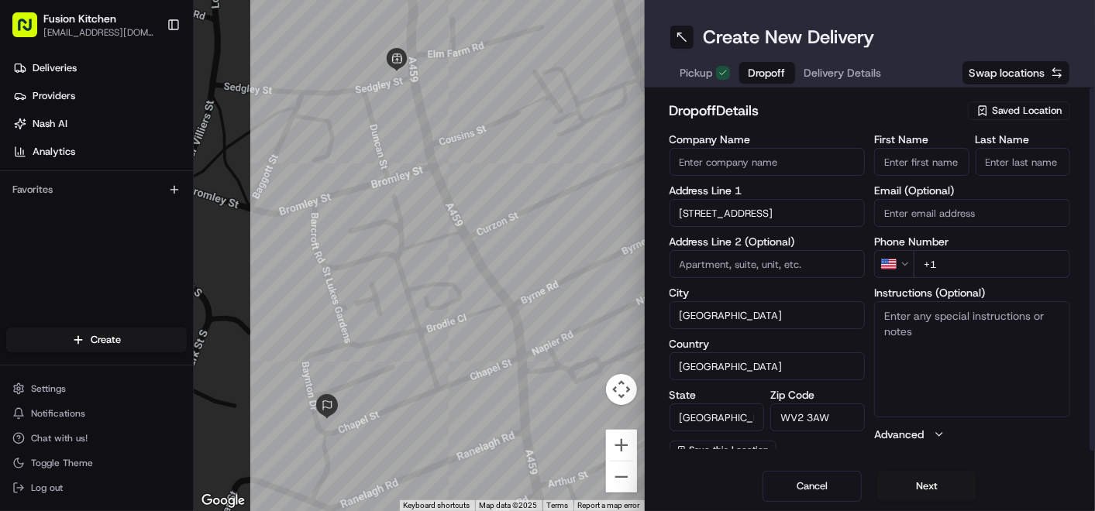
paste textarea "[STREET_ADDRESS]"
type textarea "[STREET_ADDRESS]"
click at [801, 167] on input "Company Name" at bounding box center [767, 162] width 196 height 28
paste input "[PERSON_NAME]"
type input "[PERSON_NAME]"
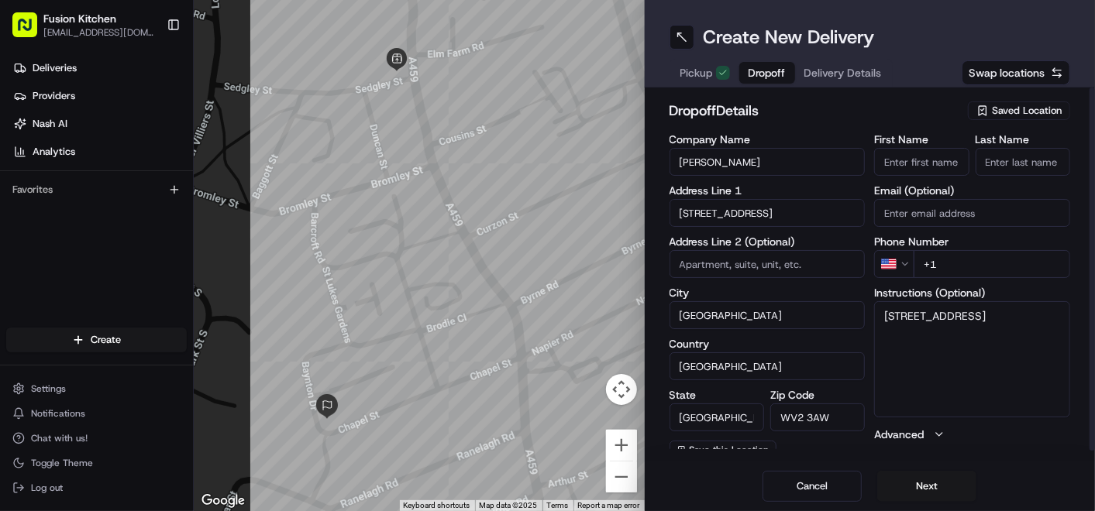
click at [913, 162] on input "First Name" at bounding box center [921, 162] width 95 height 28
paste input "[PERSON_NAME]"
click at [920, 167] on input "[PERSON_NAME]" at bounding box center [921, 162] width 95 height 28
type input "[PERSON_NAME]"
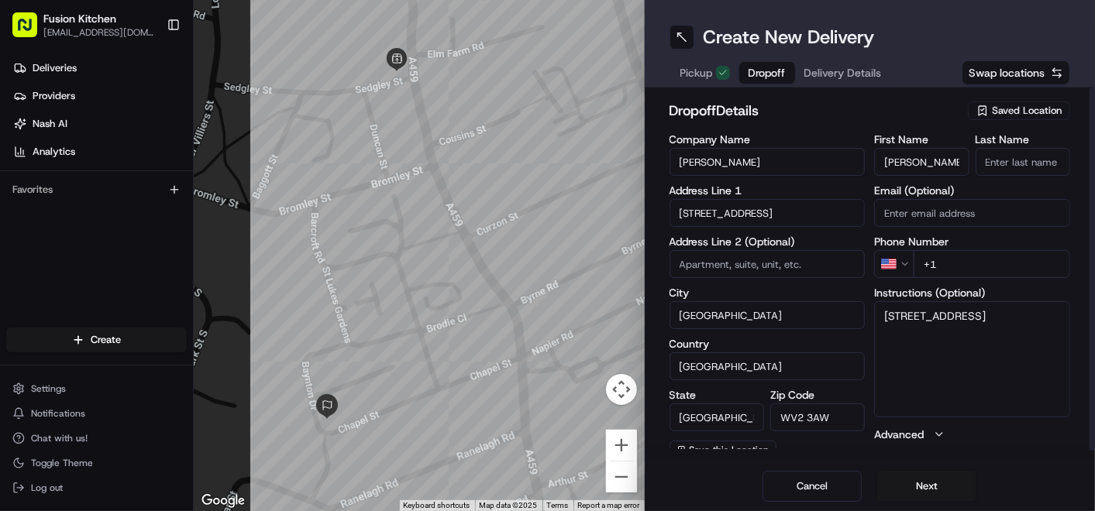
click at [1011, 156] on input "Last Name" at bounding box center [1022, 162] width 95 height 28
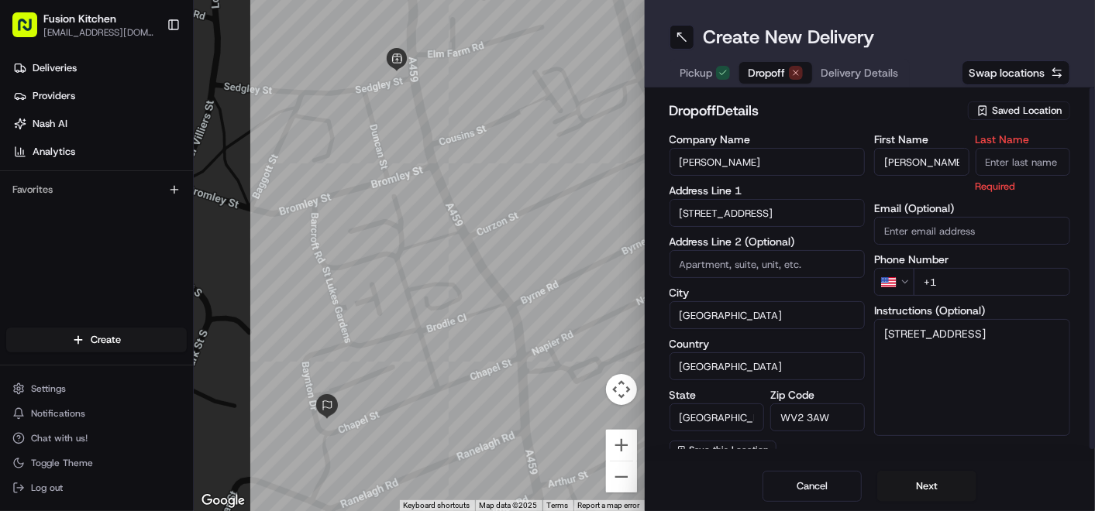
paste input "Kaur"
type input "Kaur"
click at [864, 130] on div "dropoff Details Saved Location Company Name [PERSON_NAME] Address Line [GEOGRAP…" at bounding box center [869, 280] width 401 height 361
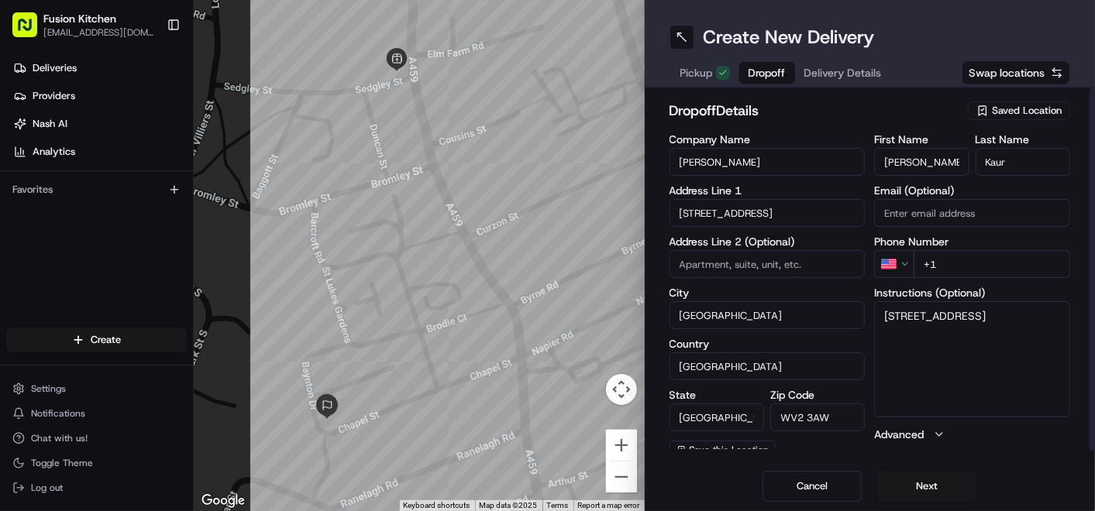
click at [905, 260] on html "Fusion Kitchen [EMAIL_ADDRESS][DOMAIN_NAME] Toggle Sidebar Deliveries Providers…" at bounding box center [547, 255] width 1095 height 511
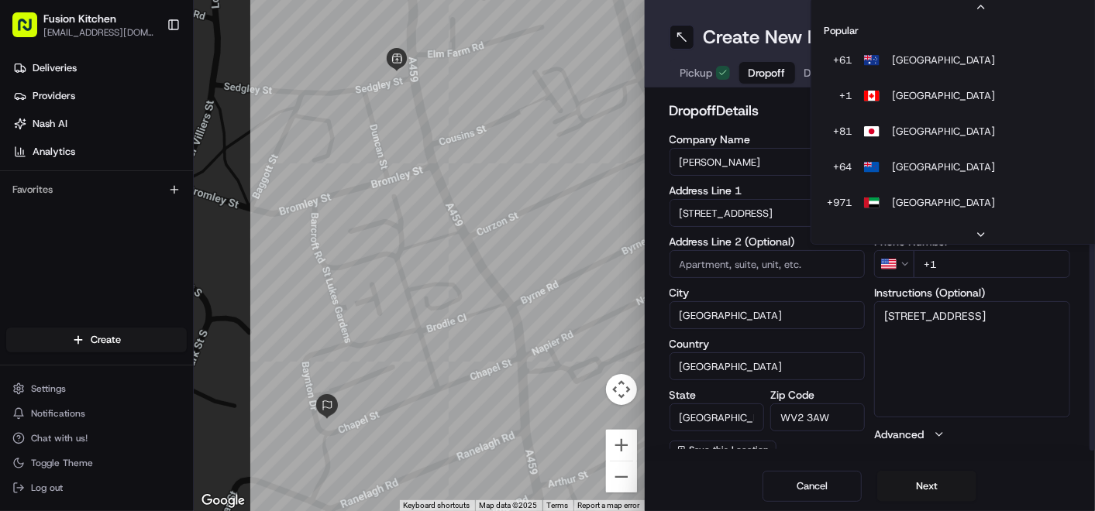
scroll to position [66, 0]
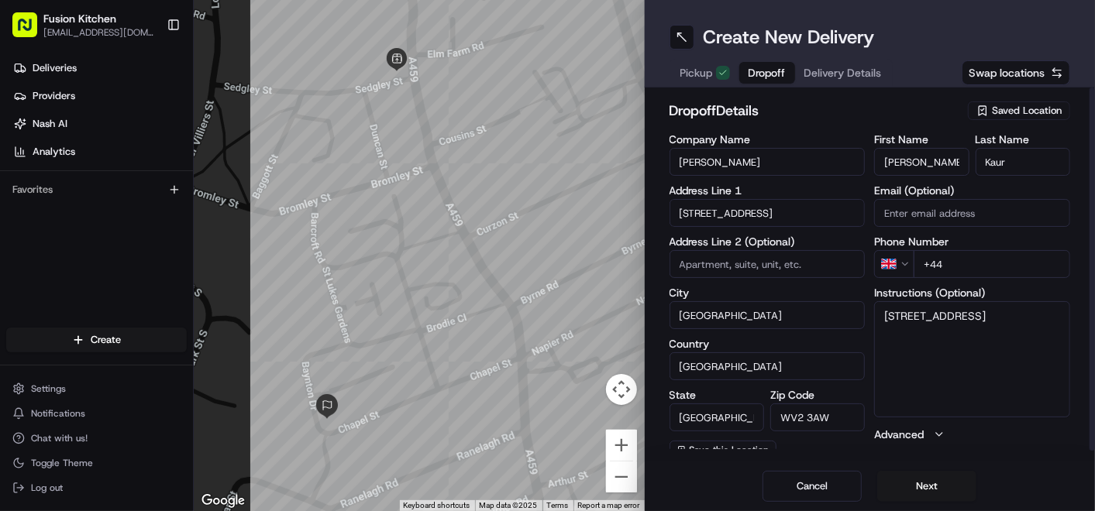
click at [971, 267] on input "+44" at bounding box center [991, 264] width 156 height 28
paste input "7946 685885"
type input "[PHONE_NUMBER]"
click at [1043, 337] on textarea "[STREET_ADDRESS]" at bounding box center [972, 359] width 196 height 116
paste textarea "7946685885"
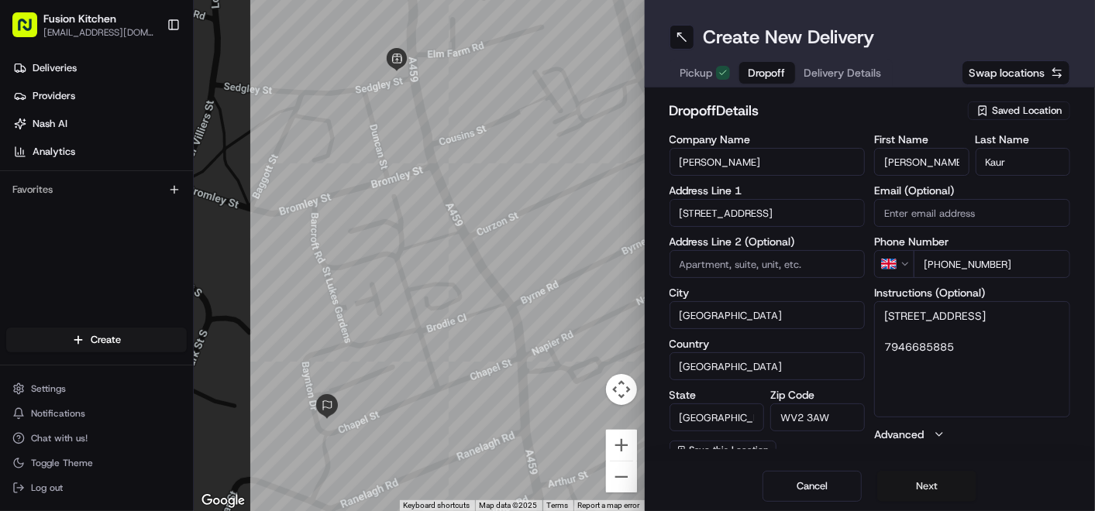
type textarea "[STREET_ADDRESS] 7946685885"
click at [930, 488] on button "Next" at bounding box center [926, 486] width 99 height 31
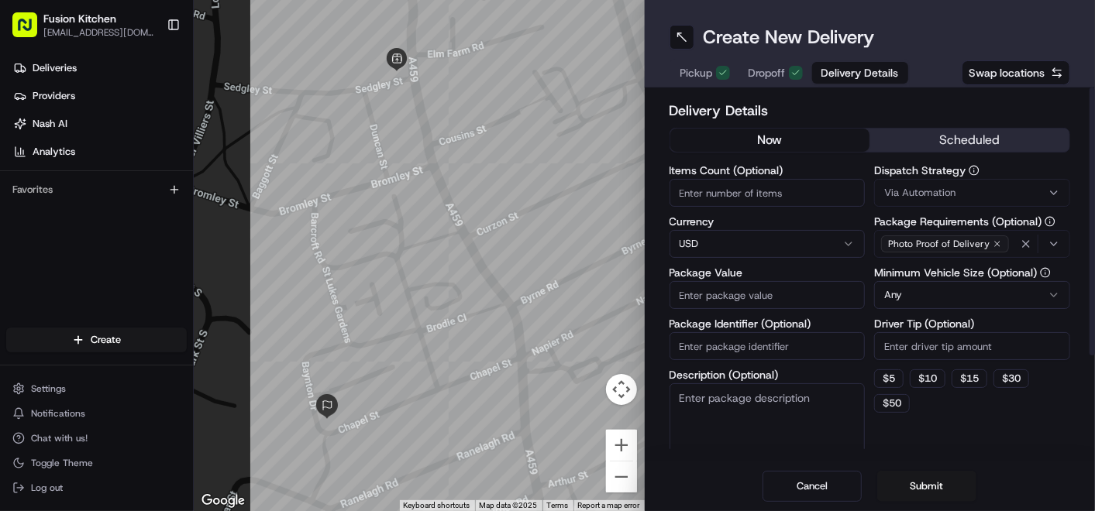
click at [701, 242] on html "Fusion Kitchen [EMAIL_ADDRESS][DOMAIN_NAME] Toggle Sidebar Deliveries Providers…" at bounding box center [547, 255] width 1095 height 511
click at [750, 294] on input "Package Value" at bounding box center [767, 295] width 196 height 28
paste input "16.19"
type input "16.19"
click at [925, 483] on button "Submit" at bounding box center [926, 486] width 99 height 31
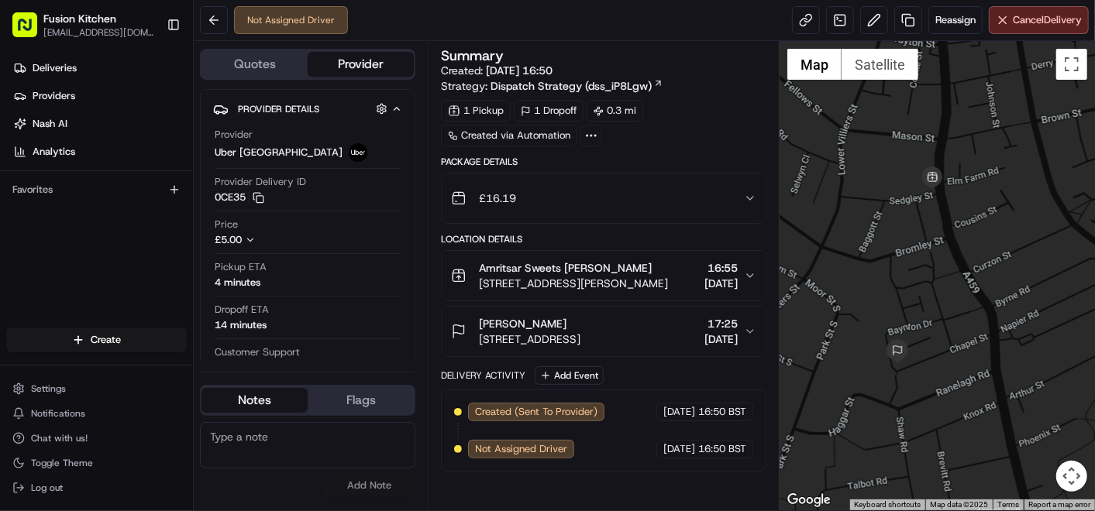
click at [573, 332] on span "[STREET_ADDRESS]" at bounding box center [529, 339] width 101 height 15
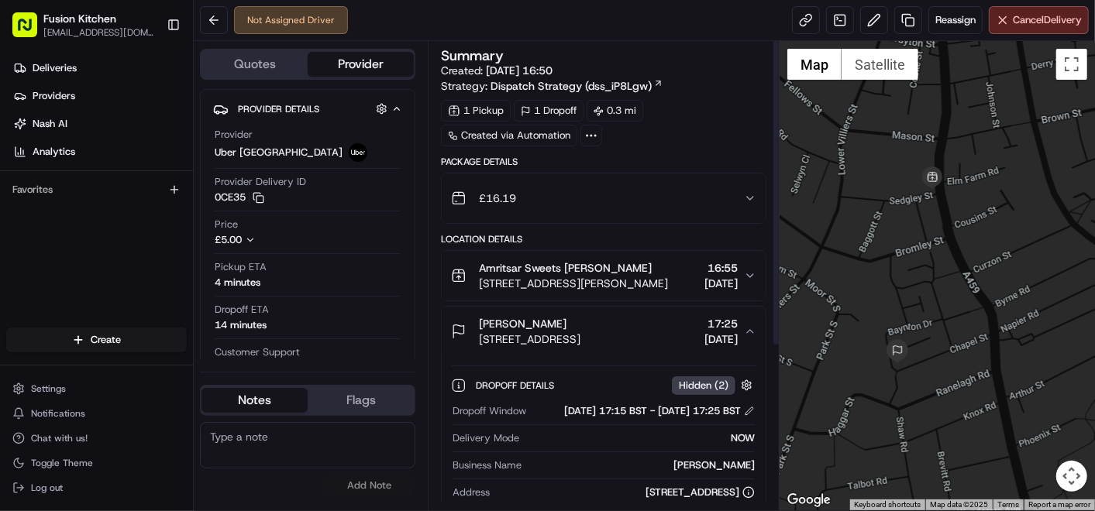
click at [570, 328] on div "[PERSON_NAME]" at bounding box center [529, 323] width 101 height 15
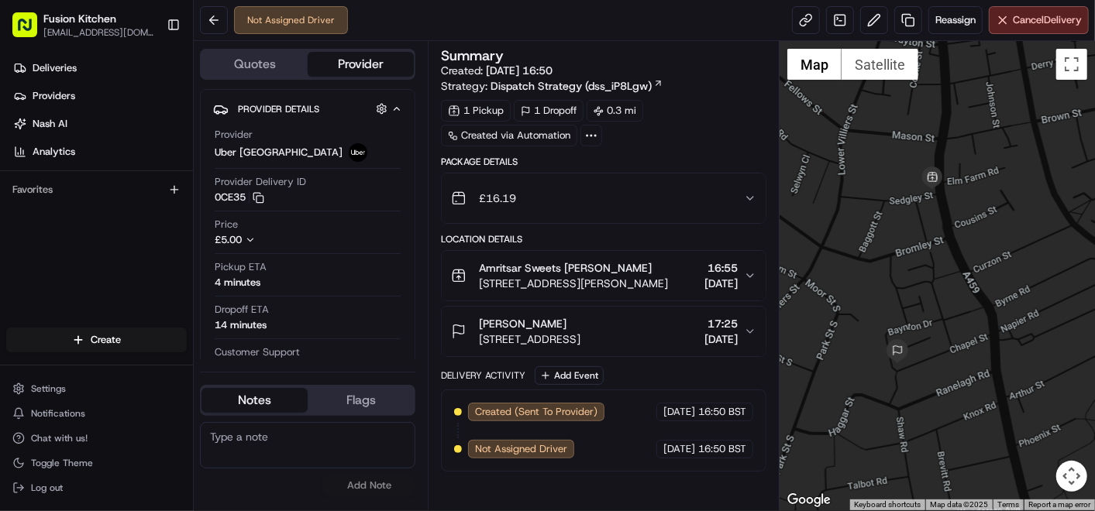
click at [576, 277] on span "[STREET_ADDRESS][PERSON_NAME]" at bounding box center [573, 283] width 189 height 15
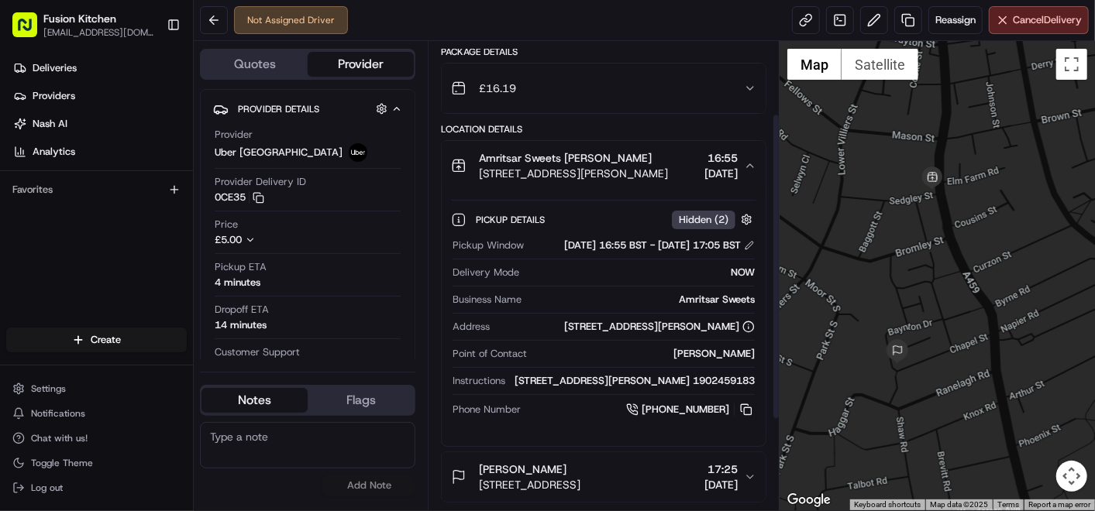
scroll to position [172, 0]
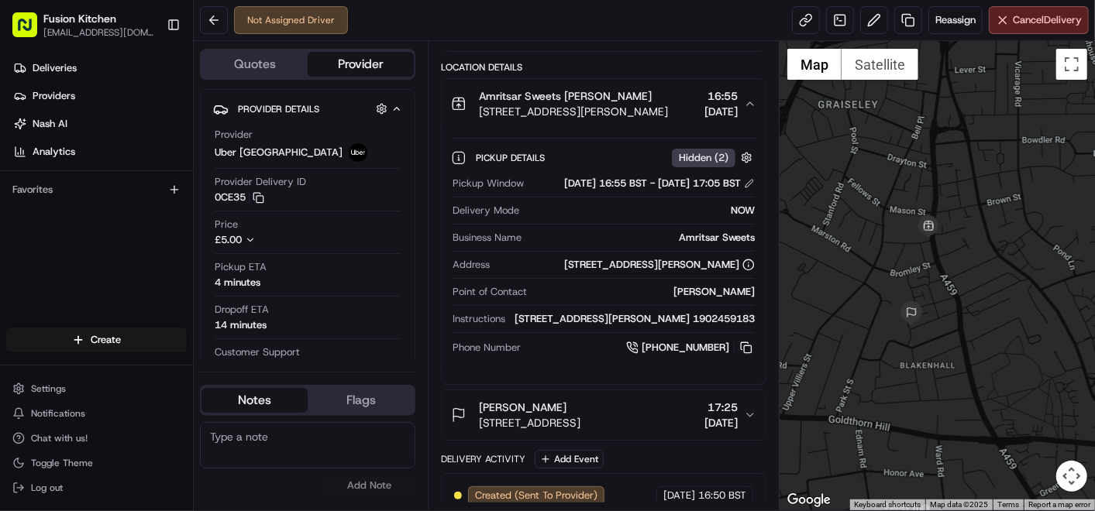
click at [535, 88] on span "Amritsar Sweets [PERSON_NAME]" at bounding box center [565, 95] width 173 height 15
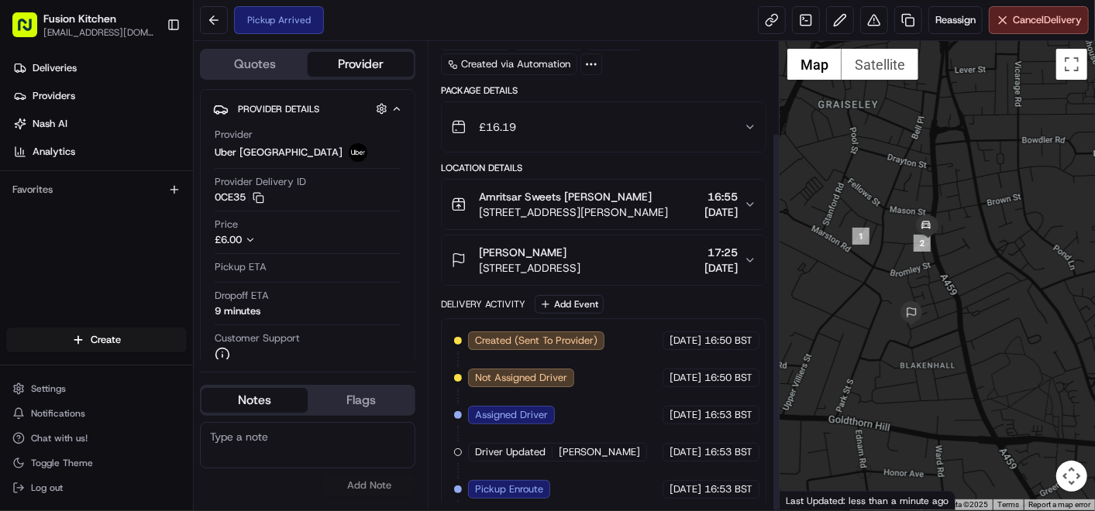
scroll to position [112, 0]
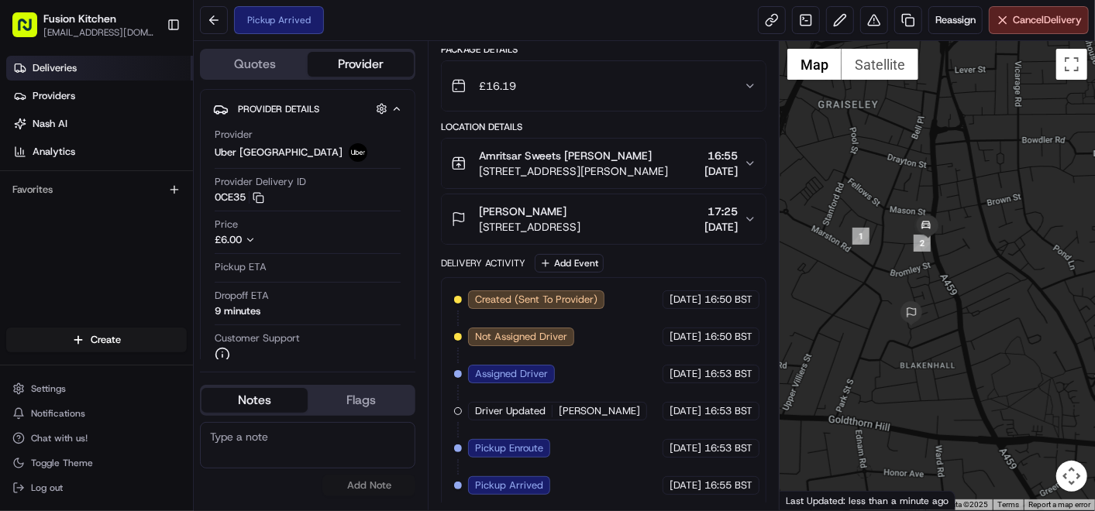
click at [66, 68] on span "Deliveries" at bounding box center [55, 68] width 44 height 14
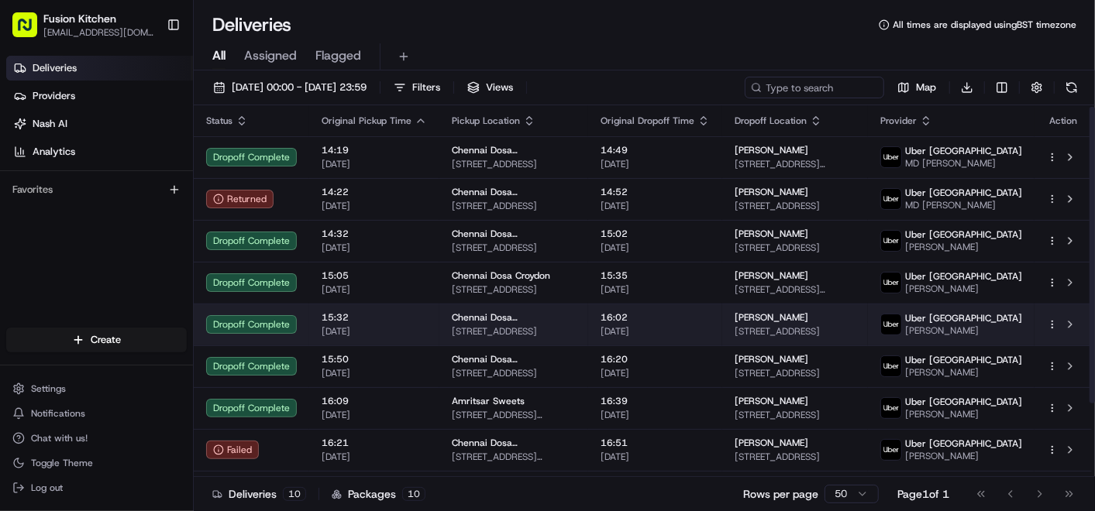
scroll to position [93, 0]
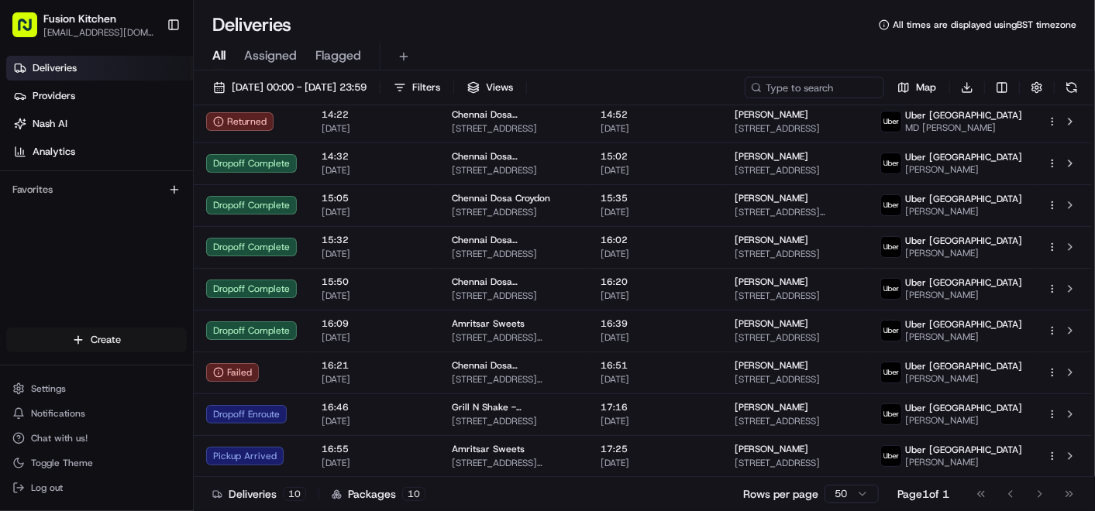
click at [93, 339] on html "Fusion Kitchen [EMAIL_ADDRESS][DOMAIN_NAME] Toggle Sidebar Deliveries Providers…" at bounding box center [547, 255] width 1095 height 511
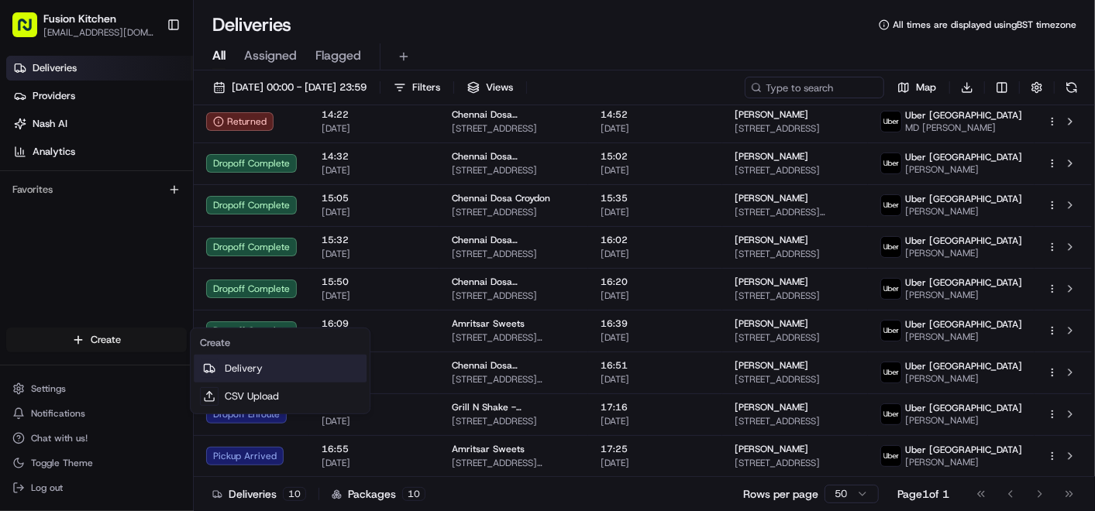
click at [283, 368] on link "Delivery" at bounding box center [280, 369] width 173 height 28
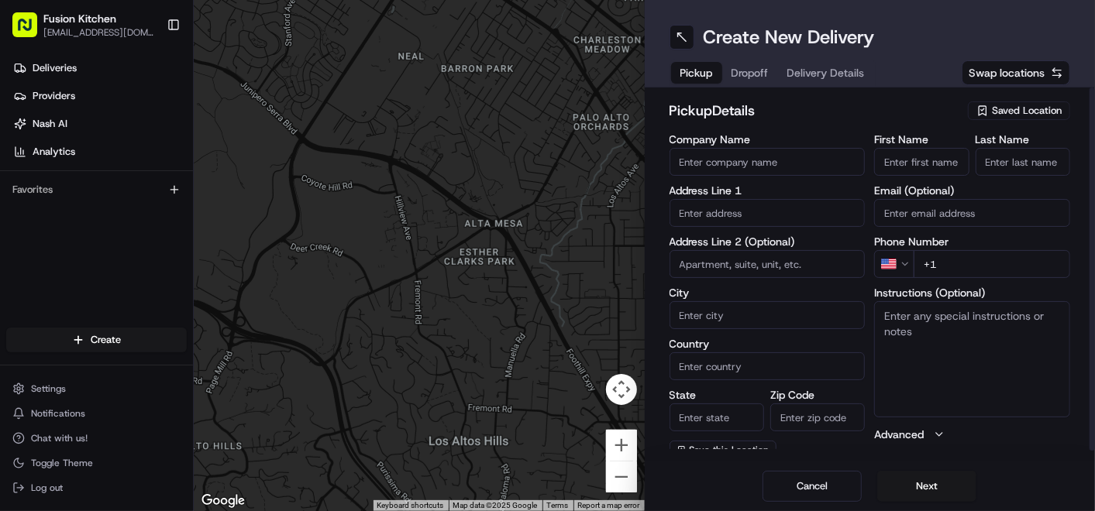
click at [724, 215] on input "text" at bounding box center [767, 213] width 196 height 28
paste input "[STREET_ADDRESS]."
click at [759, 253] on div "[STREET_ADDRESS]" at bounding box center [767, 244] width 188 height 23
type input "[STREET_ADDRESS]"
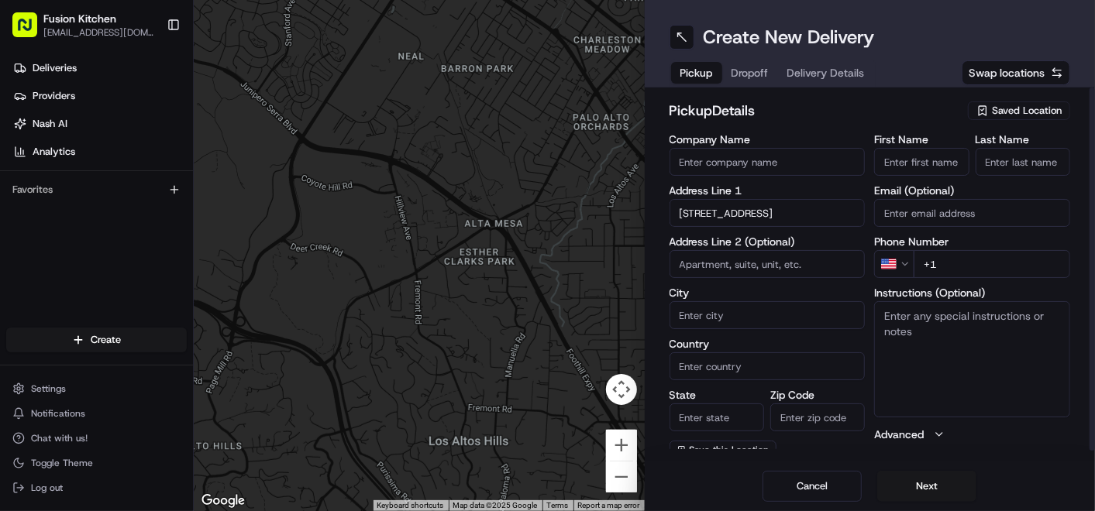
type input "Penicuik"
type input "[GEOGRAPHIC_DATA]"
type input "EH26 8HW"
type input "[STREET_ADDRESS]"
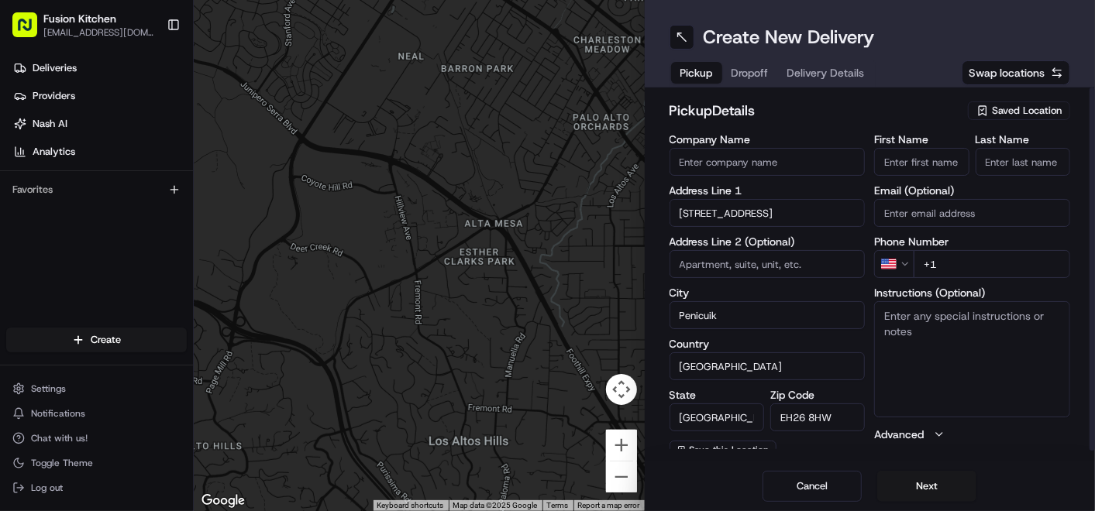
scroll to position [0, 0]
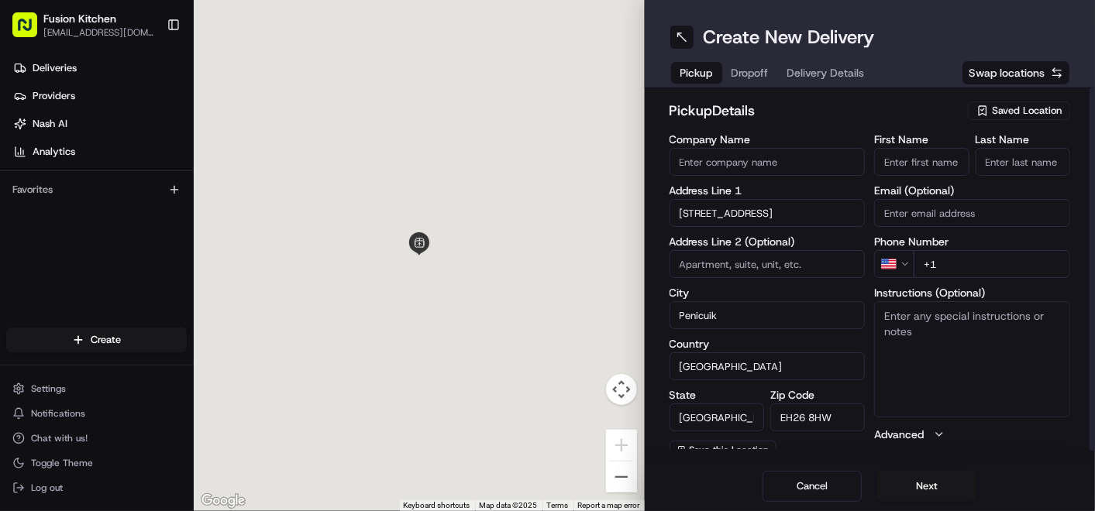
click at [933, 351] on textarea "Instructions (Optional)" at bounding box center [972, 359] width 196 height 116
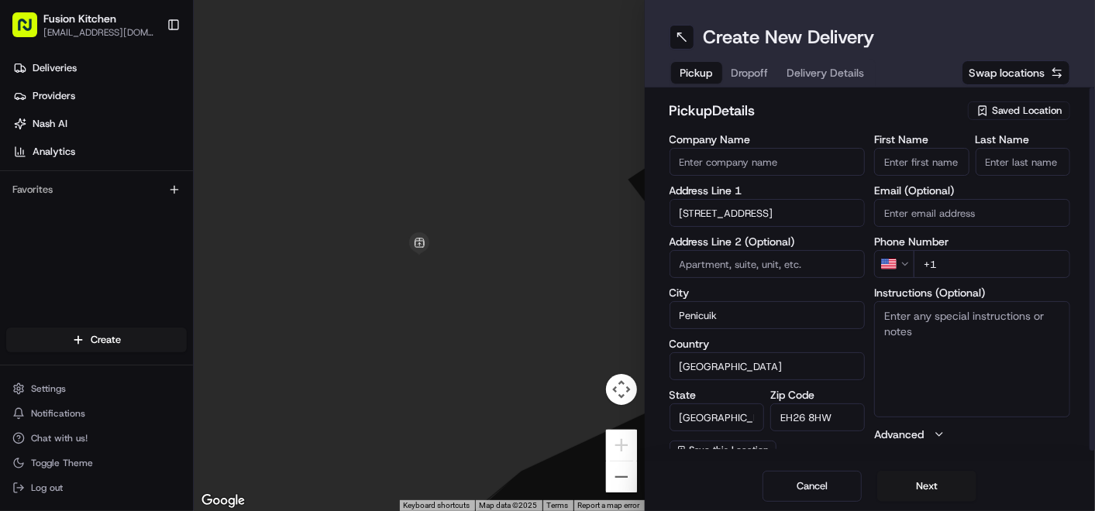
paste textarea "[STREET_ADDRESS]."
type textarea "[STREET_ADDRESS]."
click at [918, 162] on input "First Name" at bounding box center [921, 162] width 95 height 28
paste input "[PERSON_NAME] Kunnaplassery [PERSON_NAME]"
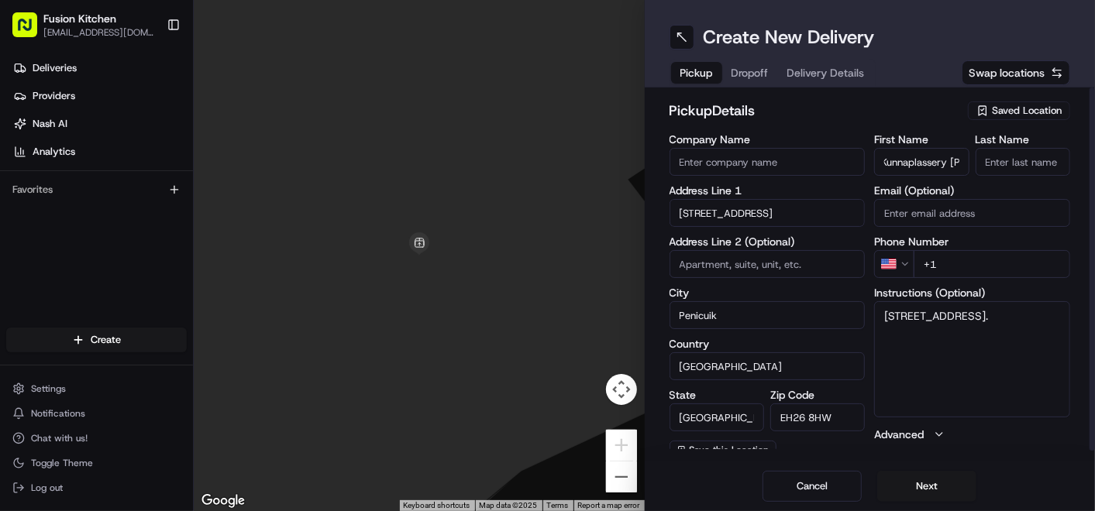
click at [928, 163] on input "[PERSON_NAME] Kunnaplassery [PERSON_NAME]" at bounding box center [921, 162] width 95 height 28
type input "[PERSON_NAME] Kunnaplassery"
click at [1009, 163] on input "Last Name" at bounding box center [1022, 162] width 95 height 28
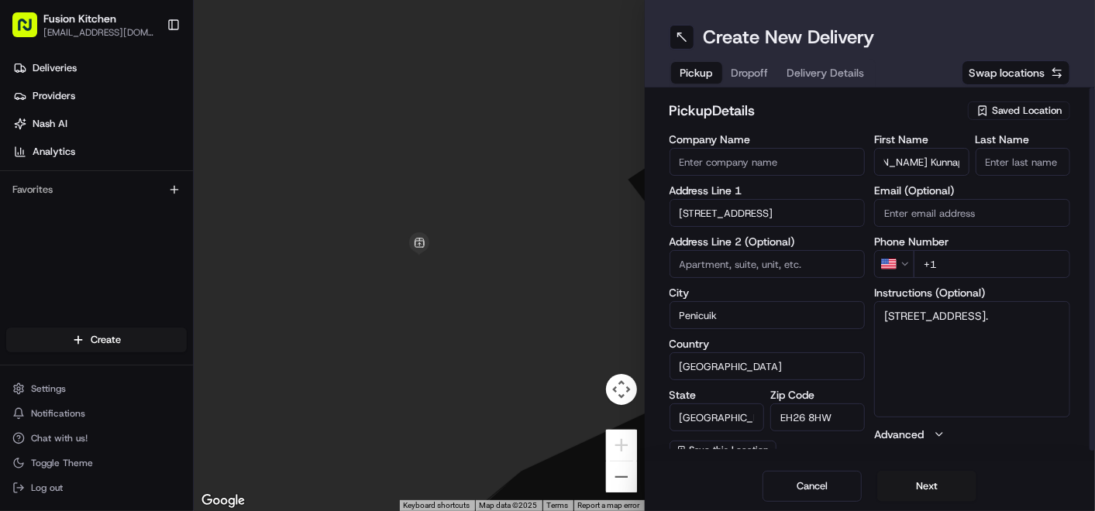
scroll to position [0, 0]
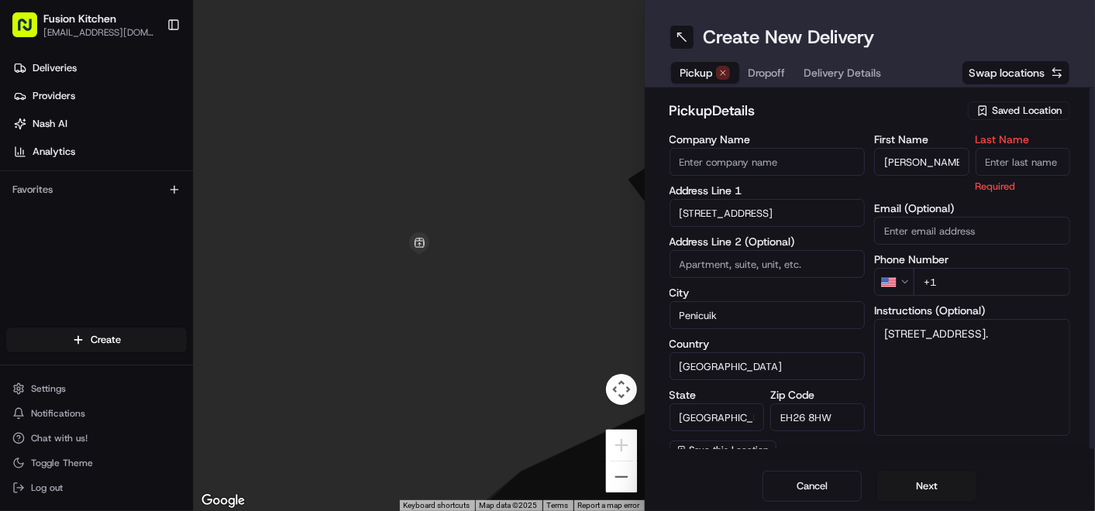
paste input "[PERSON_NAME]"
type input "[PERSON_NAME]"
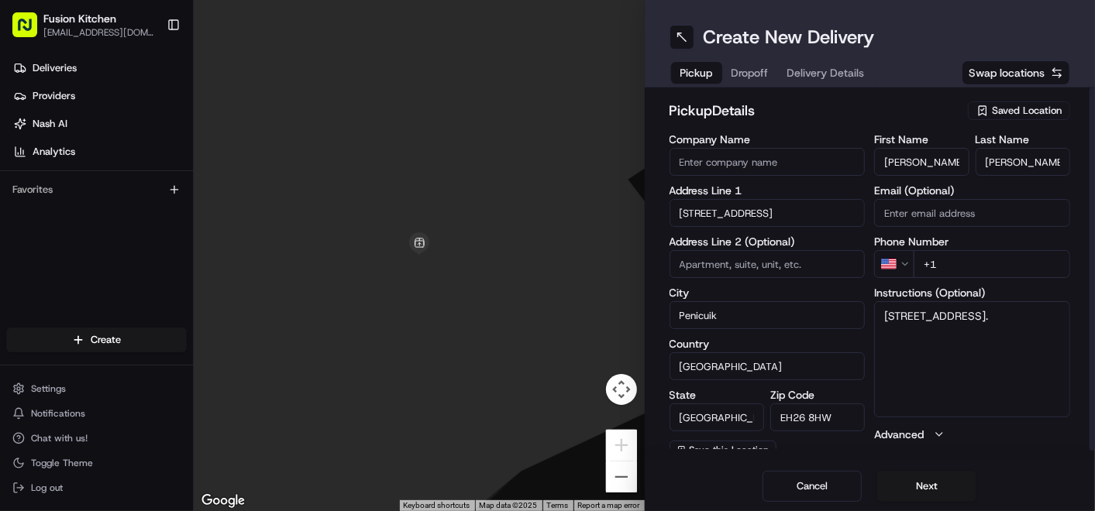
click at [783, 155] on input "Company Name" at bounding box center [767, 162] width 196 height 28
paste input "Mumbai Metro Bar"
type input "Mumbai Metro Bar"
click at [812, 105] on h2 "pickup Details" at bounding box center [814, 111] width 290 height 22
click at [906, 267] on html "Fusion Kitchen [EMAIL_ADDRESS][DOMAIN_NAME] Toggle Sidebar Deliveries Providers…" at bounding box center [547, 255] width 1095 height 511
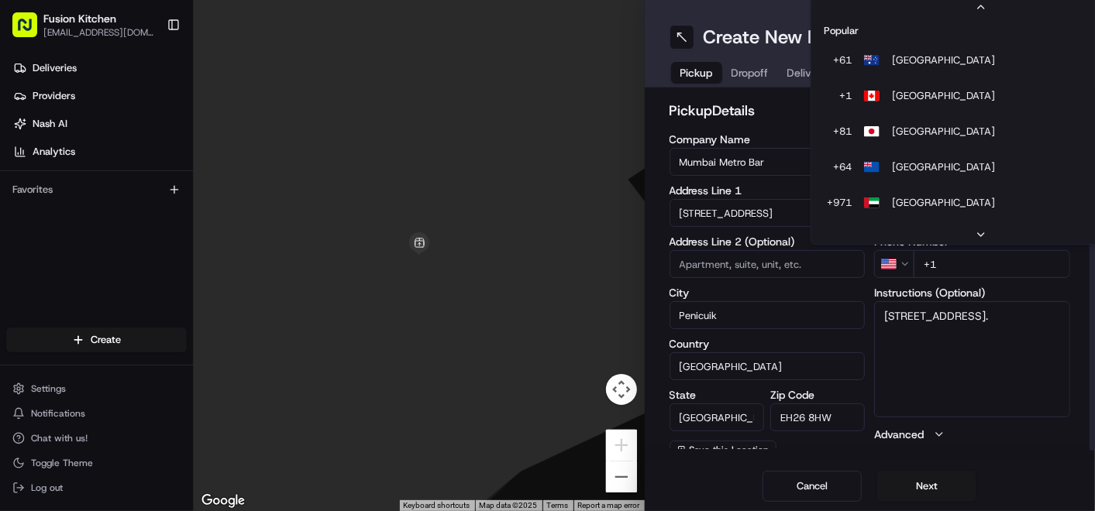
scroll to position [66, 0]
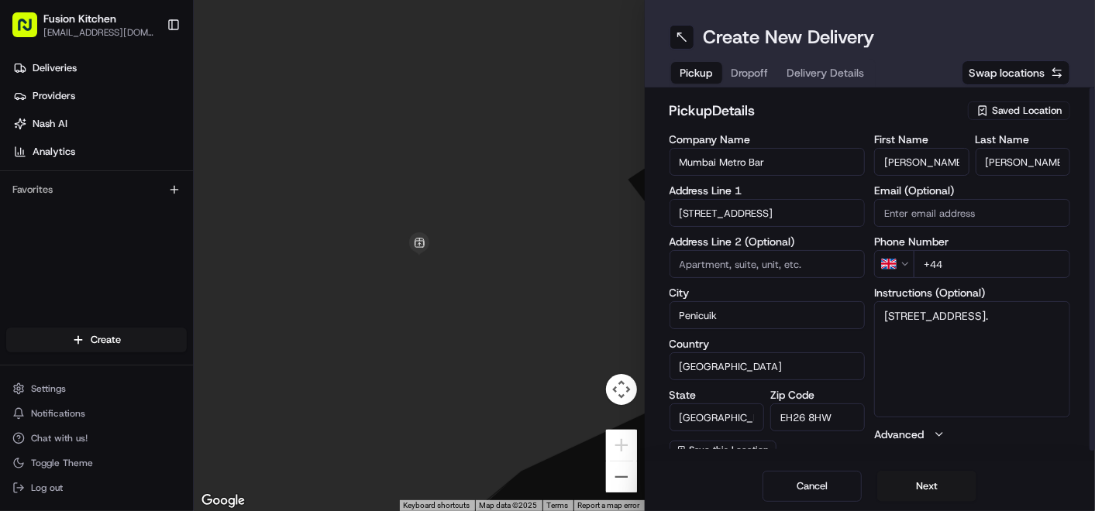
click at [988, 260] on input "+44" at bounding box center [991, 264] width 156 height 28
paste input "1968 620556"
type input "[PHONE_NUMBER]"
click at [874, 236] on label "Phone Number" at bounding box center [972, 241] width 196 height 11
click at [964, 335] on textarea "[STREET_ADDRESS]." at bounding box center [972, 359] width 196 height 116
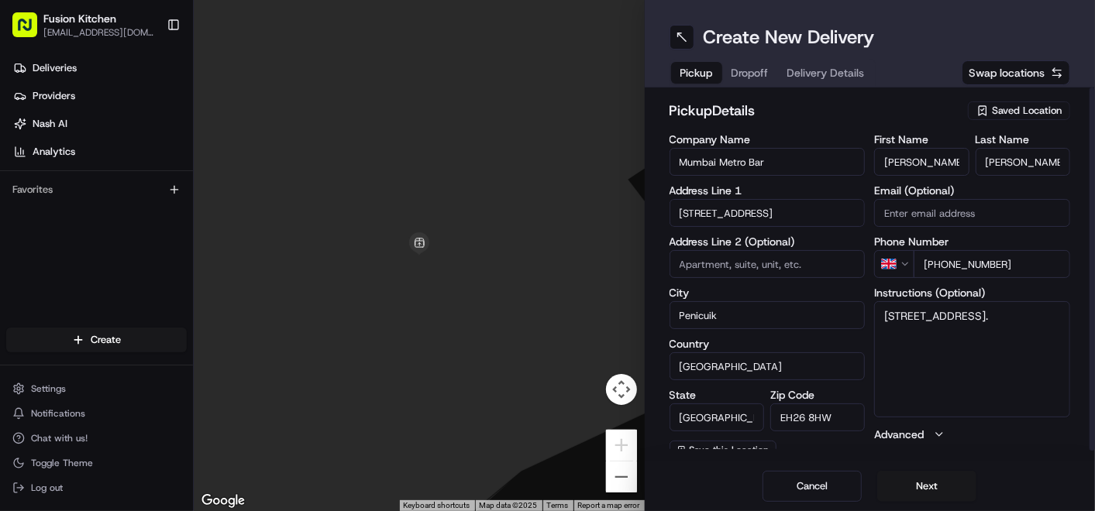
paste textarea "1968620556"
type textarea "[STREET_ADDRESS]. 1968620556"
click at [937, 480] on button "Next" at bounding box center [926, 486] width 99 height 31
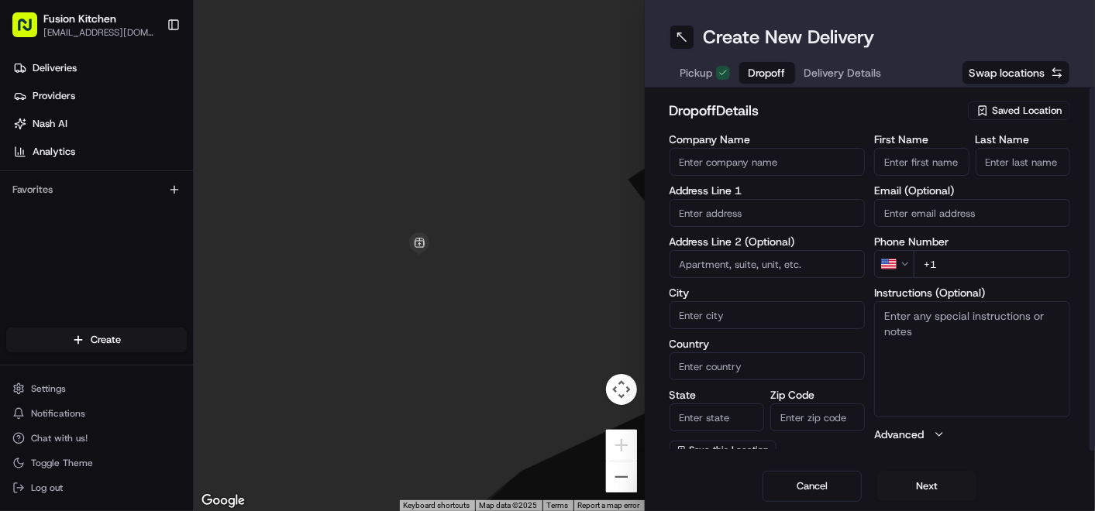
click at [744, 162] on input "Company Name" at bounding box center [767, 162] width 196 height 28
paste input "[STREET_ADDRESS][PERSON_NAME]"
type input "[STREET_ADDRESS][PERSON_NAME]"
click at [751, 210] on div "Company Name Address Line 1 Address Line 2 (Optional) City Country State Zip Co…" at bounding box center [767, 296] width 196 height 325
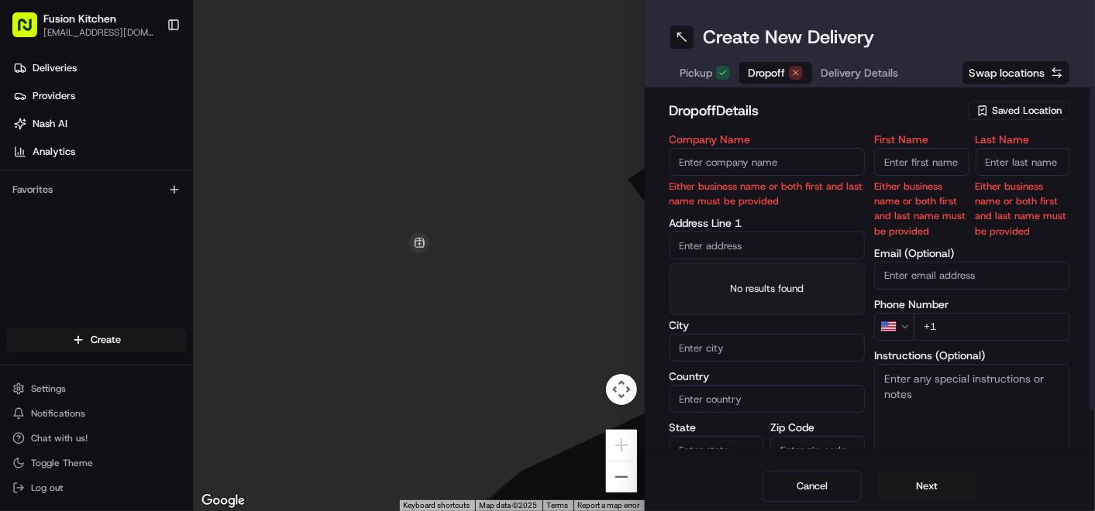
paste input "[STREET_ADDRESS][PERSON_NAME]"
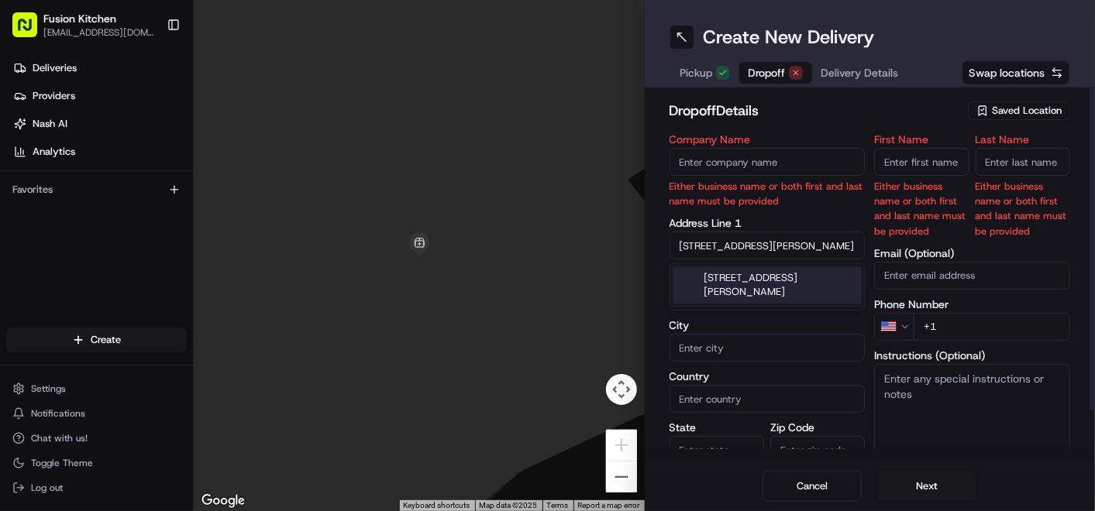
click at [759, 286] on div "[STREET_ADDRESS][PERSON_NAME]" at bounding box center [767, 284] width 188 height 37
type input "[STREET_ADDRESS][PERSON_NAME]"
type input "[PERSON_NAME][GEOGRAPHIC_DATA]"
type input "[GEOGRAPHIC_DATA]"
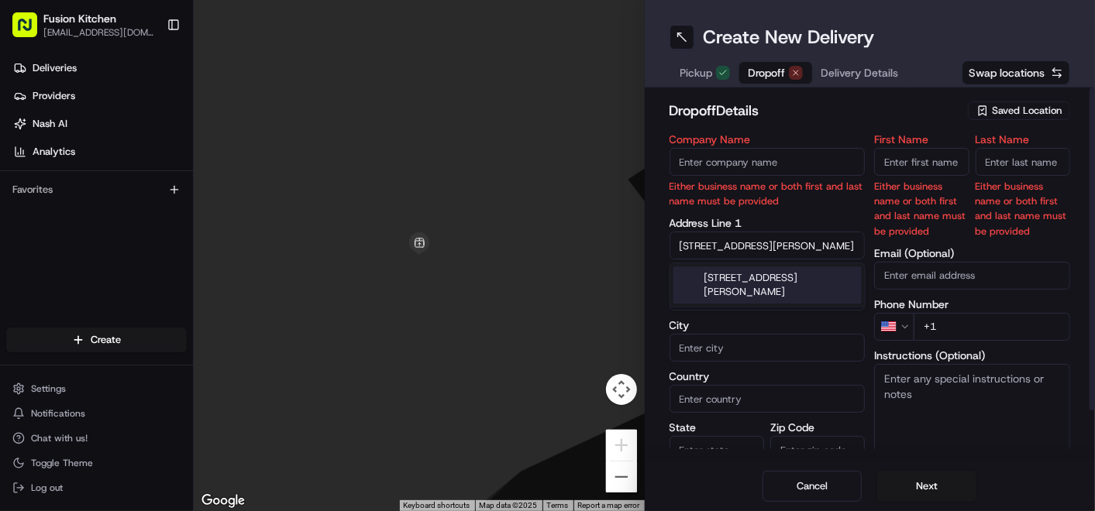
type input "EH26 0RD"
type input "[STREET_ADDRESS]"
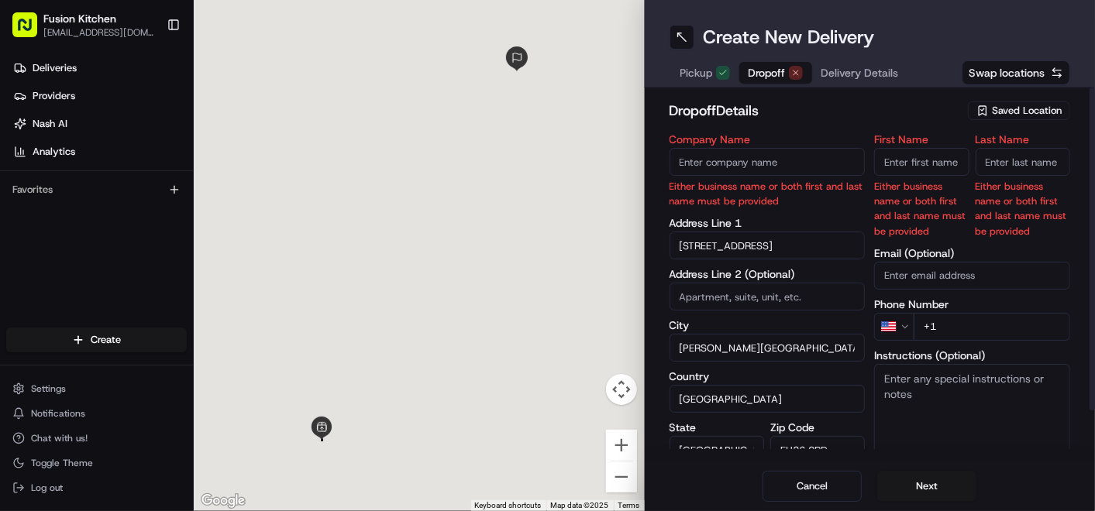
click at [916, 372] on textarea "Instructions (Optional)" at bounding box center [972, 422] width 196 height 116
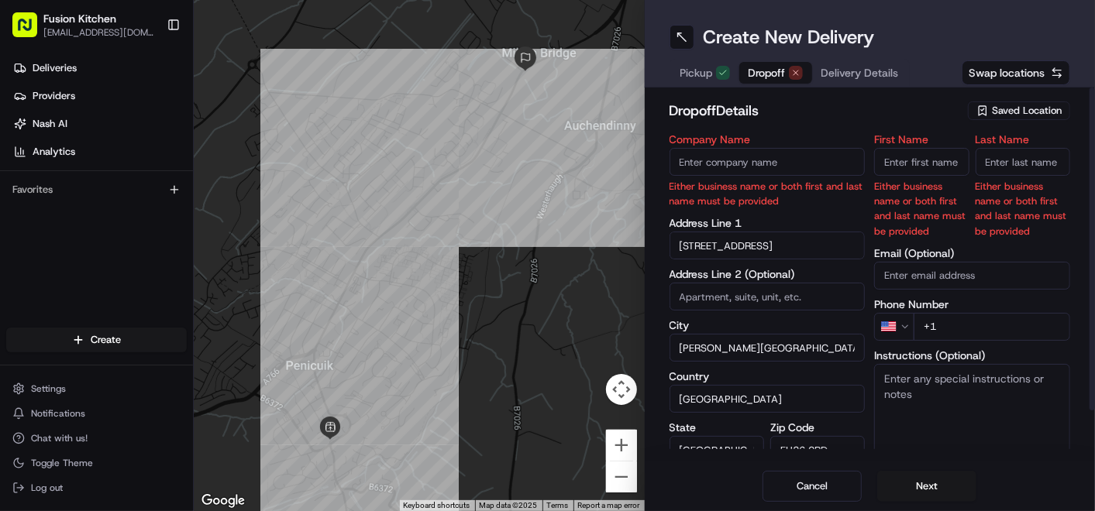
paste textarea "[STREET_ADDRESS][PERSON_NAME]"
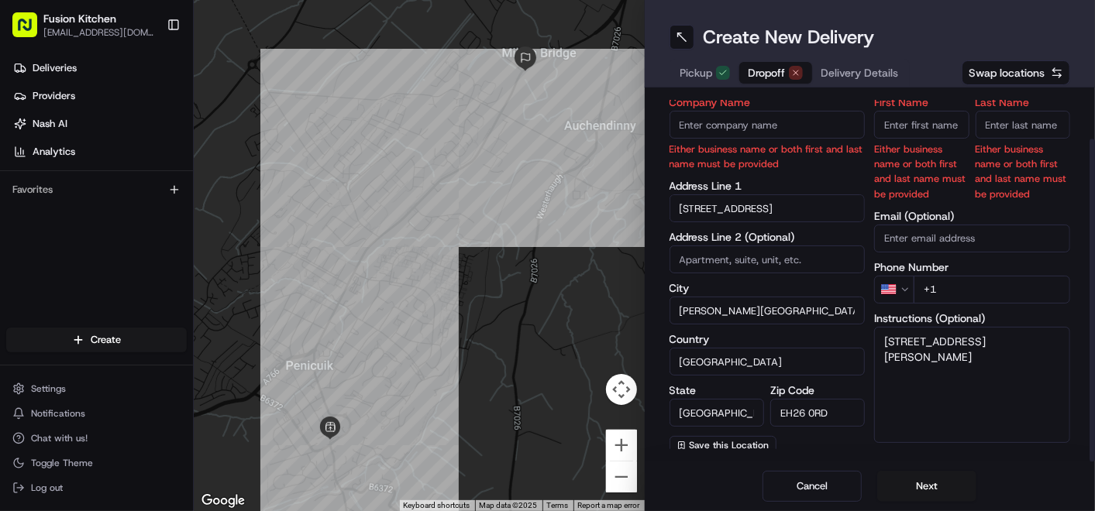
scroll to position [55, 0]
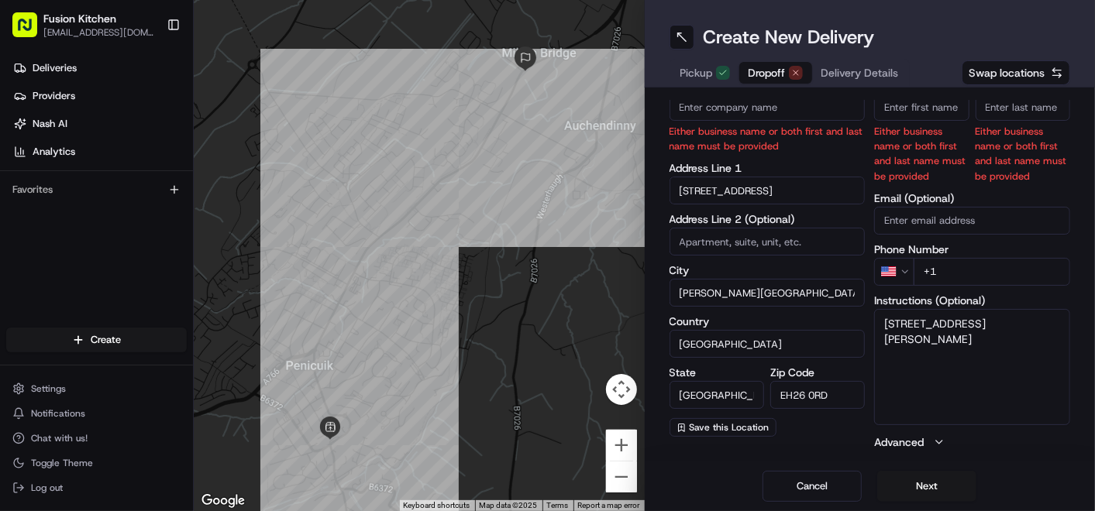
type textarea "[STREET_ADDRESS][PERSON_NAME]"
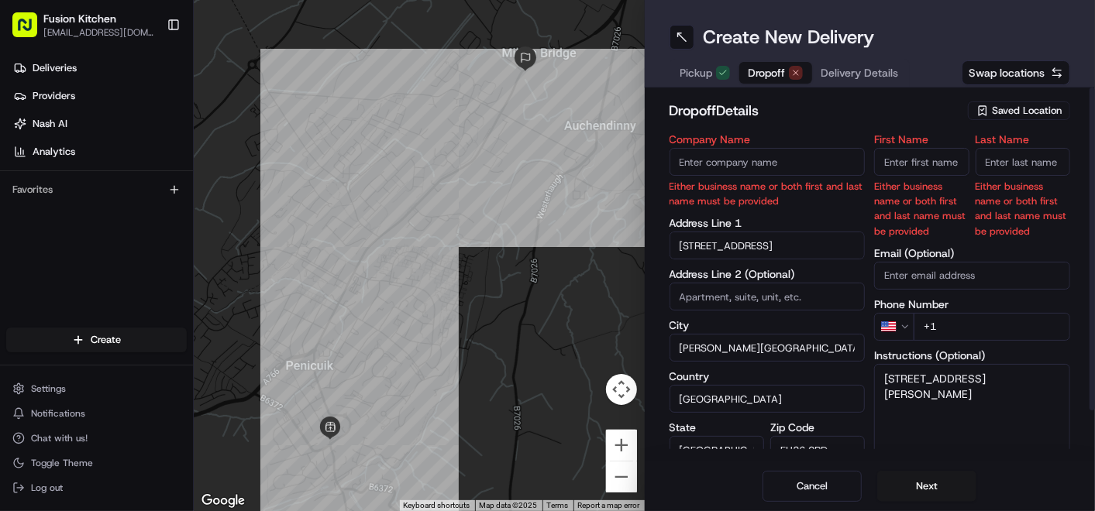
click at [776, 170] on input "Company Name" at bounding box center [767, 162] width 196 height 28
paste input "[PERSON_NAME]"
type input "[PERSON_NAME]"
click at [927, 168] on input "First Name" at bounding box center [921, 162] width 95 height 28
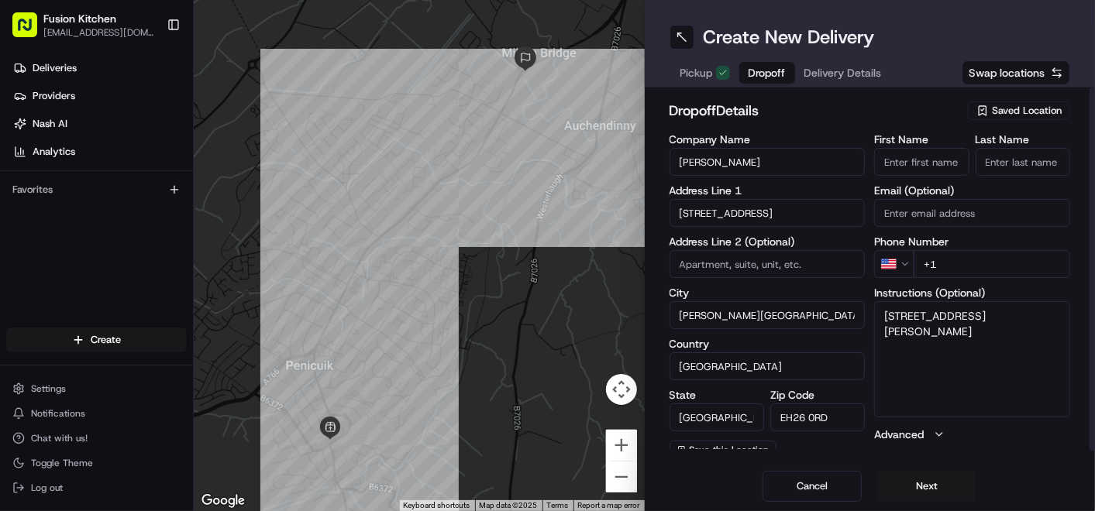
paste input "[PERSON_NAME]"
click at [931, 168] on input "[PERSON_NAME]" at bounding box center [921, 162] width 95 height 28
type input "[PERSON_NAME]"
click at [988, 166] on input "Last Name" at bounding box center [1022, 162] width 95 height 28
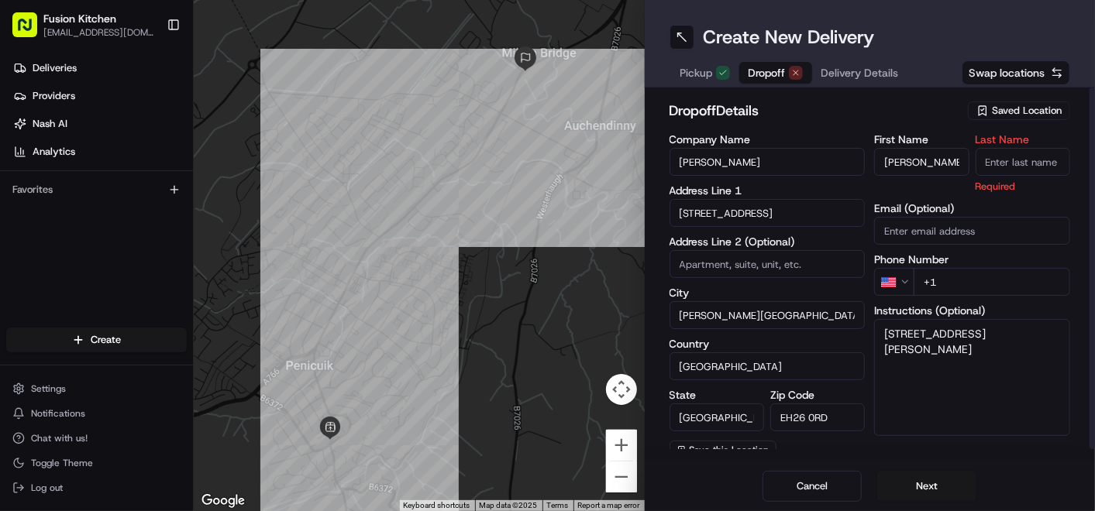
paste input "Homfray"
type input "Homfray"
click at [845, 125] on div "dropoff Details Saved Location" at bounding box center [869, 114] width 401 height 28
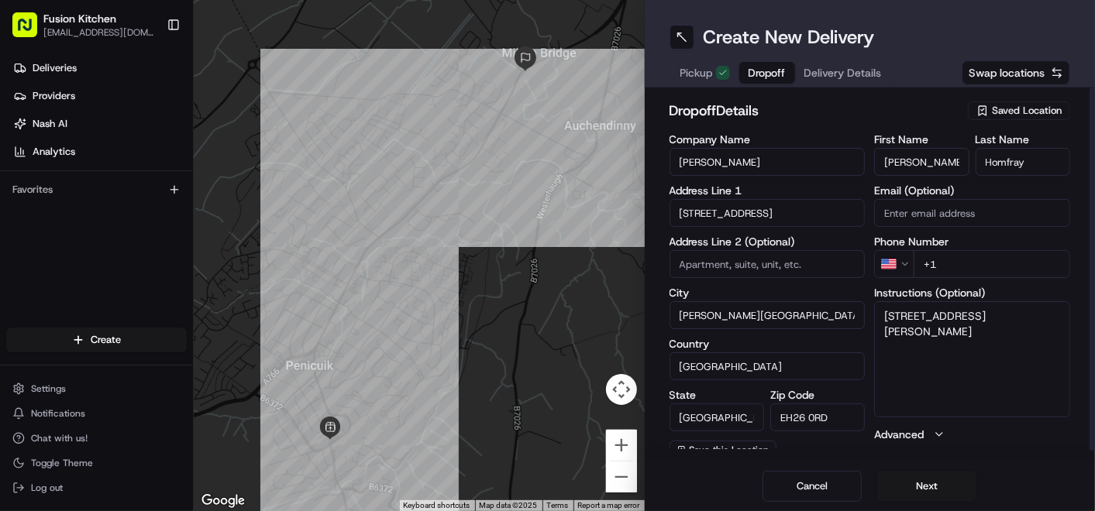
click at [904, 264] on html "Fusion Kitchen [EMAIL_ADDRESS][DOMAIN_NAME] Toggle Sidebar Deliveries Providers…" at bounding box center [547, 255] width 1095 height 511
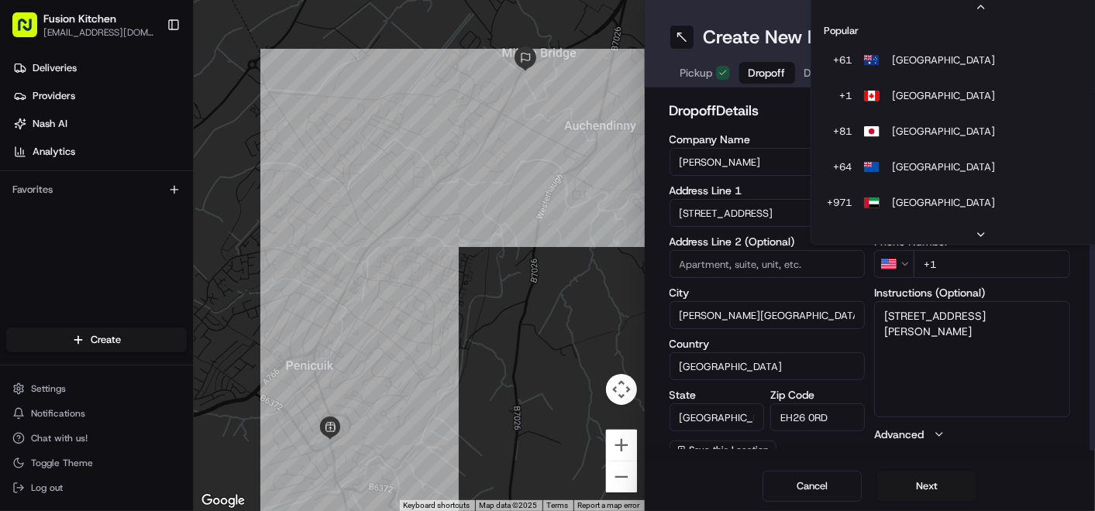
scroll to position [66, 0]
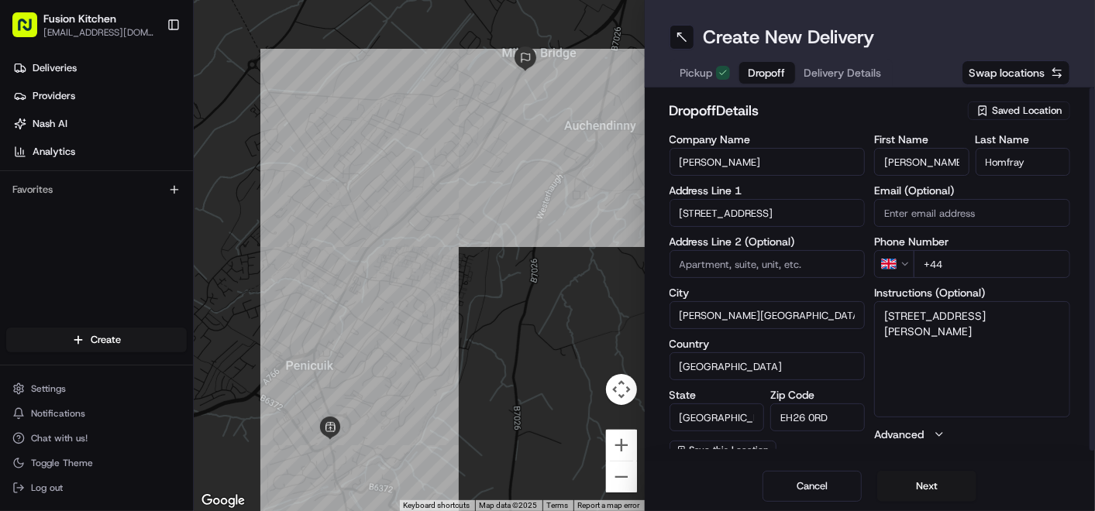
click at [961, 266] on input "+44" at bounding box center [991, 264] width 156 height 28
paste input "7576 983162"
type input "[PHONE_NUMBER]"
click at [1030, 342] on textarea "[STREET_ADDRESS][PERSON_NAME]" at bounding box center [972, 359] width 196 height 116
paste textarea "7576983162"
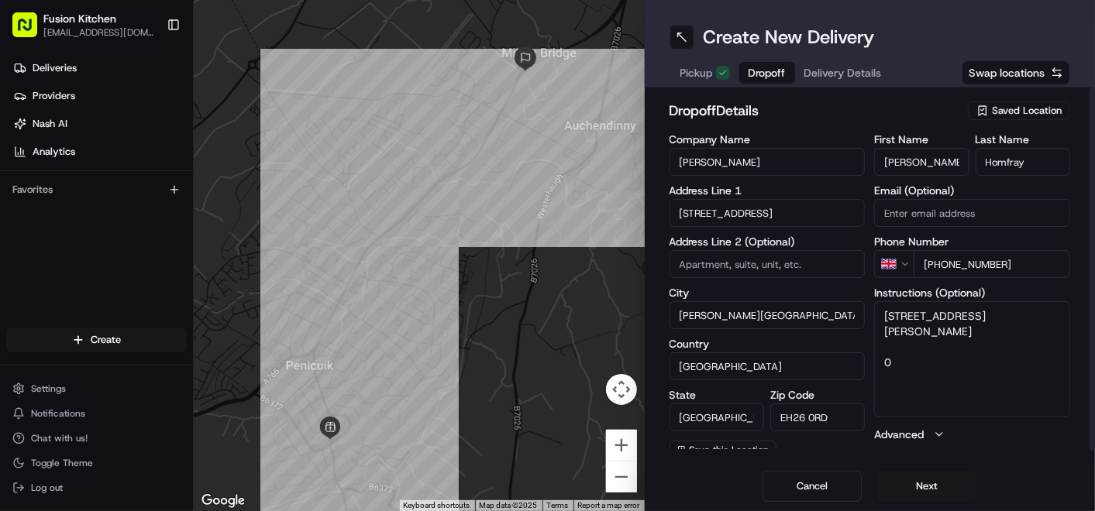
type textarea "[STREET_ADDRESS][PERSON_NAME] 07576983162"
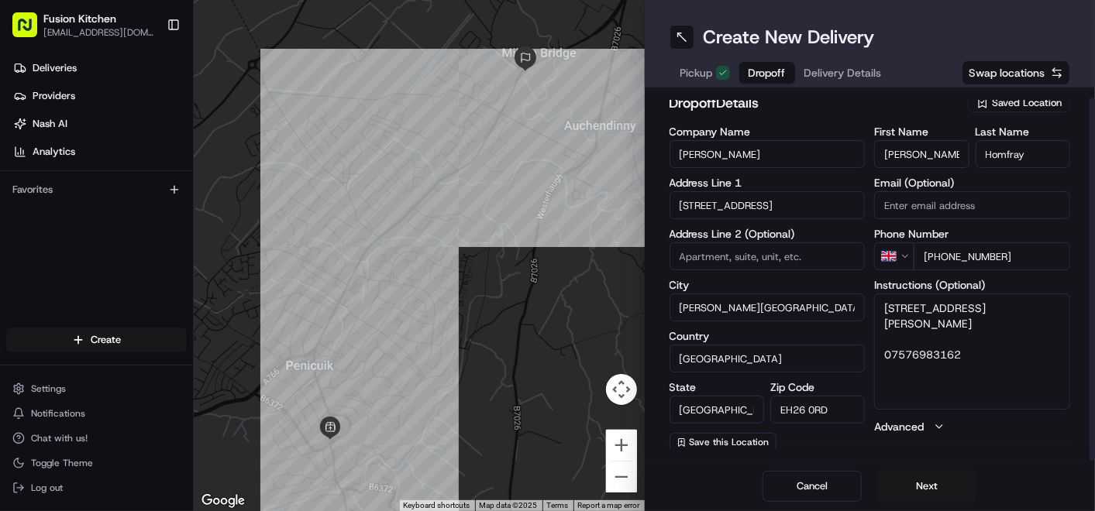
scroll to position [9, 0]
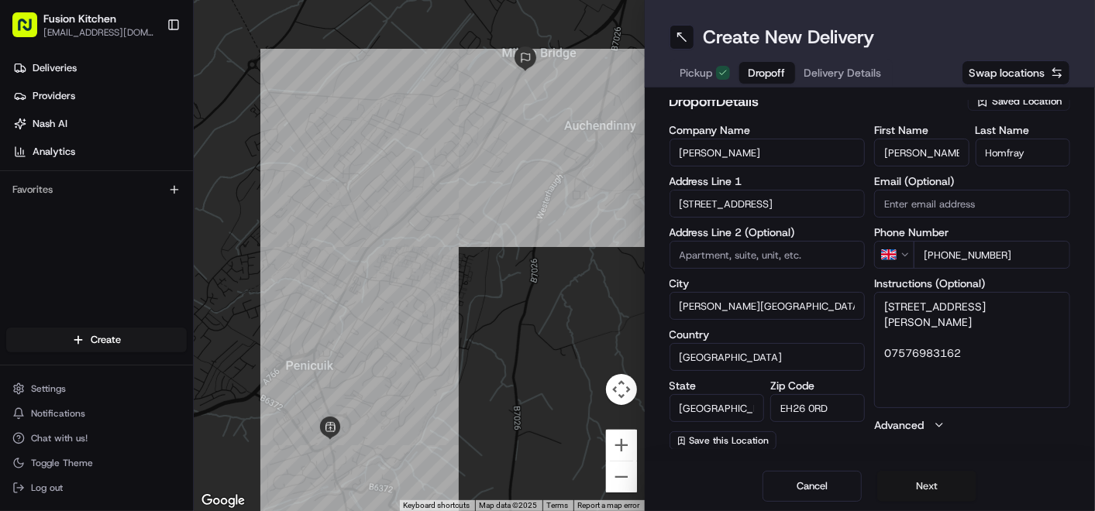
click at [927, 491] on button "Next" at bounding box center [926, 486] width 99 height 31
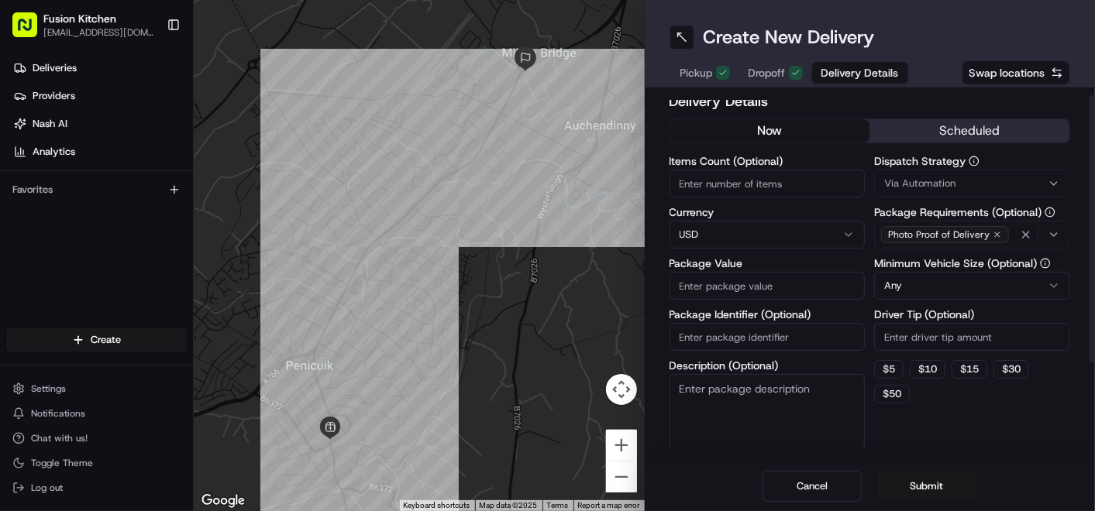
click at [706, 236] on html "Fusion Kitchen [EMAIL_ADDRESS][DOMAIN_NAME] Toggle Sidebar Deliveries Providers…" at bounding box center [547, 255] width 1095 height 511
click at [731, 284] on input "Package Value" at bounding box center [767, 286] width 196 height 28
paste input "58.41"
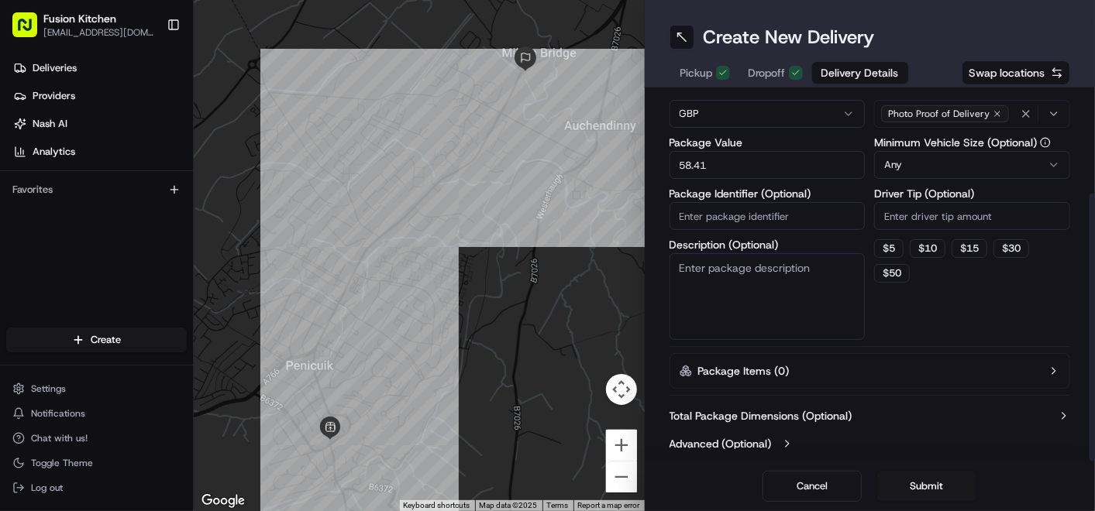
scroll to position [137, 0]
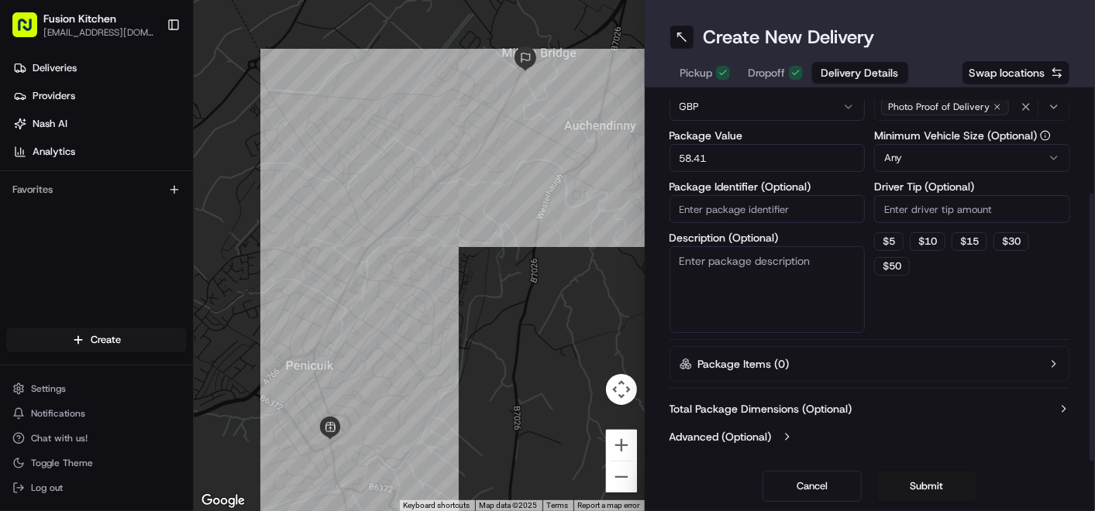
type input "58.41"
click at [875, 459] on div "Delivery Details now scheduled Items Count (Optional) Currency GBP Package Valu…" at bounding box center [870, 275] width 451 height 374
click at [945, 484] on button "Submit" at bounding box center [926, 486] width 99 height 31
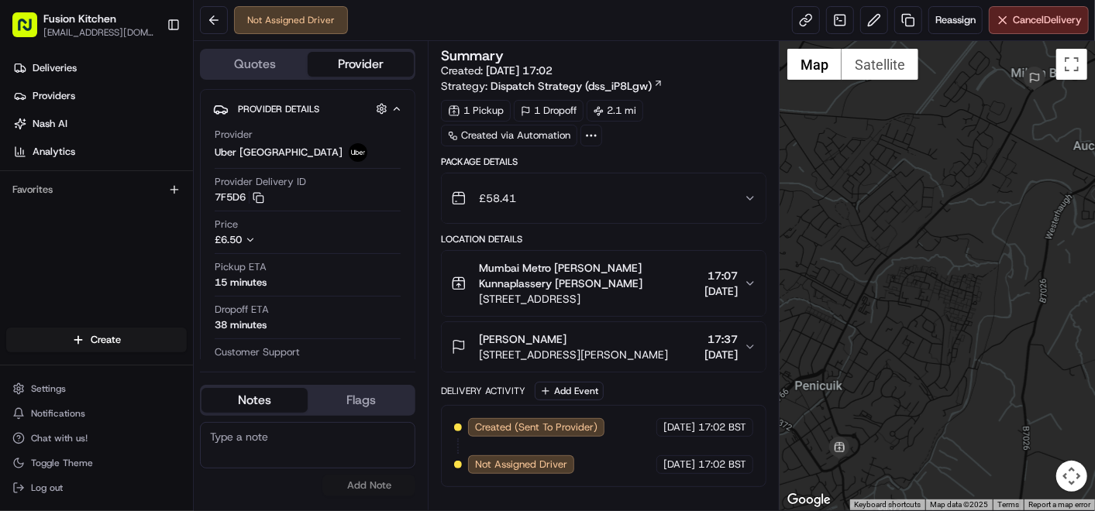
click at [552, 347] on span "[STREET_ADDRESS][PERSON_NAME]" at bounding box center [573, 354] width 189 height 15
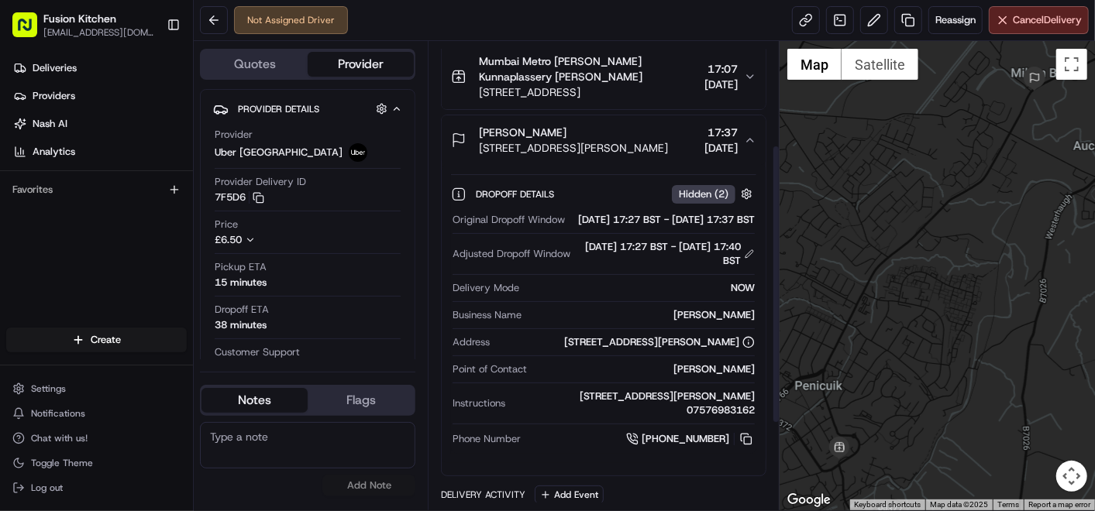
scroll to position [172, 0]
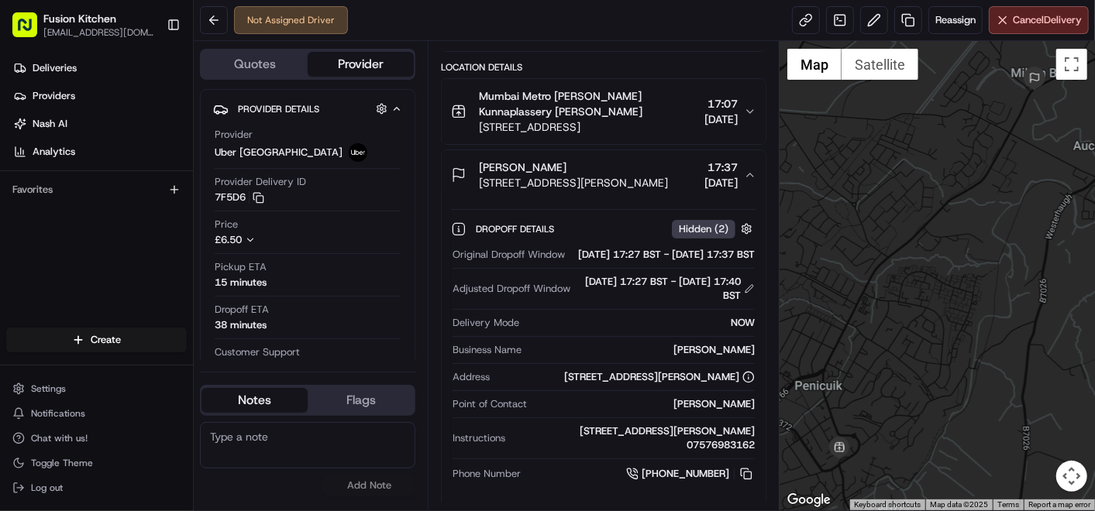
click at [572, 178] on span "[STREET_ADDRESS][PERSON_NAME]" at bounding box center [573, 182] width 189 height 15
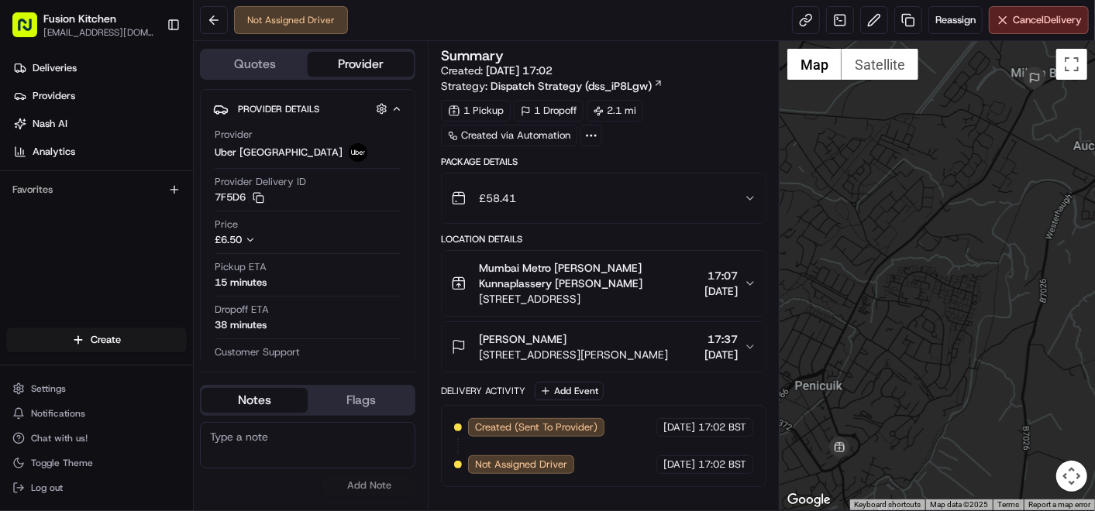
click at [578, 283] on span "Mumbai Metro [PERSON_NAME] Kunnaplassery [PERSON_NAME]" at bounding box center [588, 275] width 219 height 31
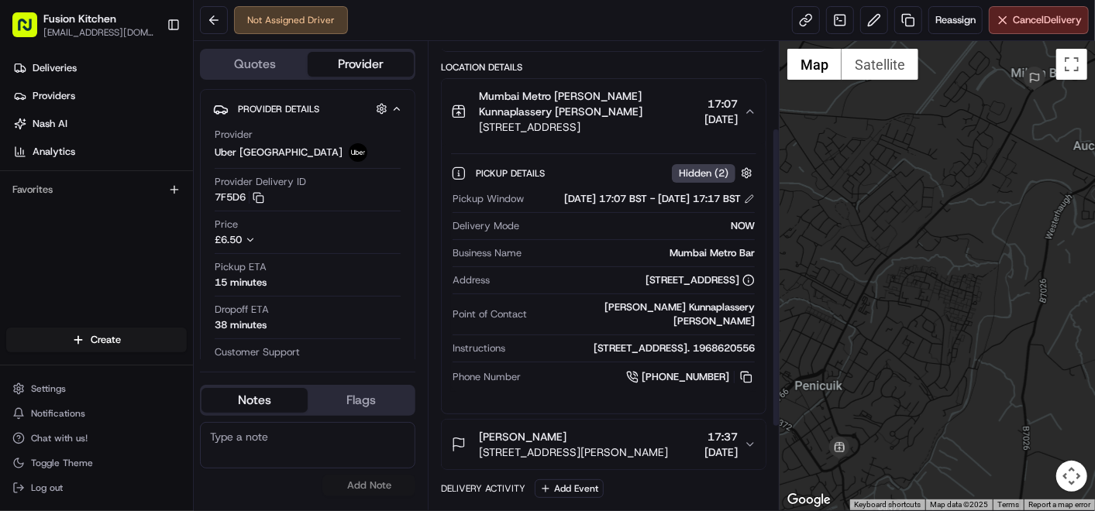
scroll to position [86, 0]
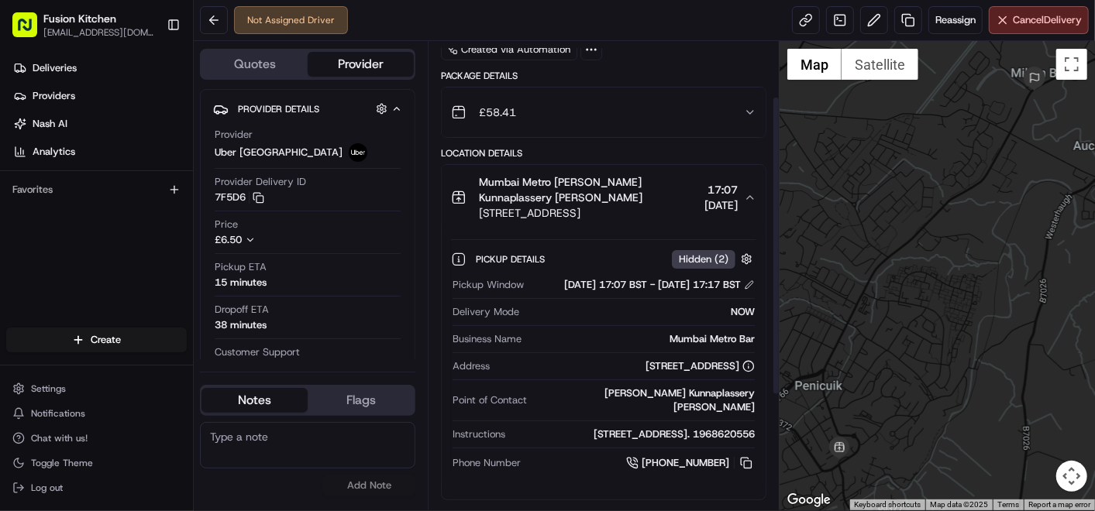
click at [590, 193] on span "Mumbai Metro [PERSON_NAME] Kunnaplassery [PERSON_NAME]" at bounding box center [588, 189] width 219 height 31
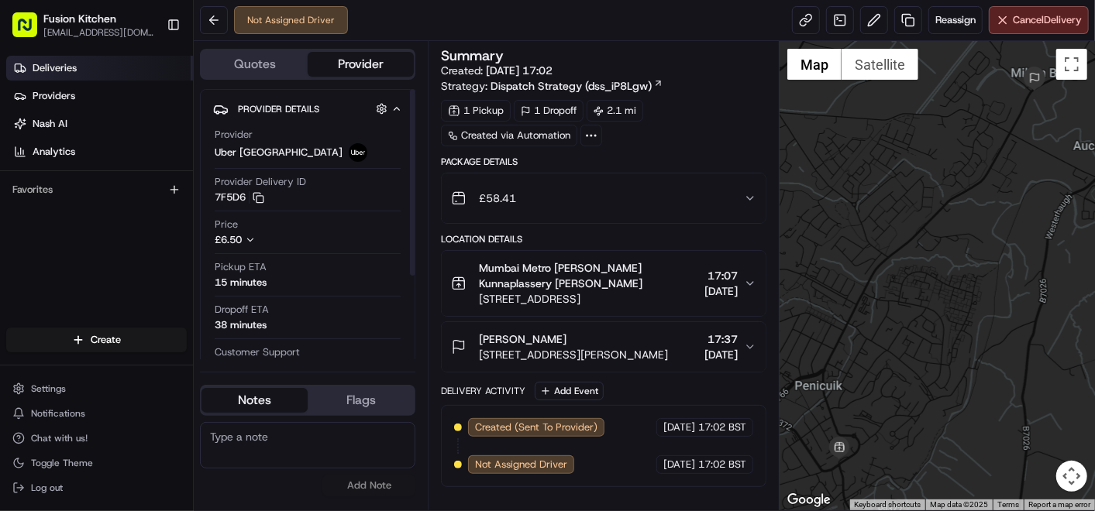
drag, startPoint x: 84, startPoint y: 70, endPoint x: 101, endPoint y: 67, distance: 16.7
click at [84, 70] on link "Deliveries" at bounding box center [99, 68] width 187 height 25
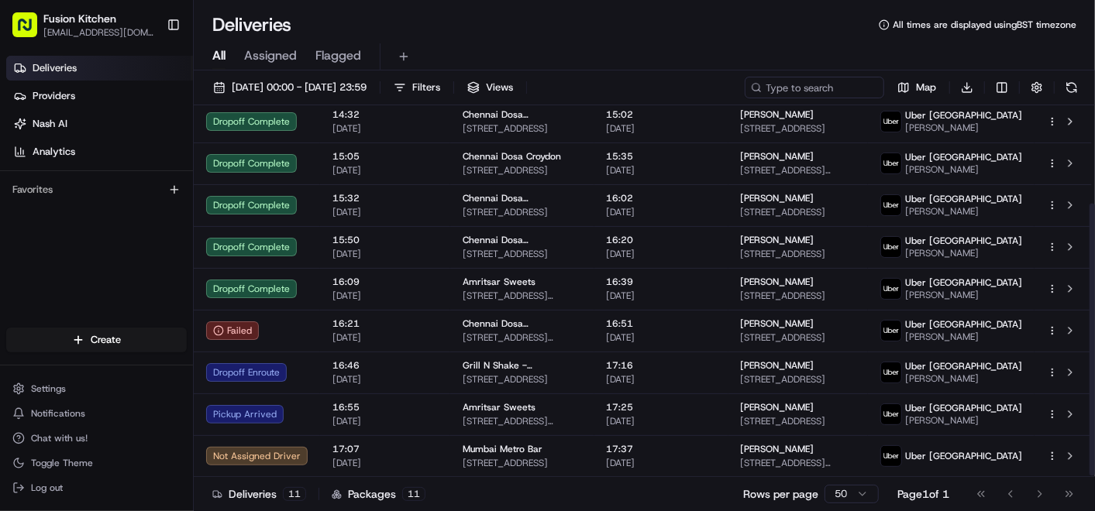
scroll to position [136, 0]
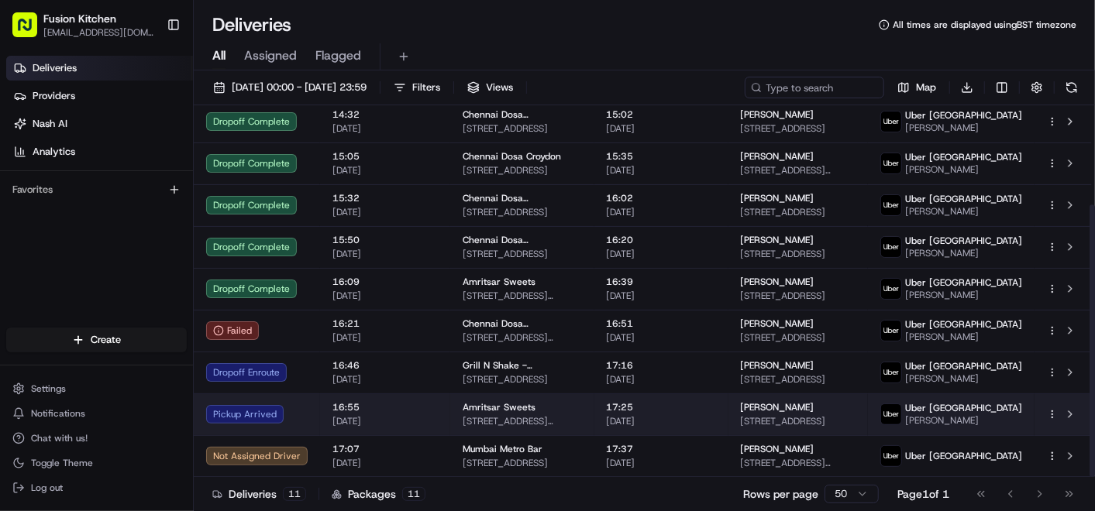
click at [566, 424] on td "Amritsar Sweets [STREET_ADDRESS][PERSON_NAME]" at bounding box center [522, 415] width 144 height 42
